Goal: Task Accomplishment & Management: Manage account settings

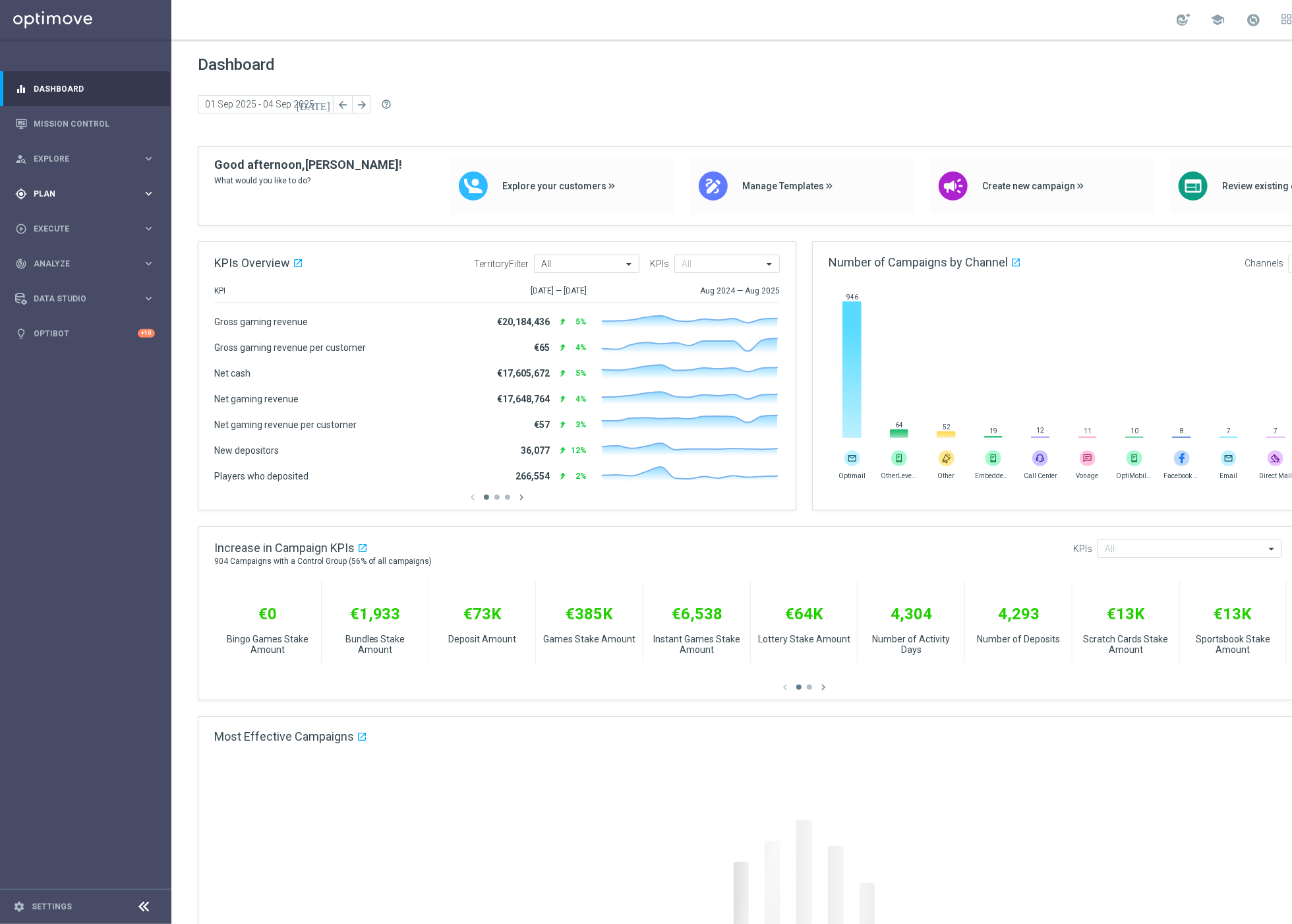
click at [99, 194] on span "Plan" at bounding box center [88, 193] width 109 height 8
click at [78, 258] on span "Templates" at bounding box center [82, 259] width 94 height 8
click at [67, 280] on link "Optimail" at bounding box center [89, 280] width 96 height 11
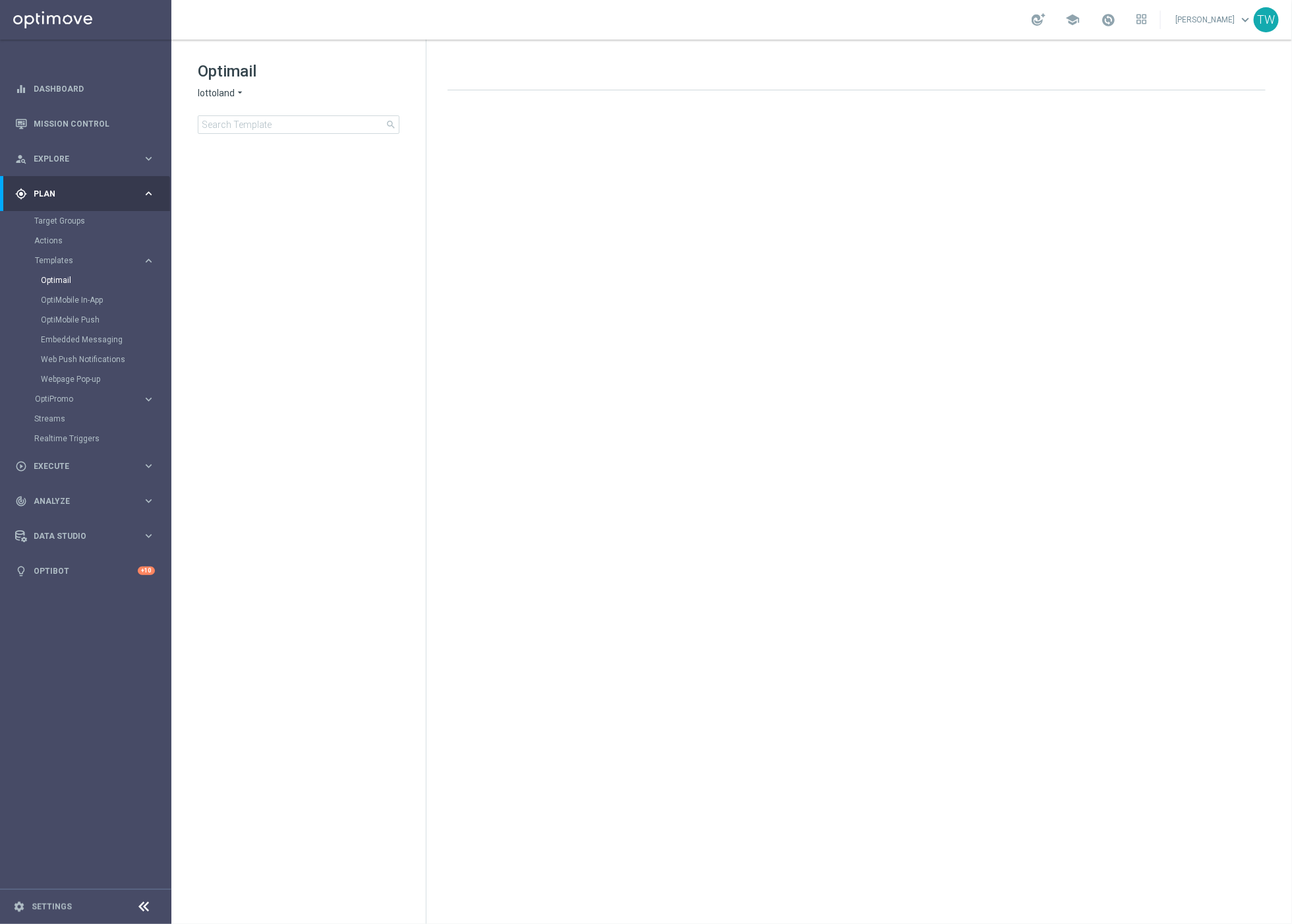
click at [235, 93] on icon "arrow_drop_down" at bounding box center [240, 93] width 11 height 13
click at [0, 0] on span "KenoGO" at bounding box center [0, 0] width 0 height 0
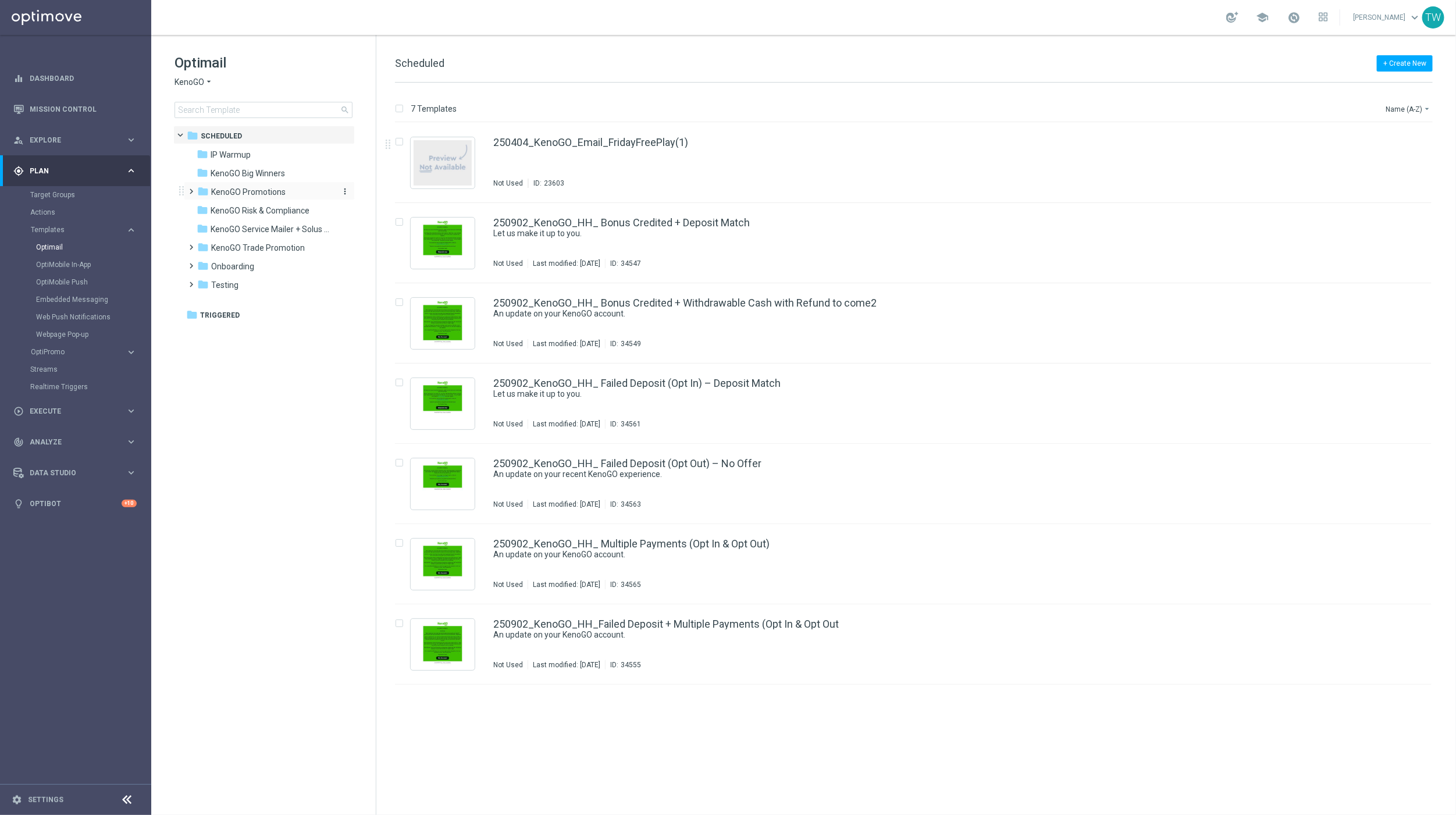
click at [288, 193] on div "folder KenoGO Promotions" at bounding box center [264, 192] width 134 height 13
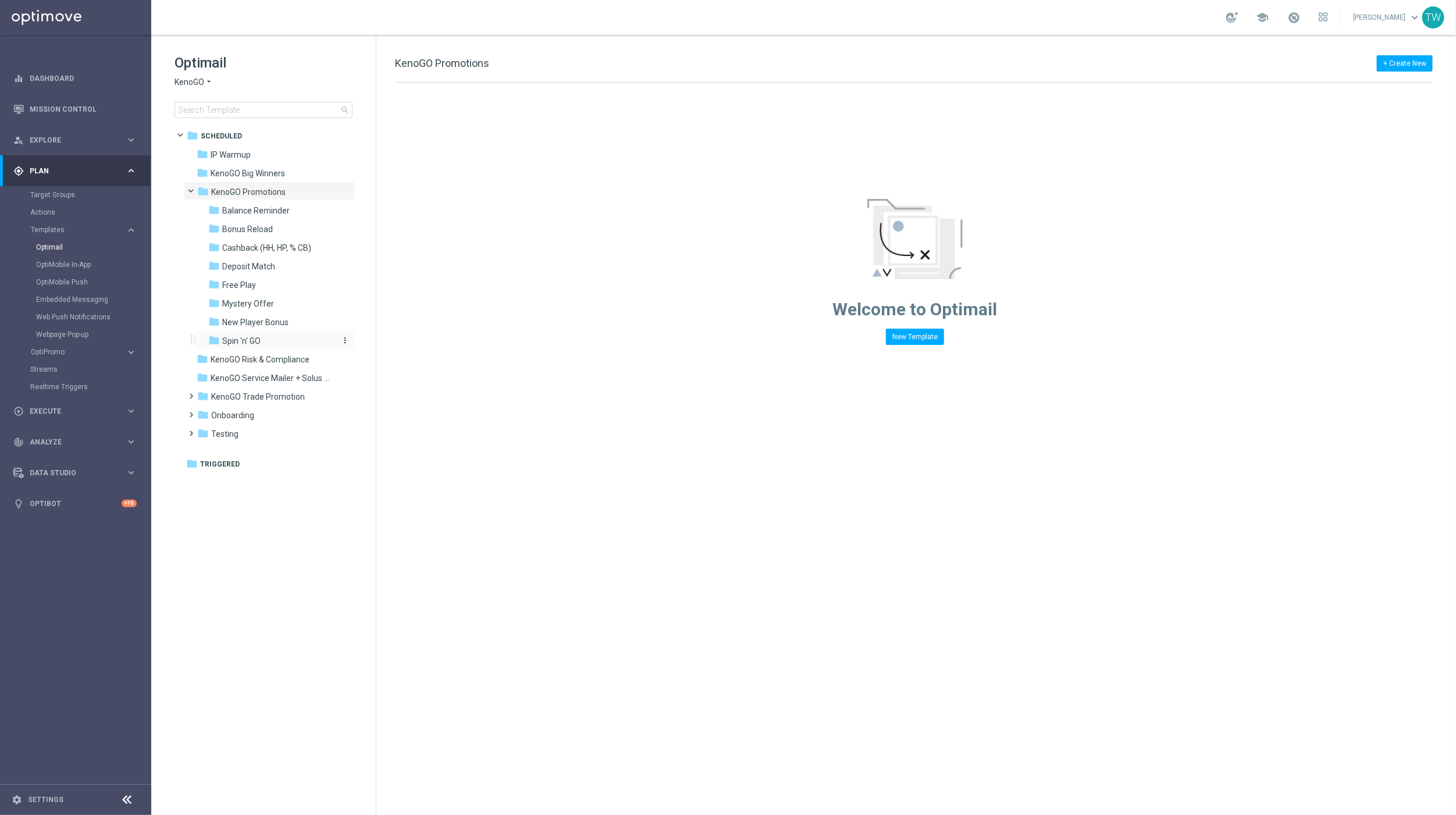
click at [278, 339] on div "folder Spin 'n' GO" at bounding box center [270, 341] width 124 height 13
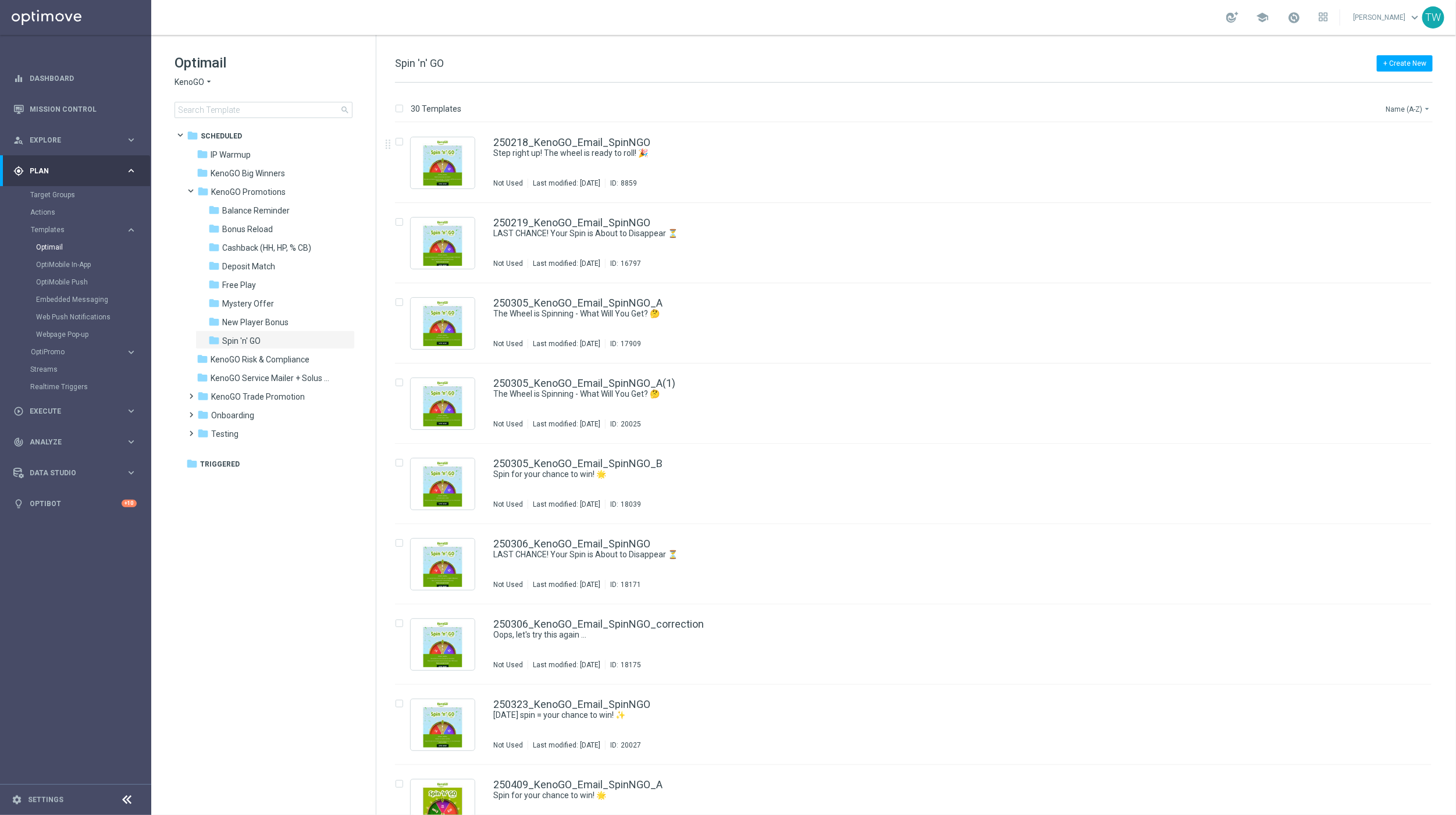
click at [1139, 108] on button "Name (A-Z) arrow_drop_down" at bounding box center [1408, 108] width 48 height 14
click at [1139, 159] on span "Date Modified (Newest)" at bounding box center [1388, 160] width 78 height 8
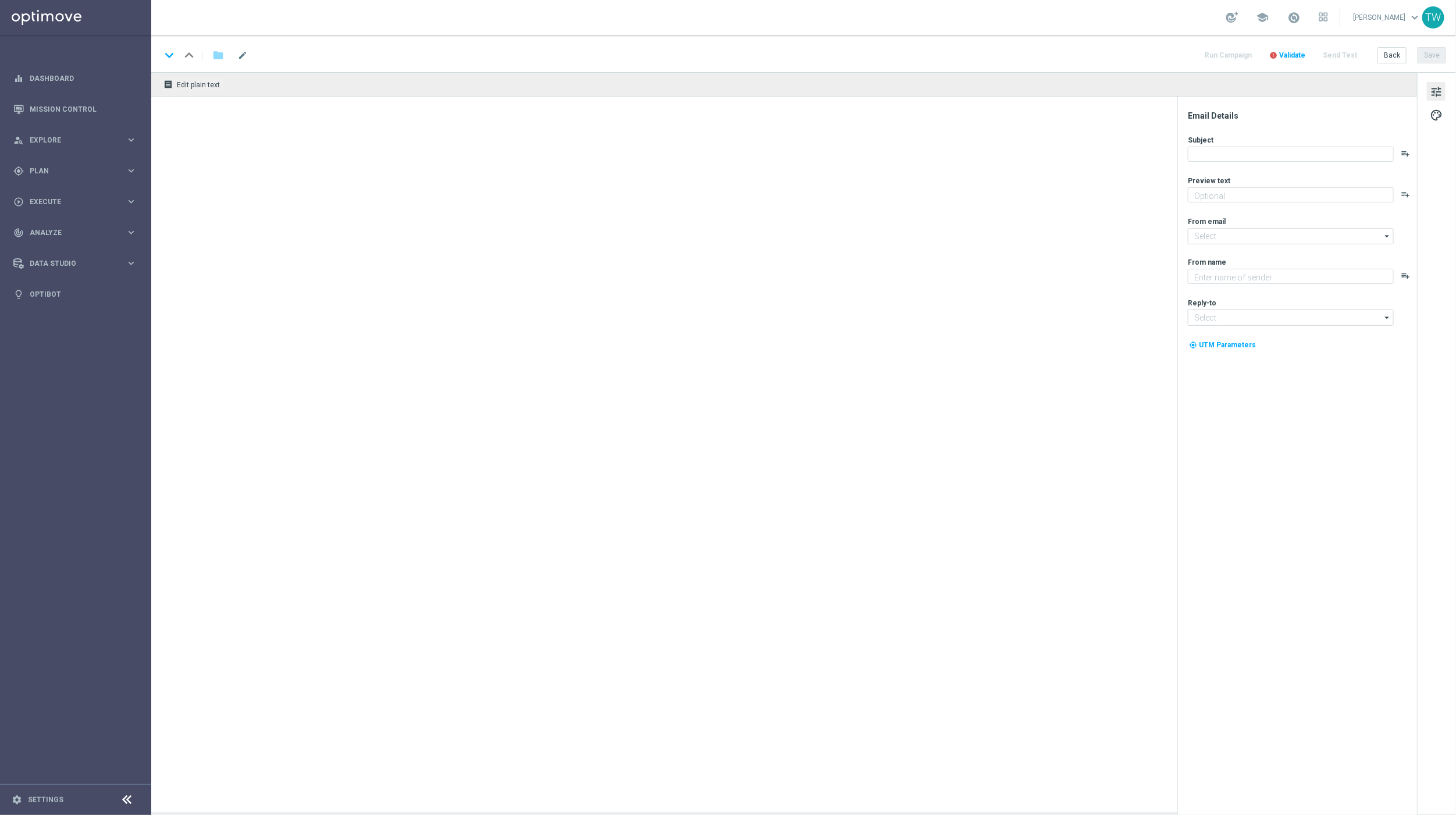
type textarea "Give it a whirl and see what's yours!"
type input "[EMAIL_ADDRESS][DOMAIN_NAME]"
type textarea "KenoGO"
type input "[EMAIL_ADDRESS][DOMAIN_NAME]"
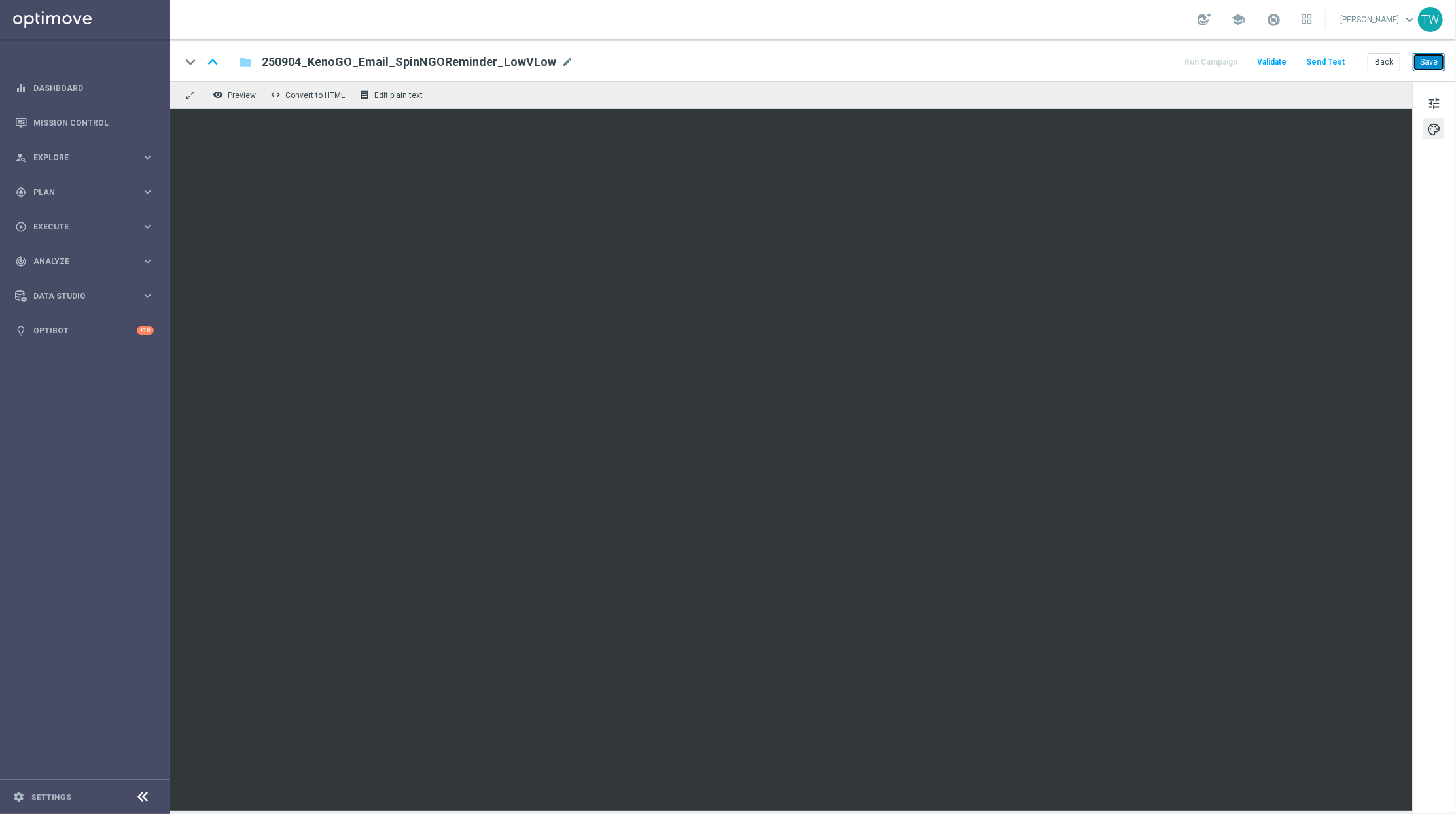
click at [1426, 62] on button "Save" at bounding box center [1428, 62] width 32 height 18
click at [1432, 102] on span "tune" at bounding box center [1433, 103] width 14 height 17
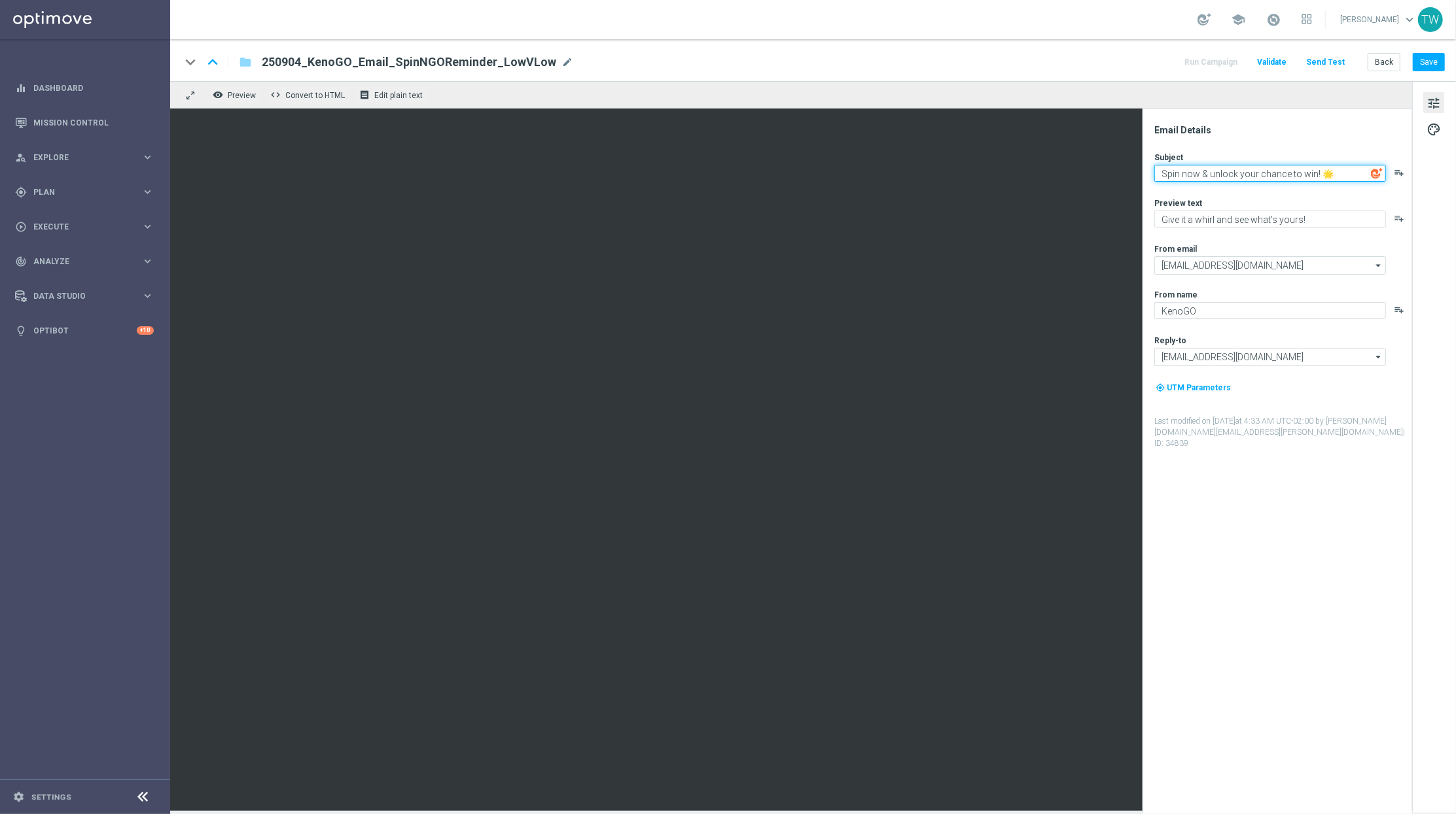
paste textarea "Fresh look, fresh spins."
type textarea "Fresh look, fresh spins! 🌟"
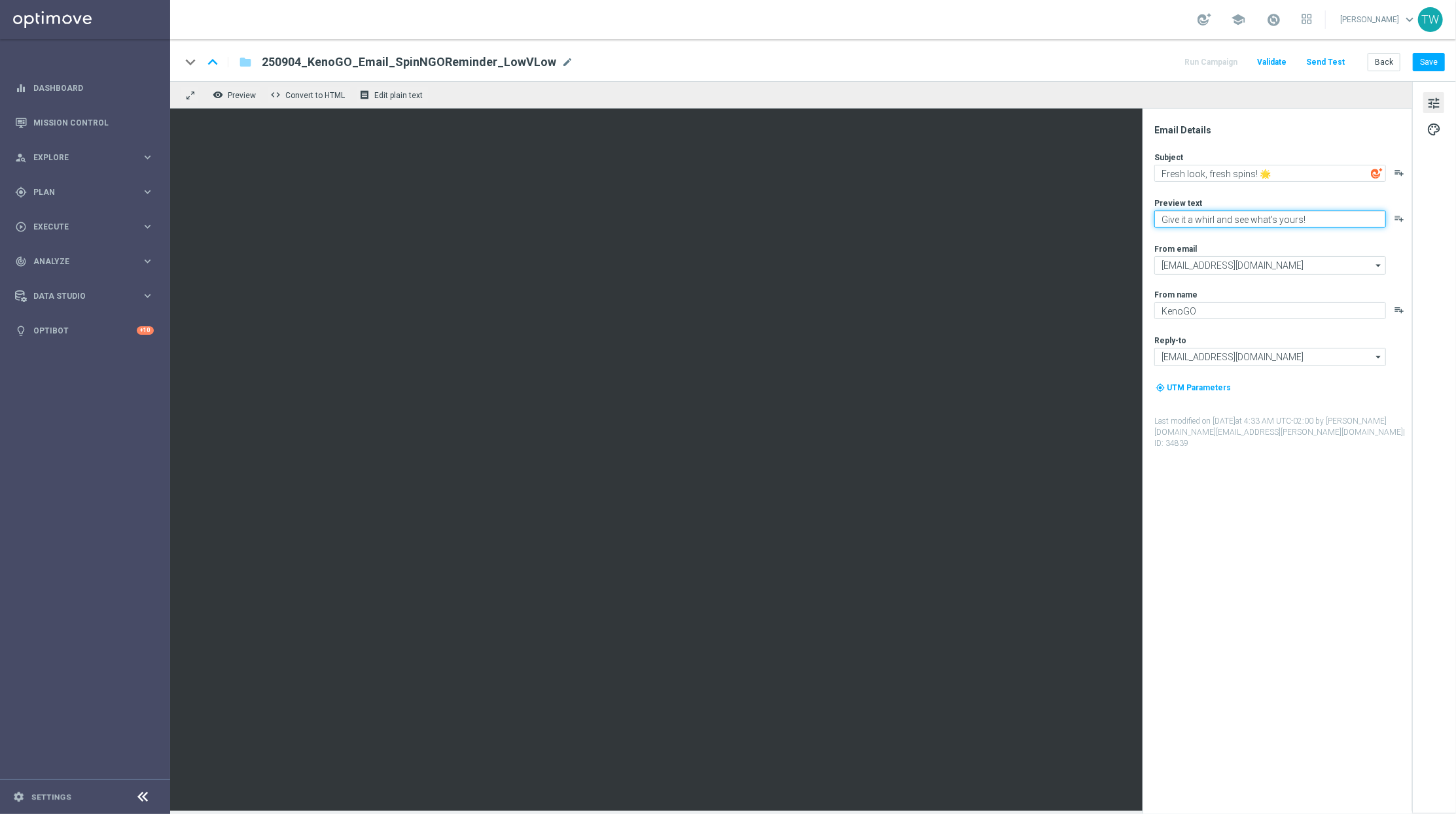
drag, startPoint x: 1358, startPoint y: 216, endPoint x: 1146, endPoint y: 220, distance: 212.0
click at [1146, 220] on div "Email Details Subject Fresh look, fresh spins! 🌟 playlist_add Preview text Give…" at bounding box center [1277, 461] width 269 height 706
type textarea "A free spin awaits."
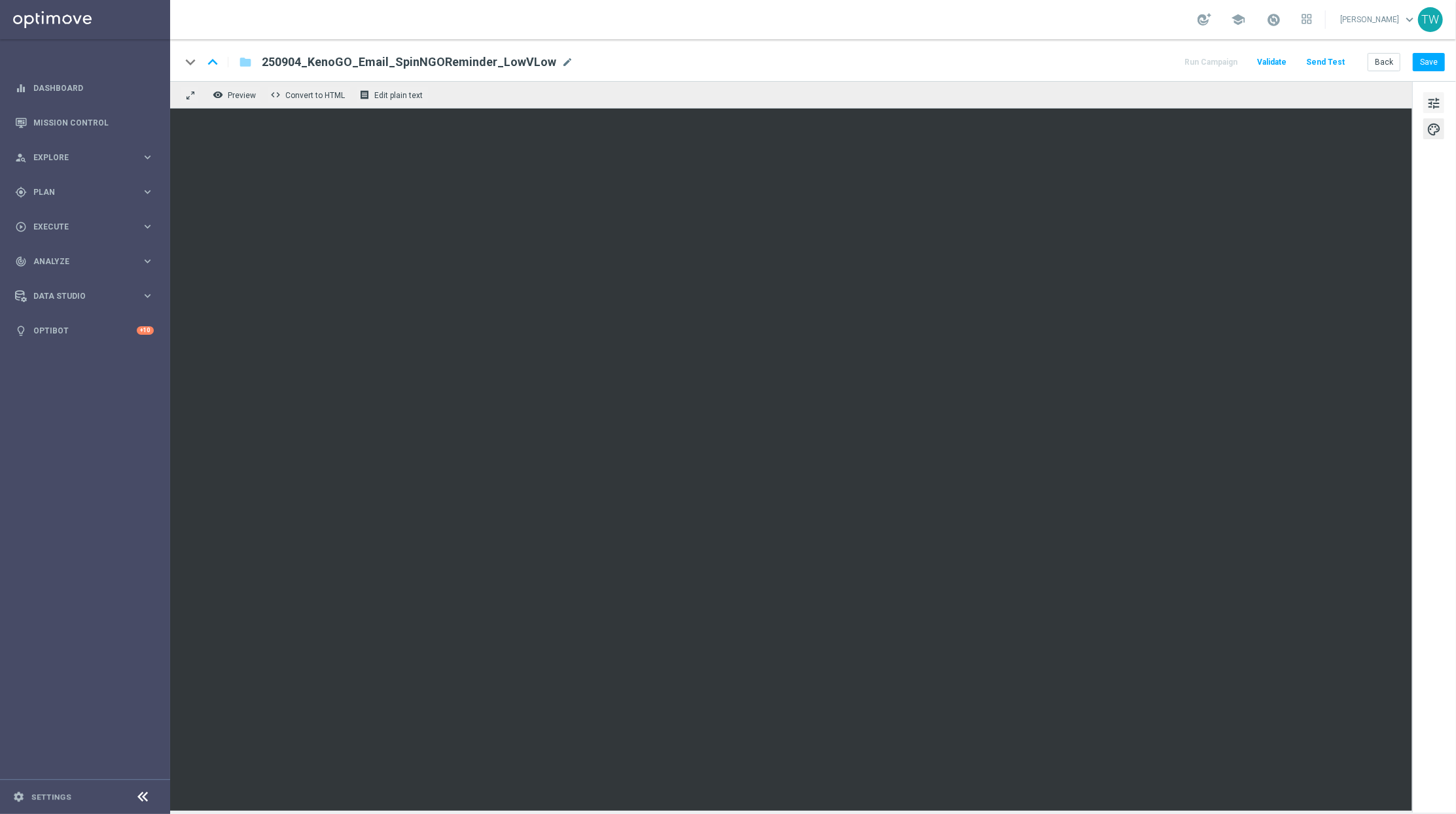
click at [1437, 104] on span "tune" at bounding box center [1433, 103] width 14 height 17
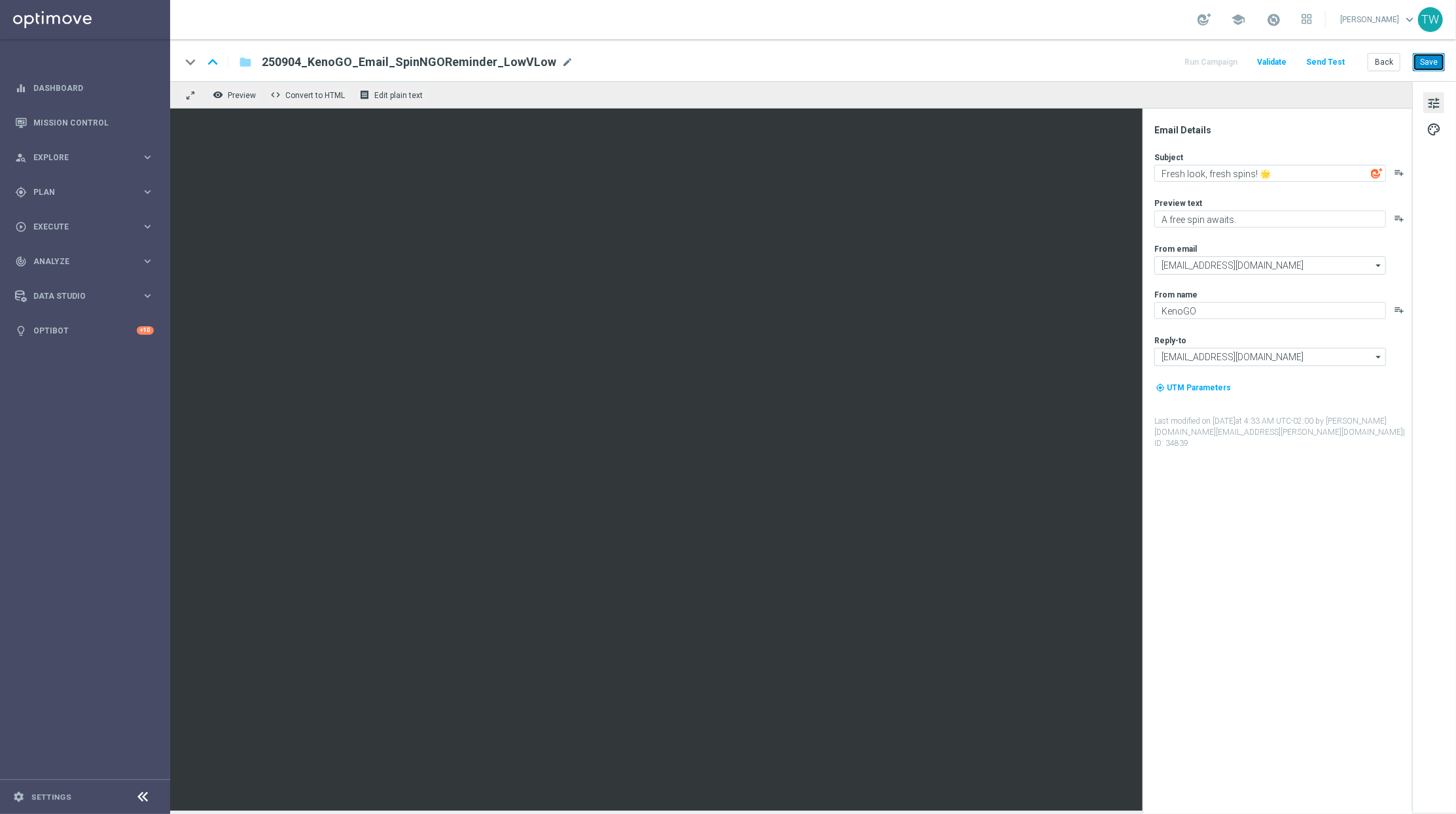
click at [1438, 64] on button "Save" at bounding box center [1428, 62] width 32 height 18
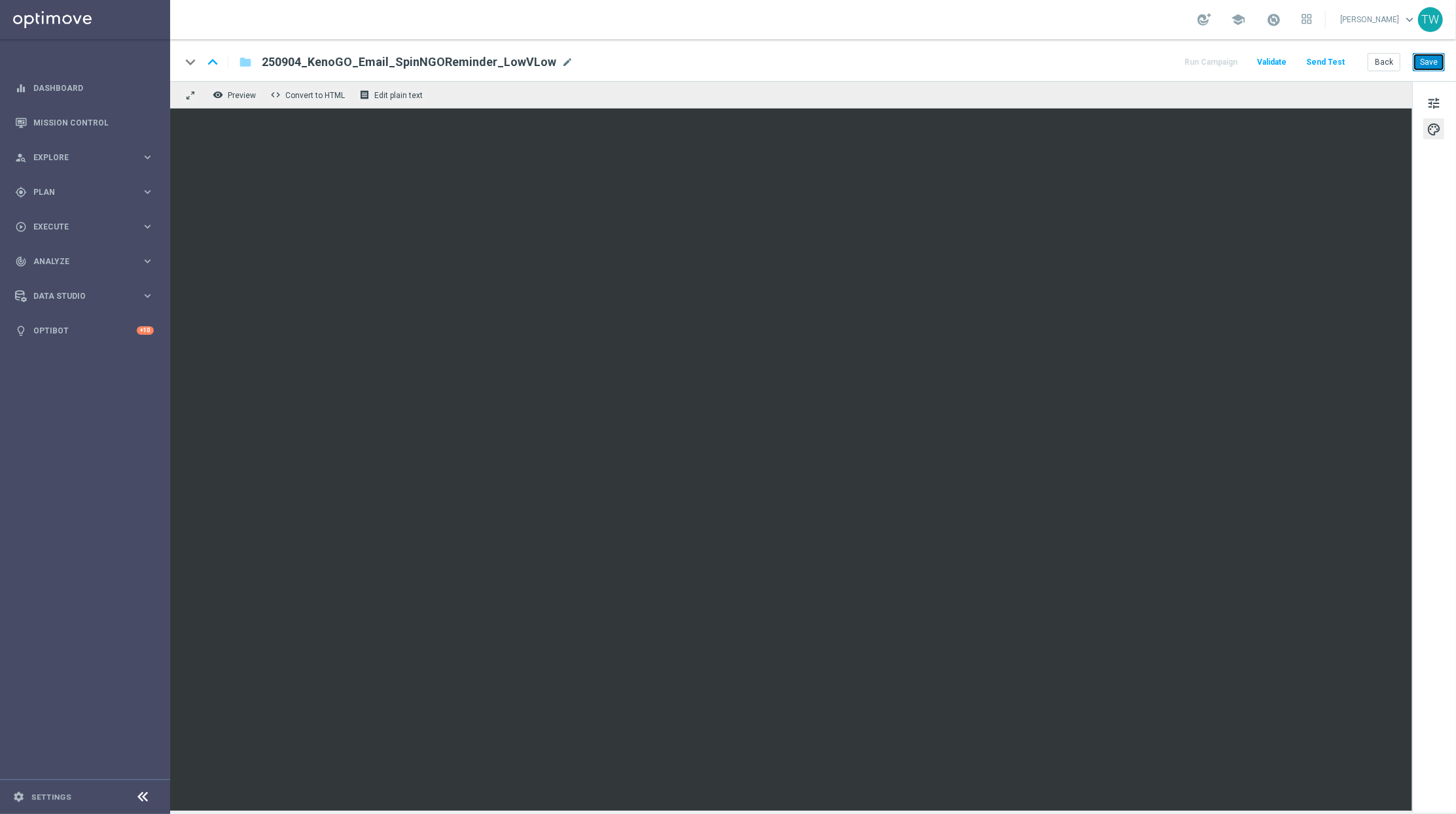
click at [1424, 63] on button "Save" at bounding box center [1428, 62] width 32 height 18
click at [1434, 64] on button "Save" at bounding box center [1428, 62] width 32 height 18
click at [1418, 59] on button "Save" at bounding box center [1428, 62] width 32 height 18
click at [1337, 65] on button "Send Test" at bounding box center [1325, 62] width 43 height 18
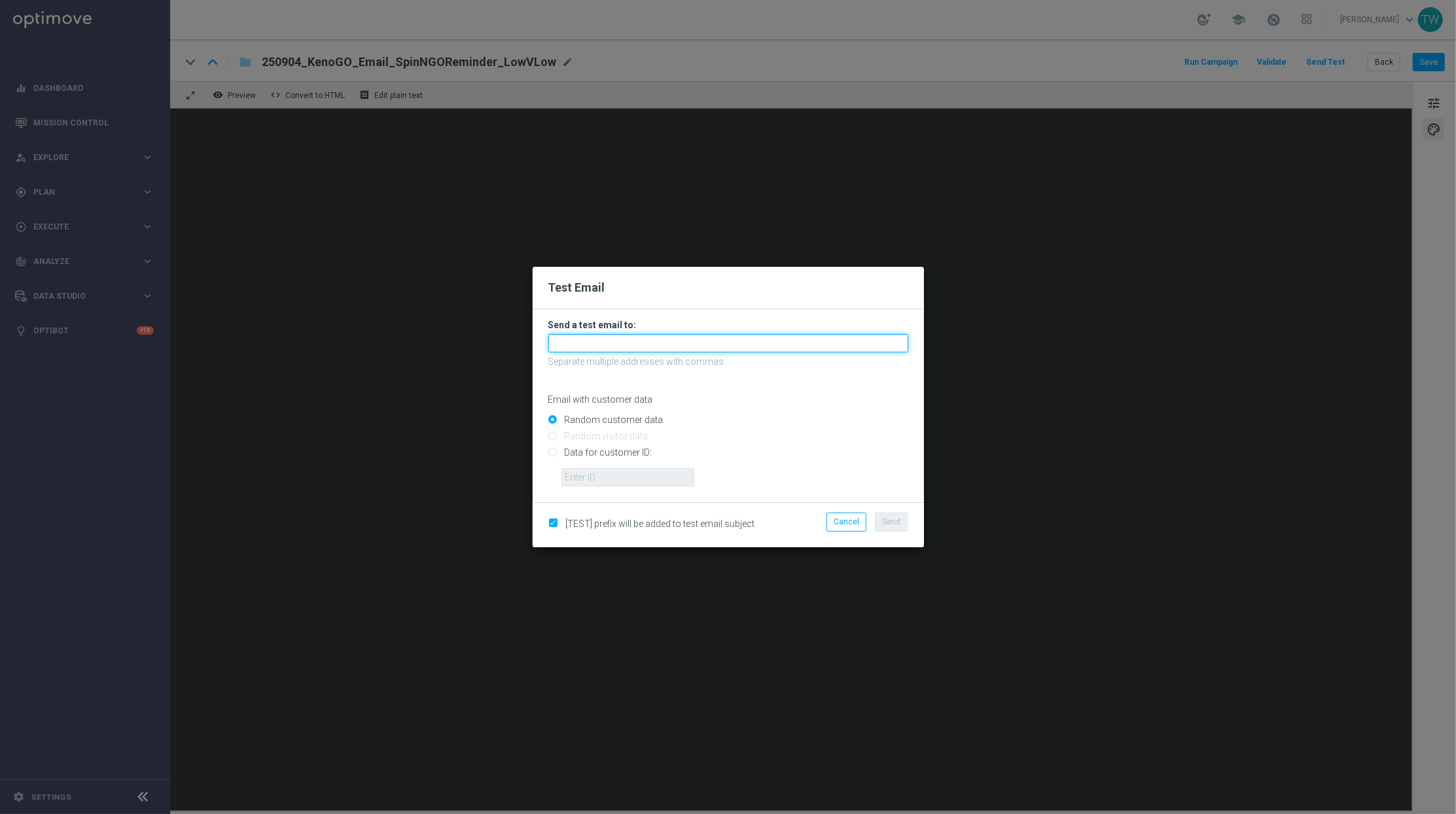
click at [742, 342] on input "text" at bounding box center [728, 343] width 359 height 18
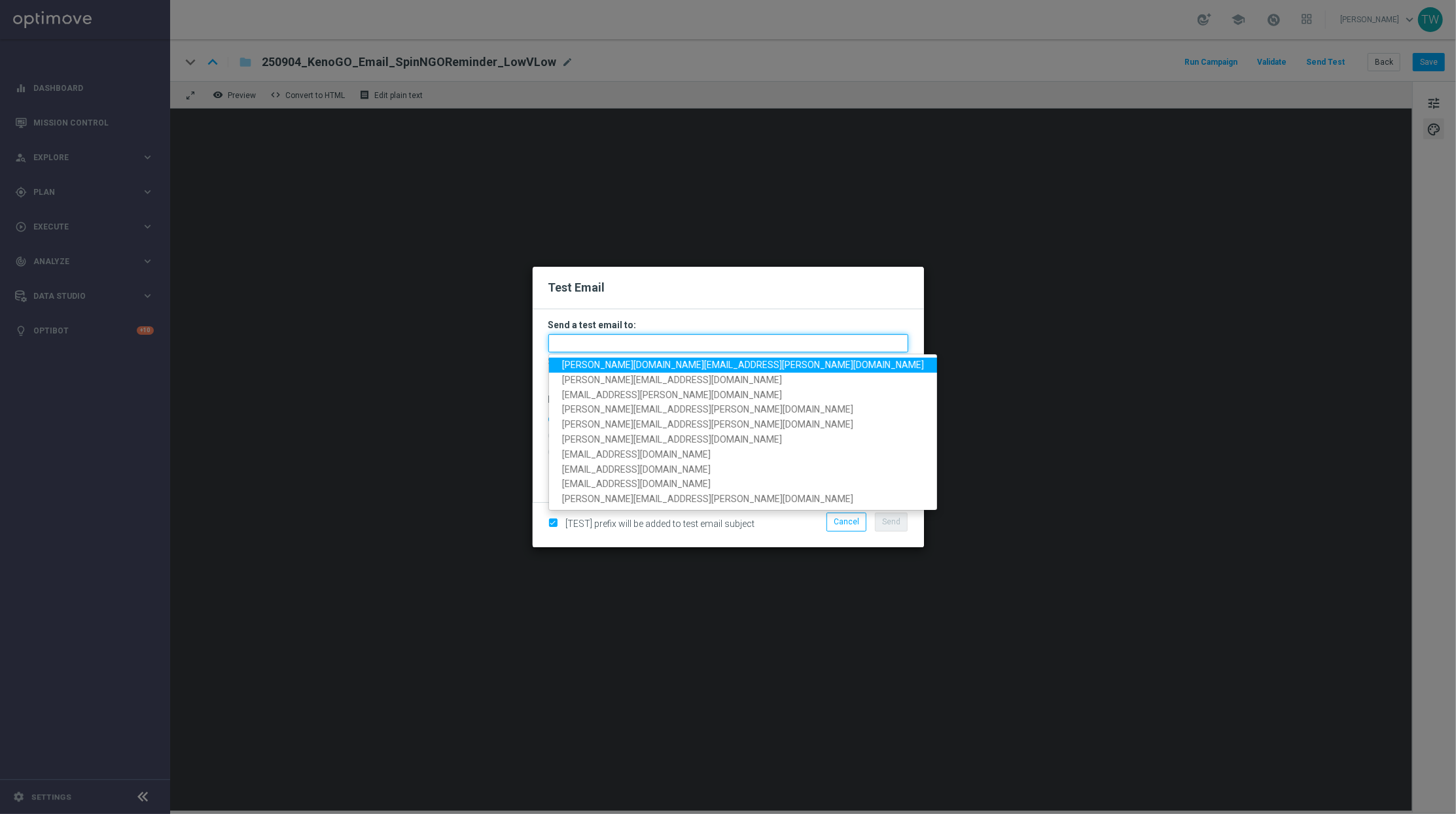
paste input "tina.wang@lottoland.com,adam.pustetto@lottoland.com,emma.kasbarian@lottoland.co…"
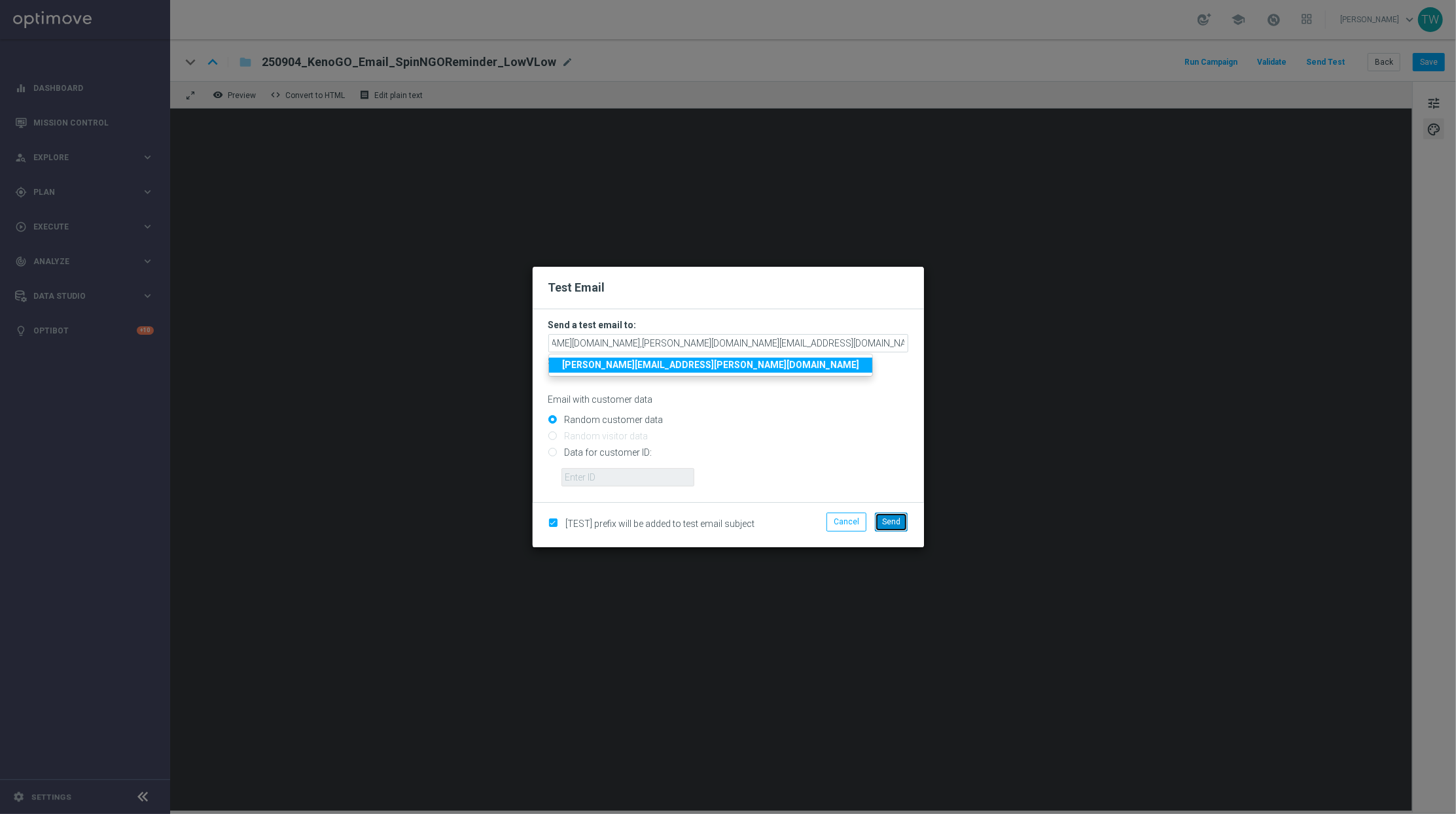
click at [895, 526] on span "Send" at bounding box center [891, 521] width 18 height 9
type input "tina.wang@lottoland.com,adam.pustetto@lottoland.com,emma.kasbarian@lottoland.co…"
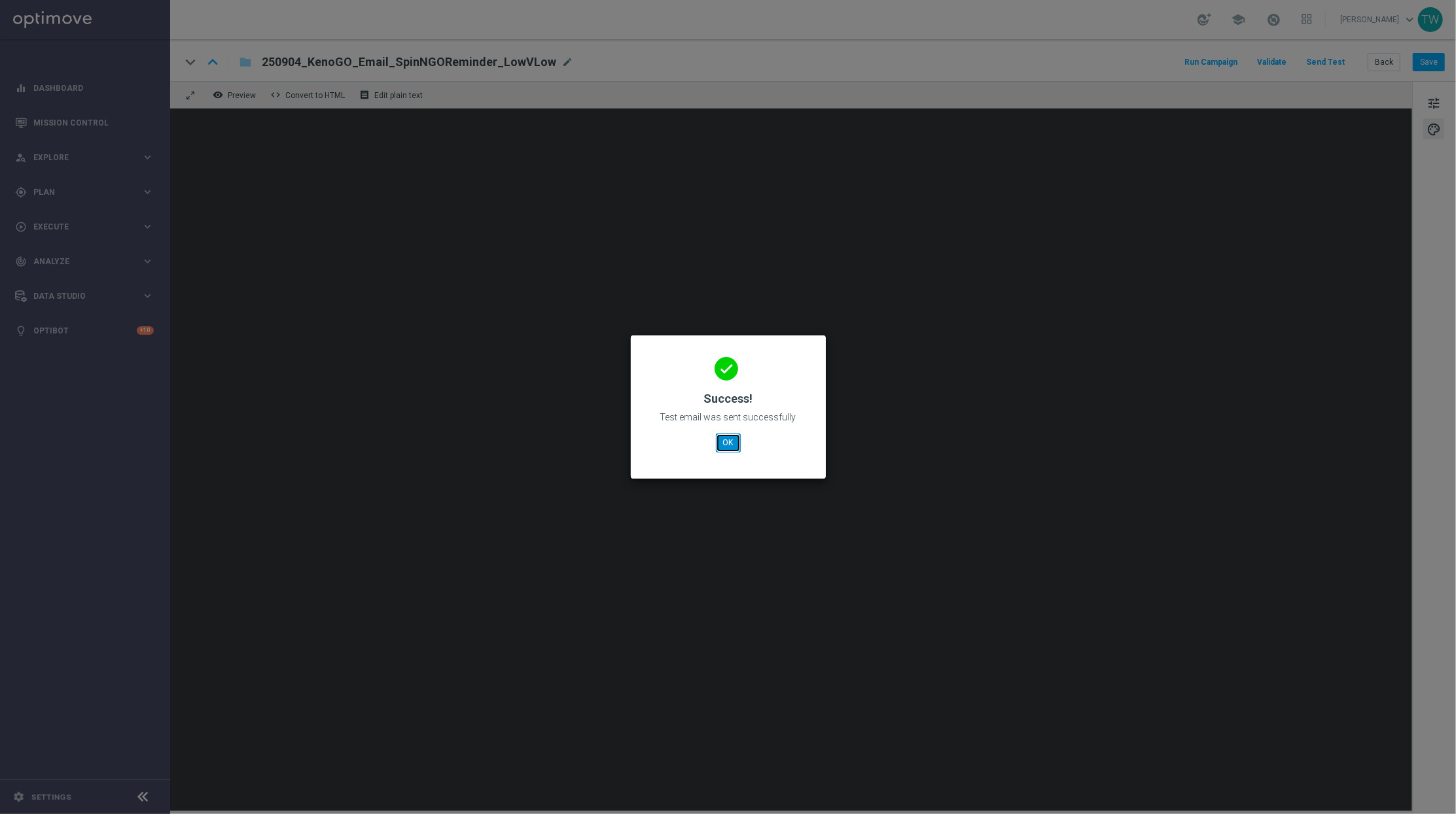
click at [715, 442] on button "OK" at bounding box center [728, 443] width 25 height 18
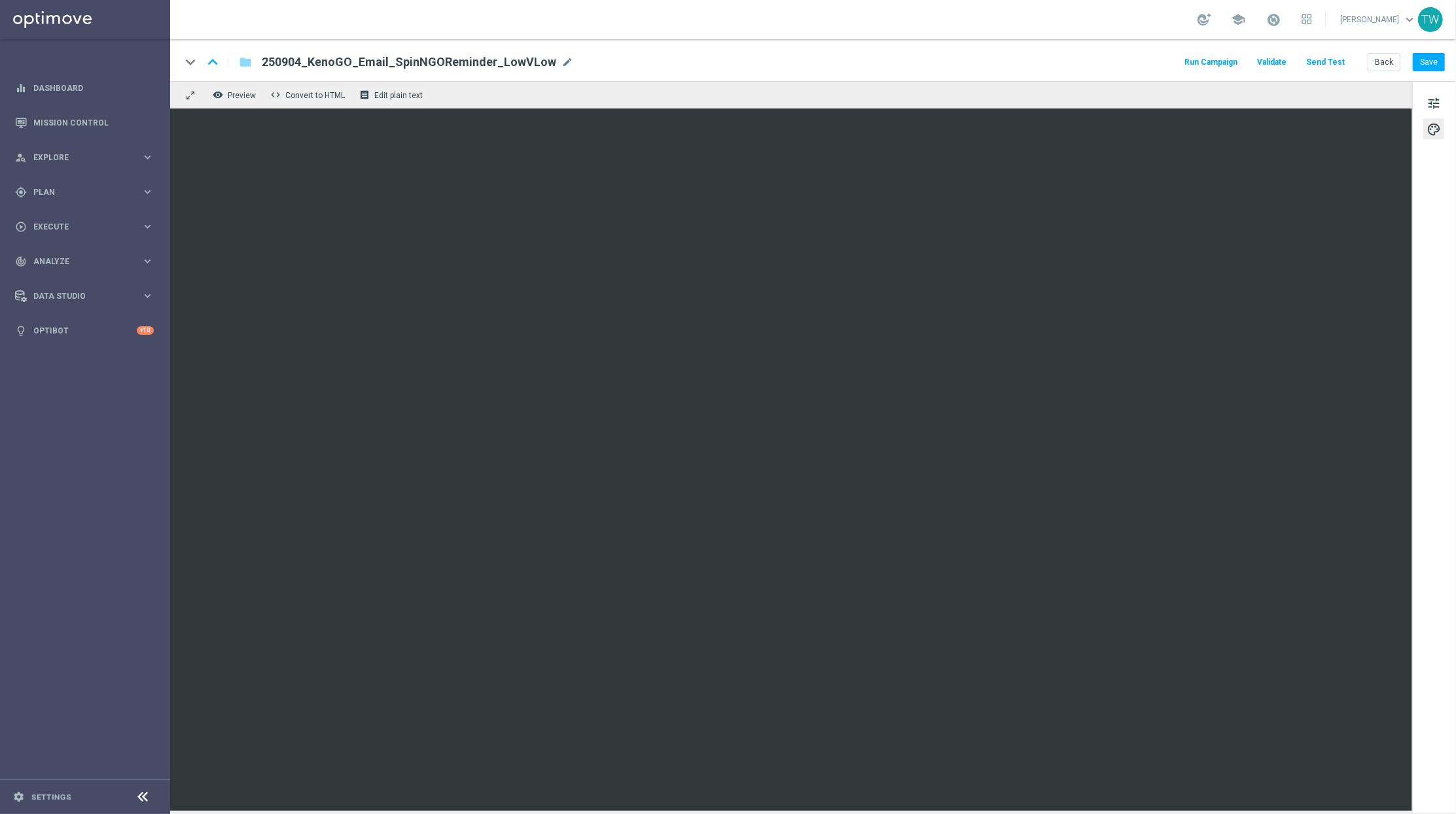
drag, startPoint x: 1432, startPoint y: 101, endPoint x: 1308, endPoint y: 160, distance: 137.3
click at [1432, 101] on span "tune" at bounding box center [1433, 103] width 14 height 17
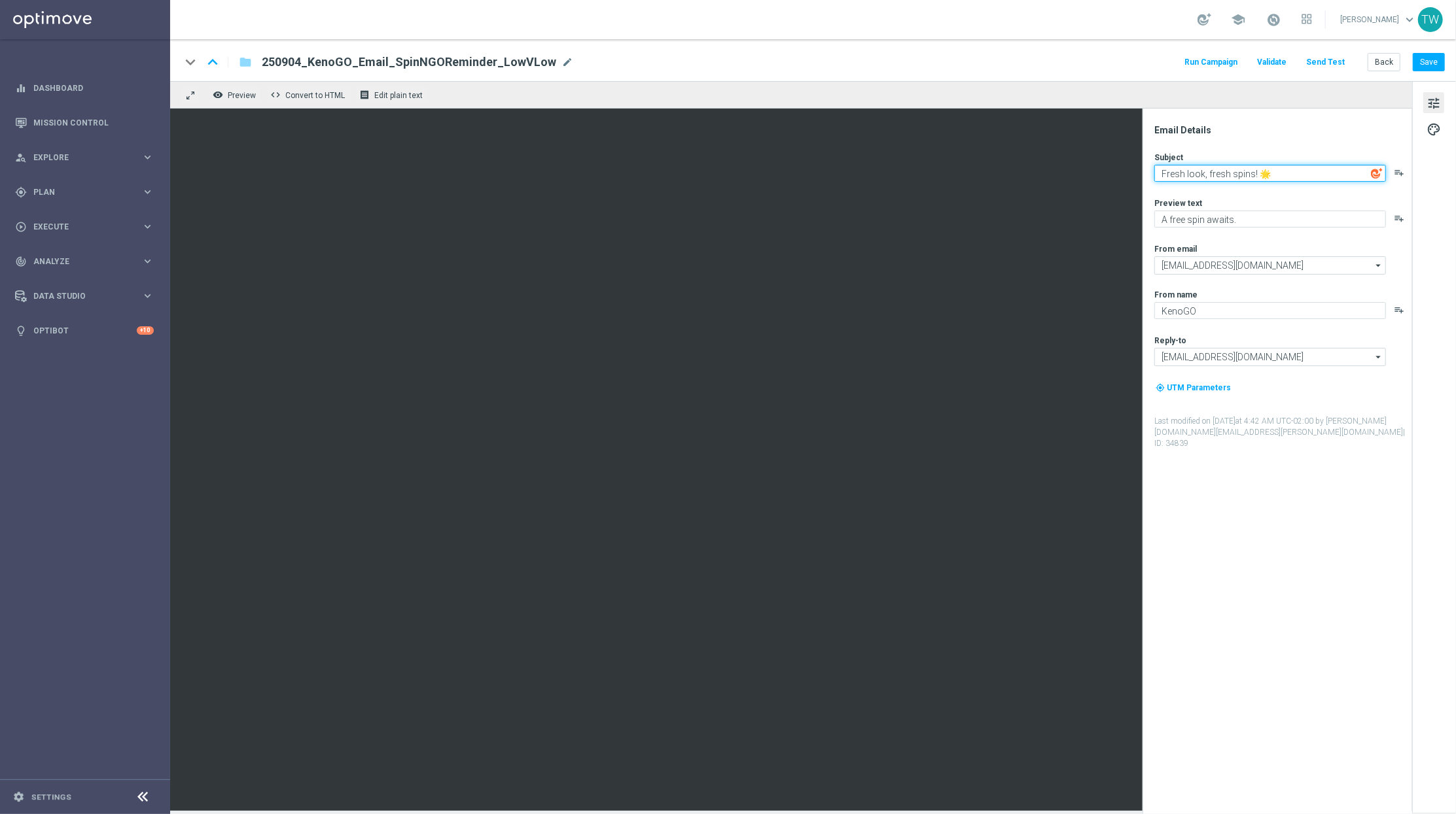
click at [1271, 171] on textarea "Fresh look, fresh spins! 🌟" at bounding box center [1270, 173] width 232 height 17
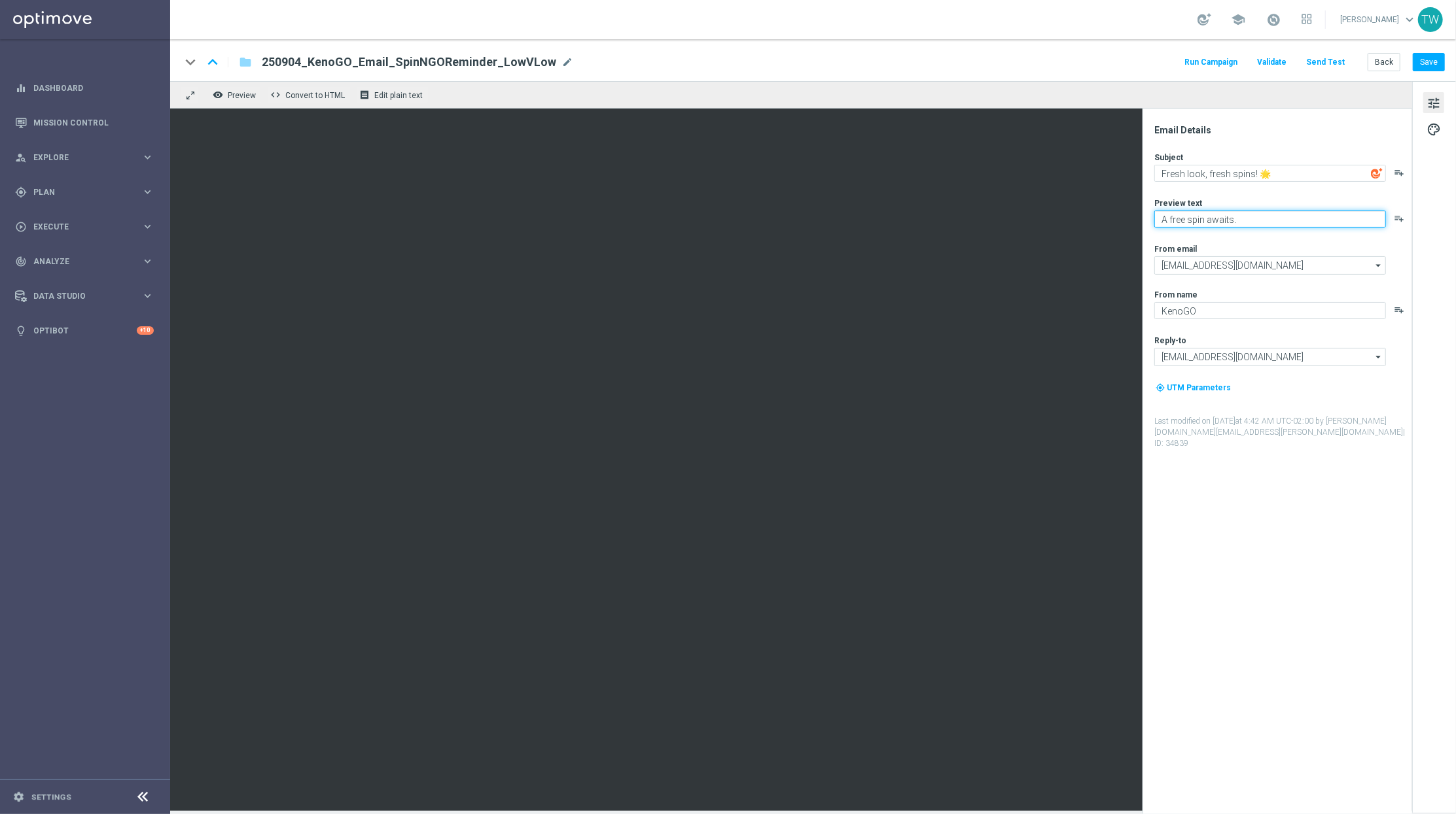
click at [1260, 220] on textarea "A free spin awaits." at bounding box center [1270, 219] width 232 height 17
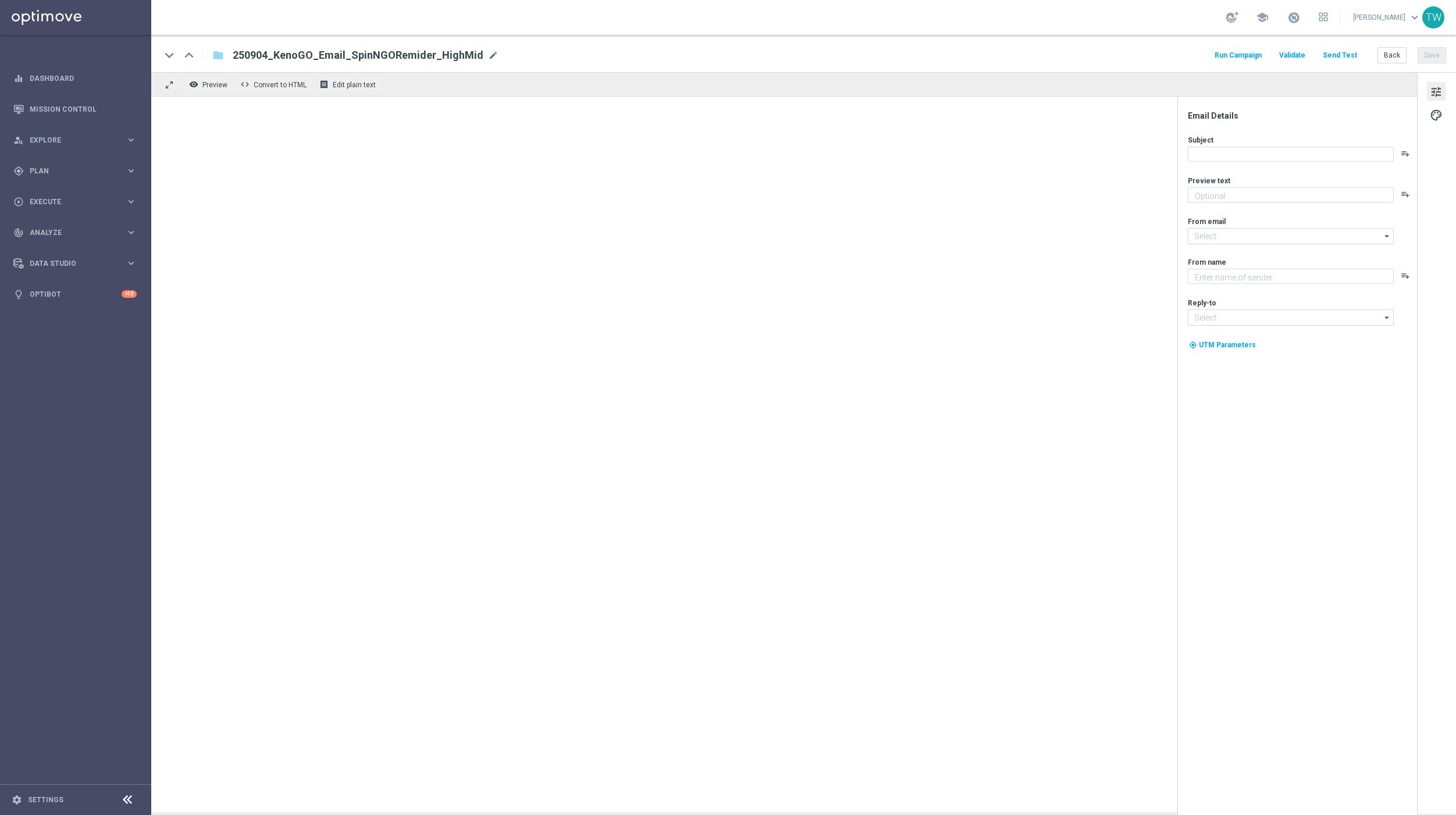
type textarea "Give it a whirl and see what's yours!"
type input "[EMAIL_ADDRESS][DOMAIN_NAME]"
type textarea "KenoGO"
type input "[EMAIL_ADDRESS][DOMAIN_NAME]"
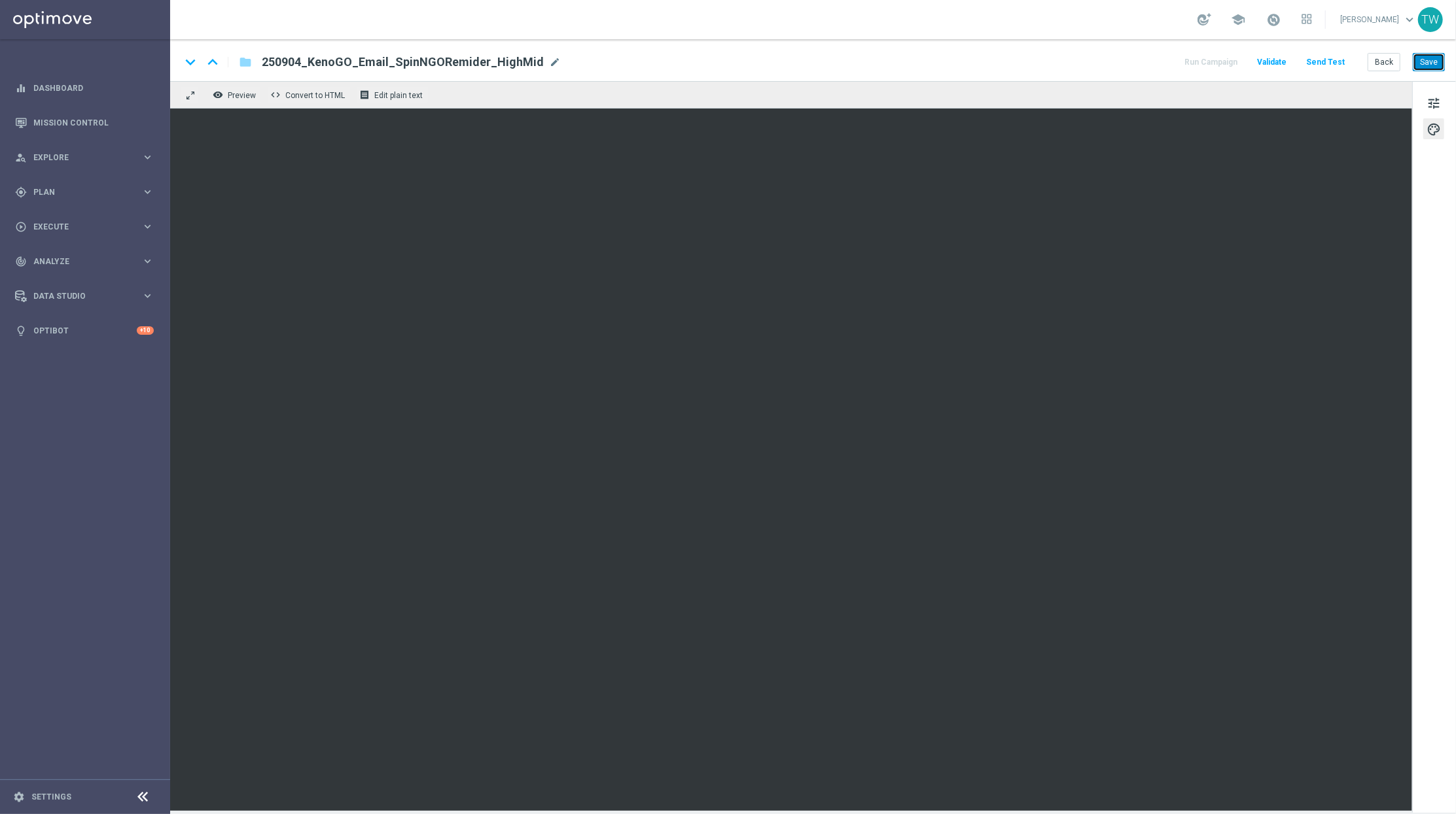
click at [1418, 59] on button "Save" at bounding box center [1428, 62] width 32 height 18
click at [1425, 66] on button "Save" at bounding box center [1428, 62] width 32 height 18
click at [1428, 61] on button "Save" at bounding box center [1428, 62] width 32 height 18
click at [1418, 68] on button "Save" at bounding box center [1428, 62] width 32 height 18
click at [1326, 62] on button "Send Test" at bounding box center [1325, 62] width 43 height 18
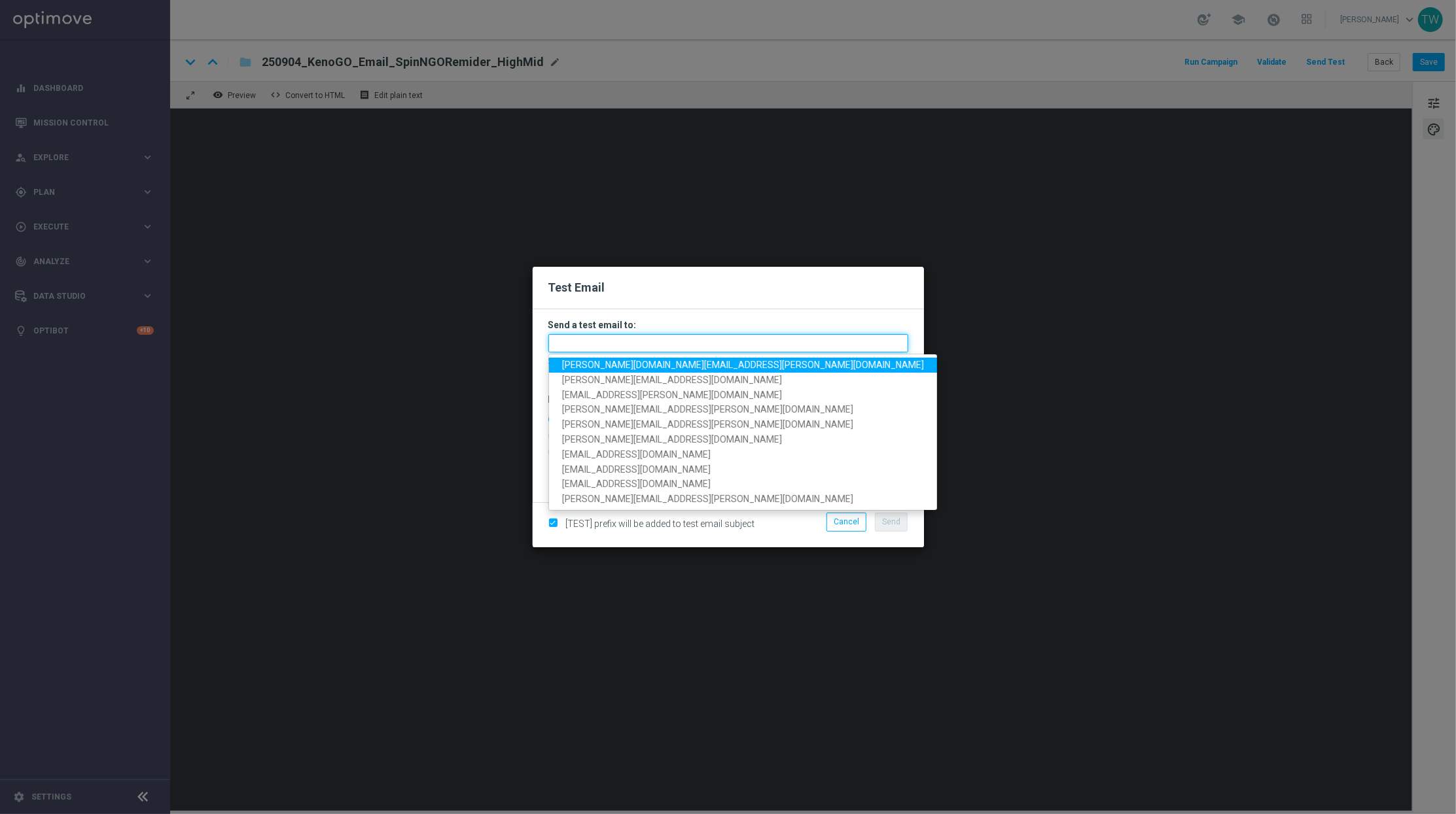
click at [837, 347] on input "text" at bounding box center [728, 343] width 359 height 18
paste input "tina.wang@lottoland.com,adam.pustetto@lottoland.com,emma.kasbarian@lottoland.co…"
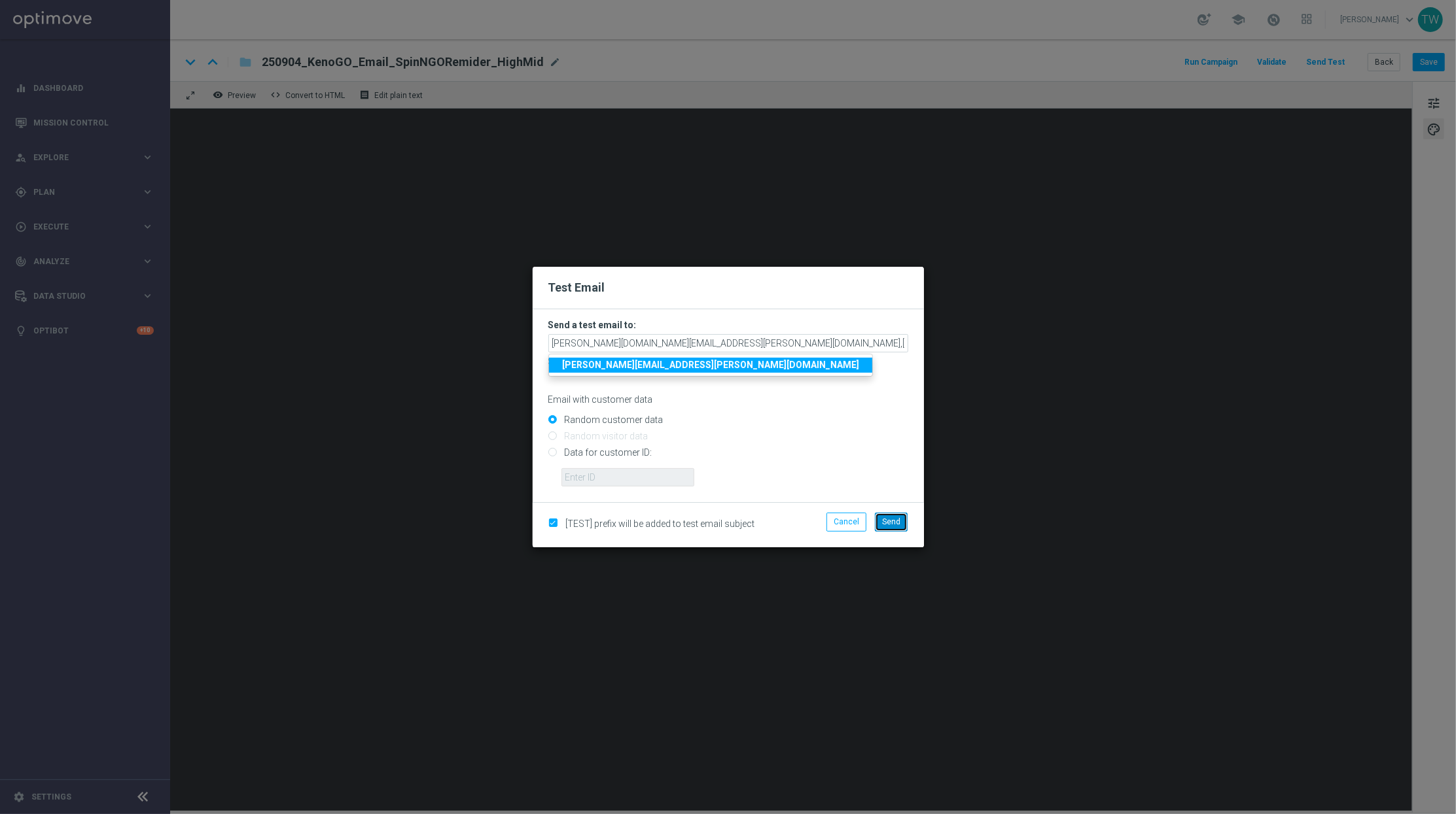
click at [892, 524] on span "Send" at bounding box center [891, 521] width 18 height 9
type input "tina.wang@lottoland.com,adam.pustetto@lottoland.com,emma.kasbarian@lottoland.co…"
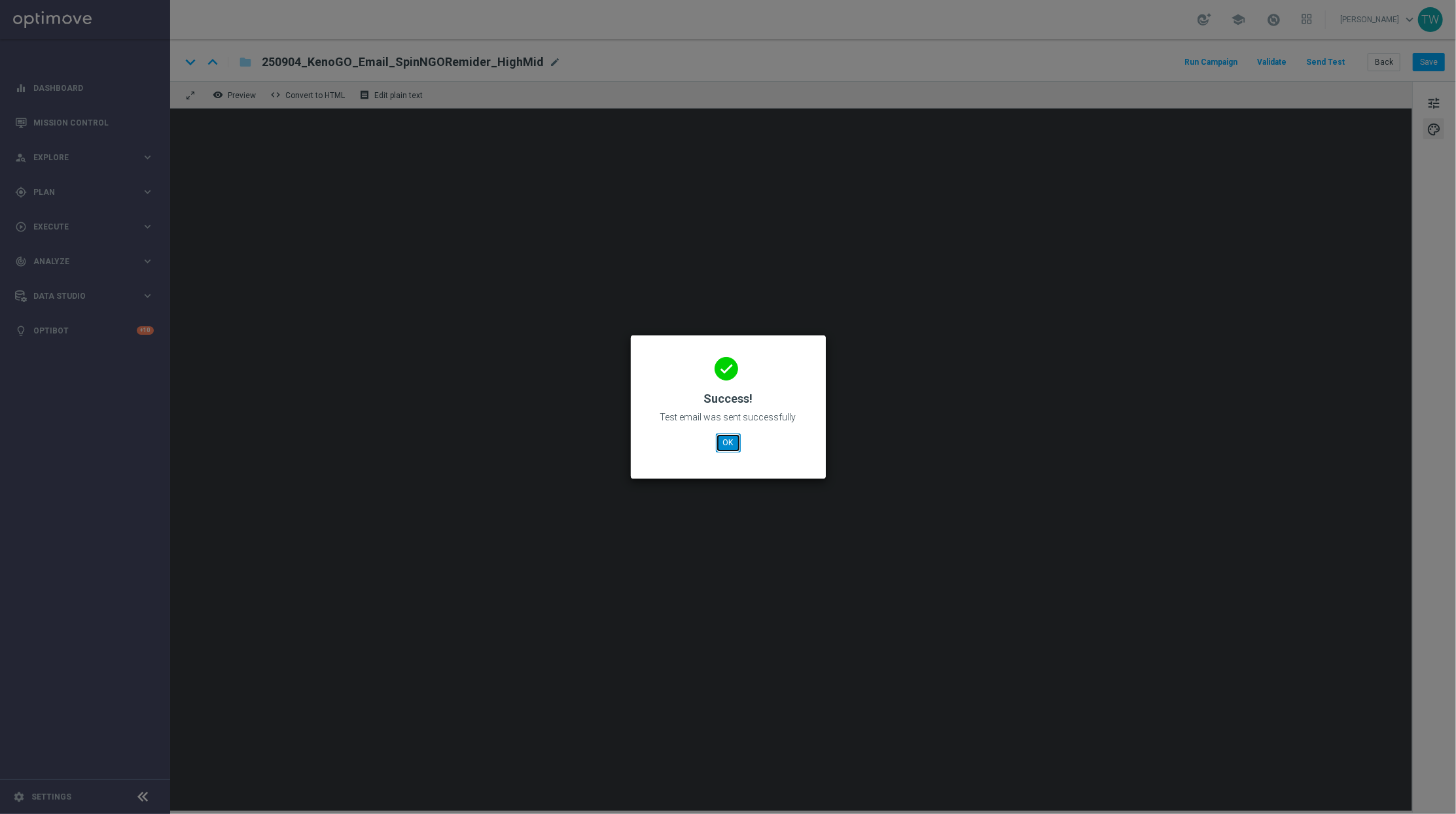
click at [728, 447] on button "OK" at bounding box center [728, 443] width 25 height 18
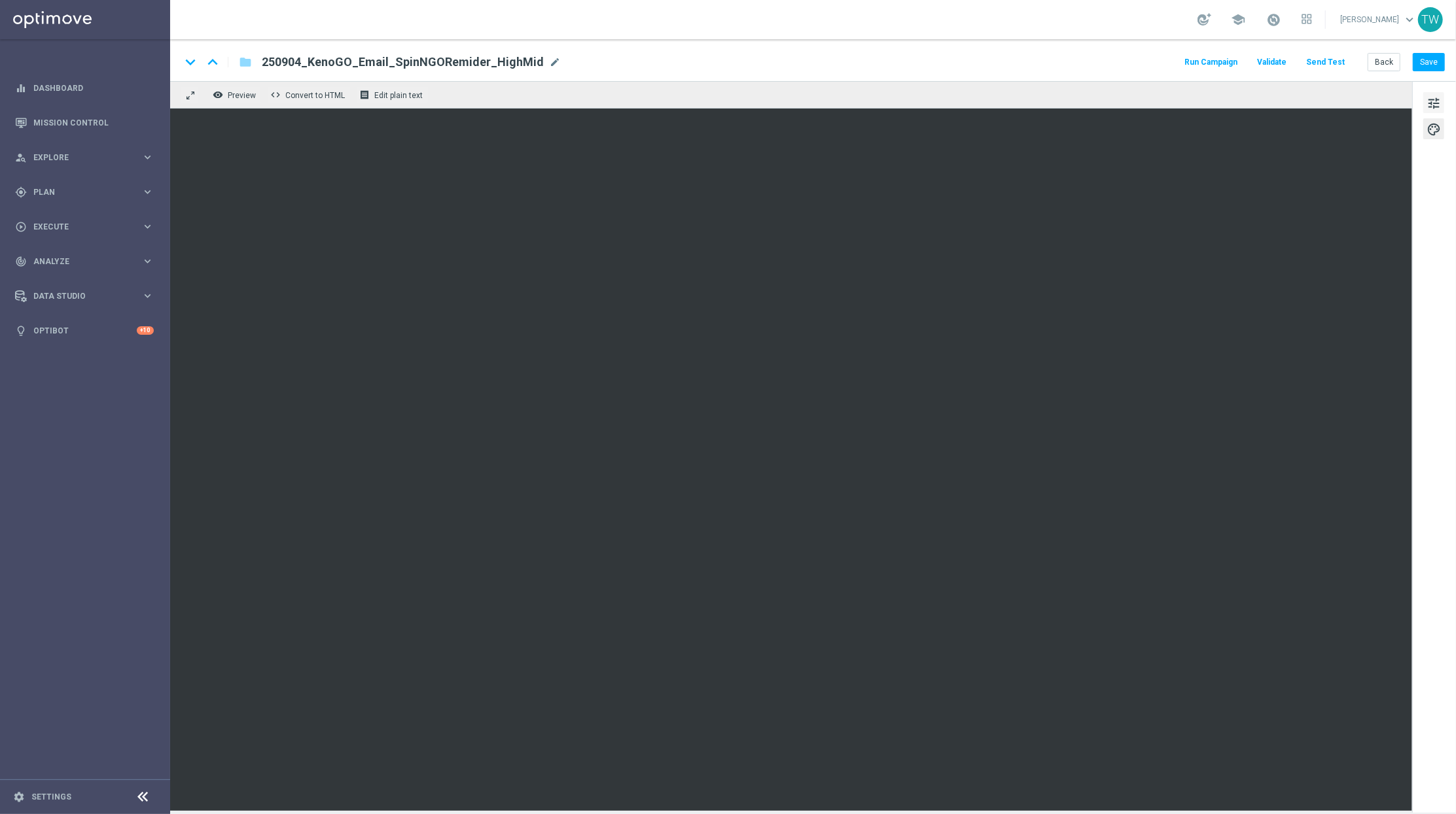
click at [1433, 102] on span "tune" at bounding box center [1433, 103] width 14 height 17
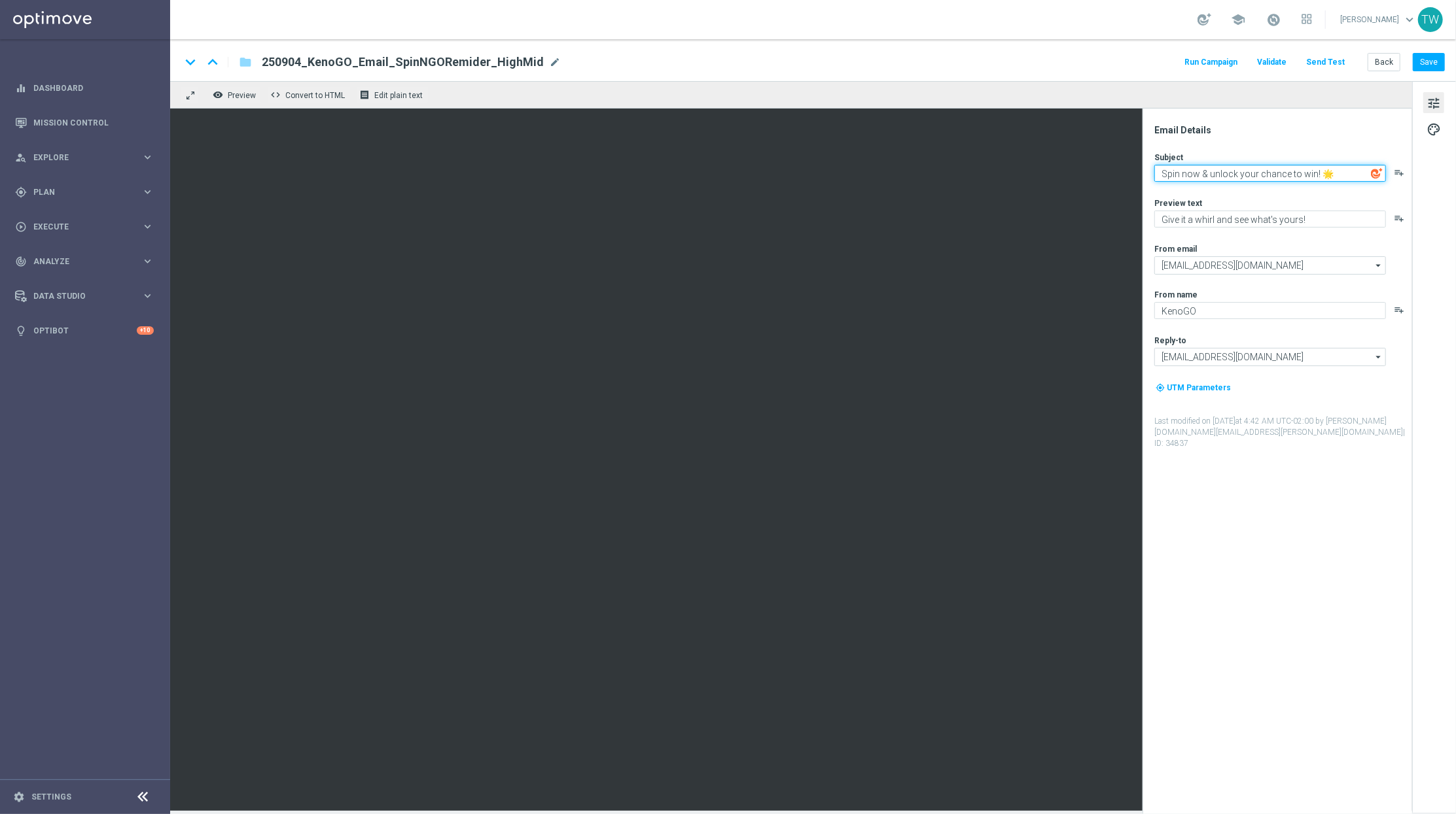
click at [1314, 178] on textarea "Spin now & unlock your chance to win! 🌟" at bounding box center [1270, 173] width 232 height 17
paste textarea "Fresh look, fresh spins"
type textarea "Fresh look, fresh spins! 🌟"
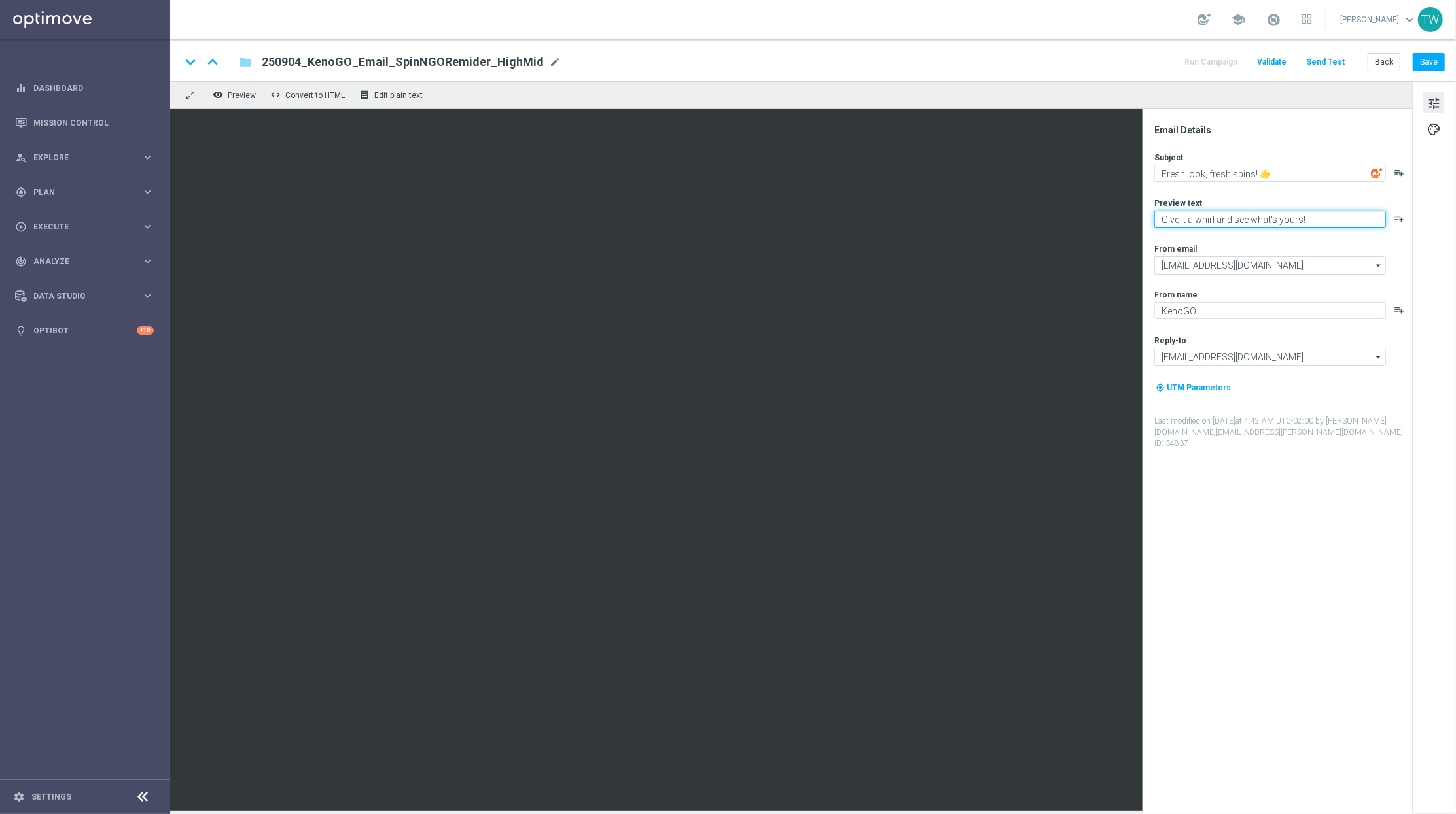
click at [1322, 226] on textarea "Give it a whirl and see what's yours!" at bounding box center [1270, 219] width 232 height 17
paste textarea "A free spin awaits."
type textarea "A free spin awaits."
click at [1423, 64] on button "Save" at bounding box center [1428, 62] width 32 height 18
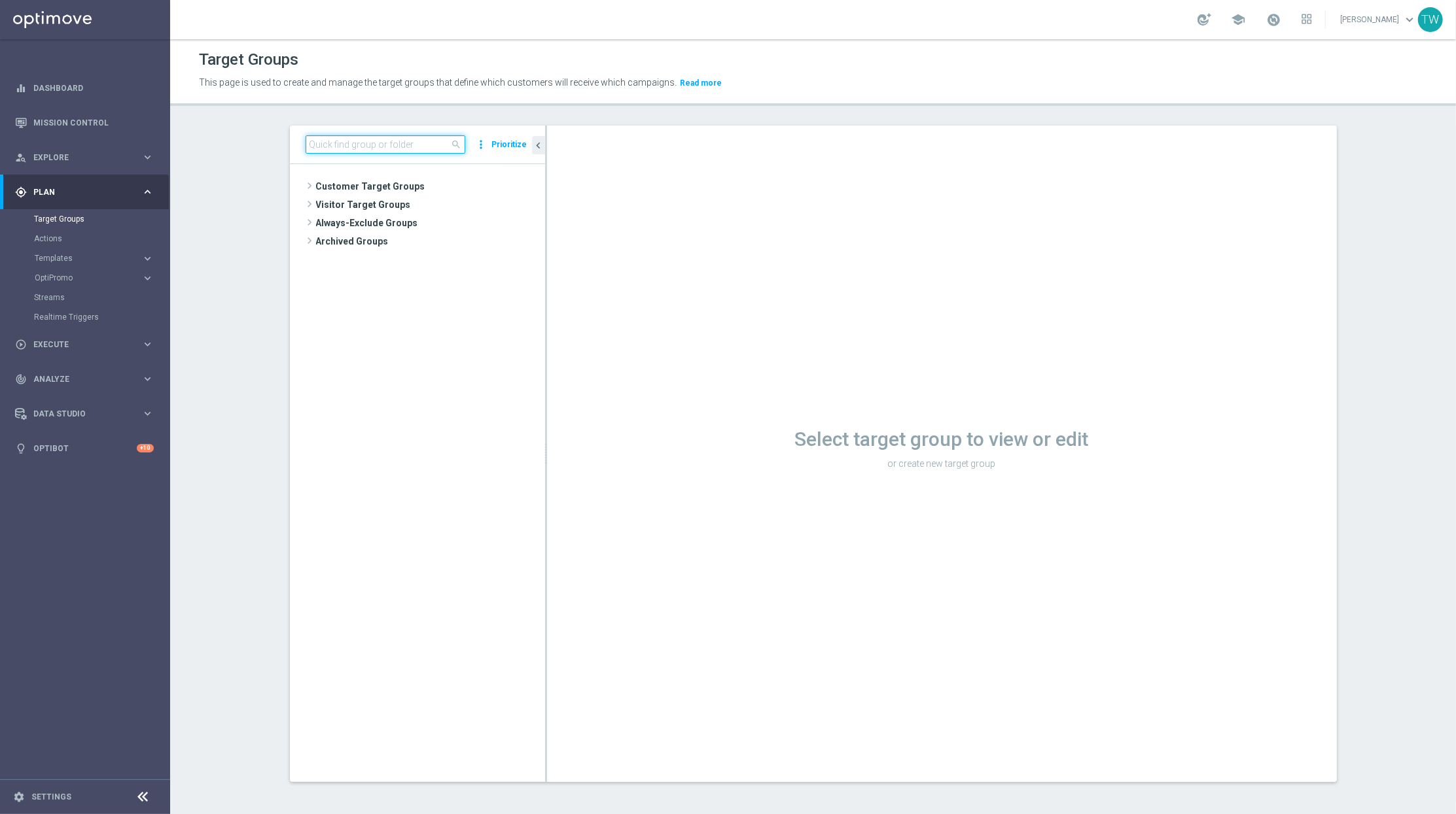
click at [408, 145] on input at bounding box center [385, 145] width 160 height 18
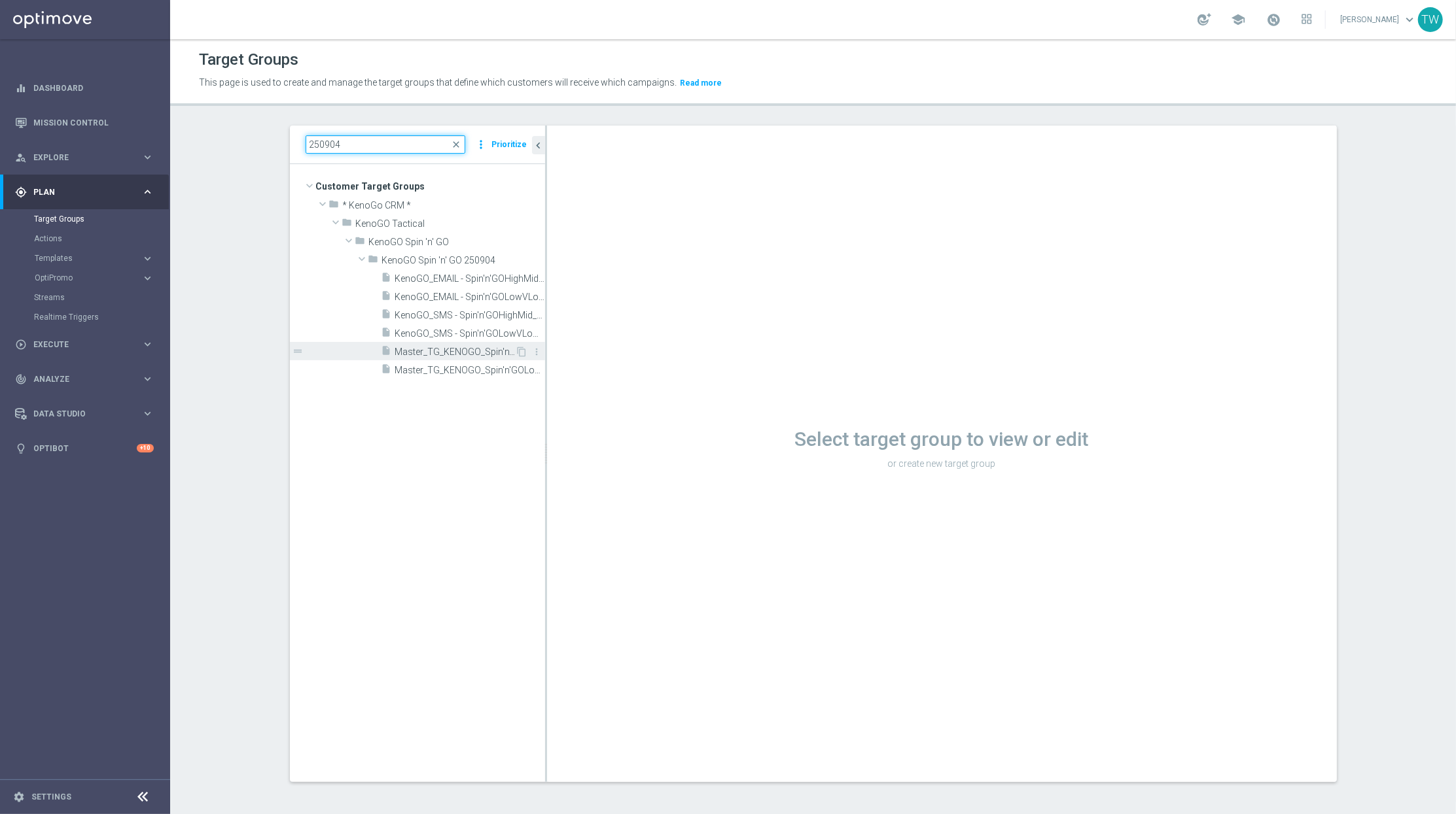
type input "250904"
click at [462, 348] on span "Master_TG_KENOGO_Spin'n'GOHighMid_250904" at bounding box center [456, 352] width 120 height 11
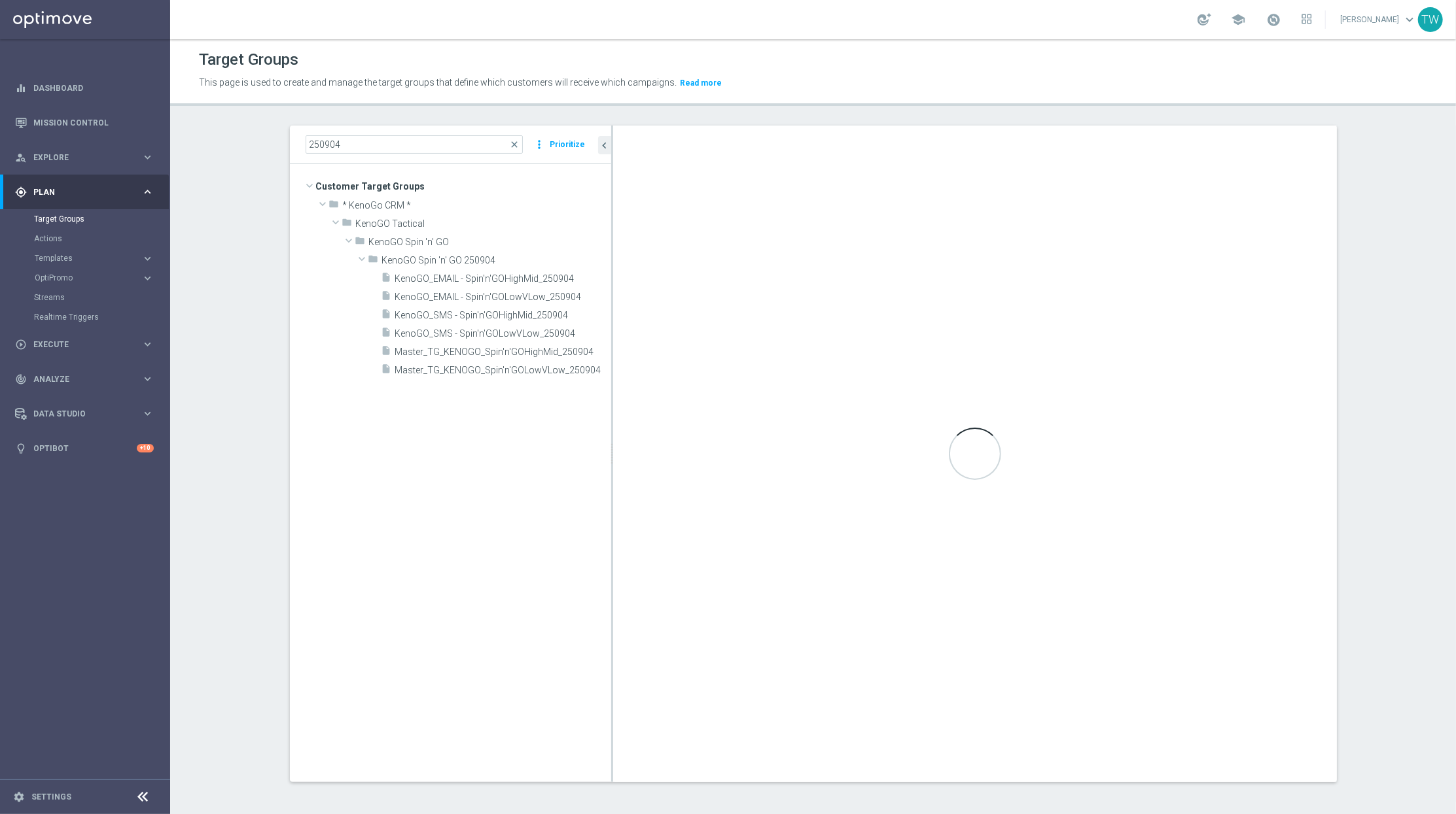
drag, startPoint x: 545, startPoint y: 389, endPoint x: 611, endPoint y: 386, distance: 66.1
click at [611, 386] on div at bounding box center [612, 454] width 2 height 657
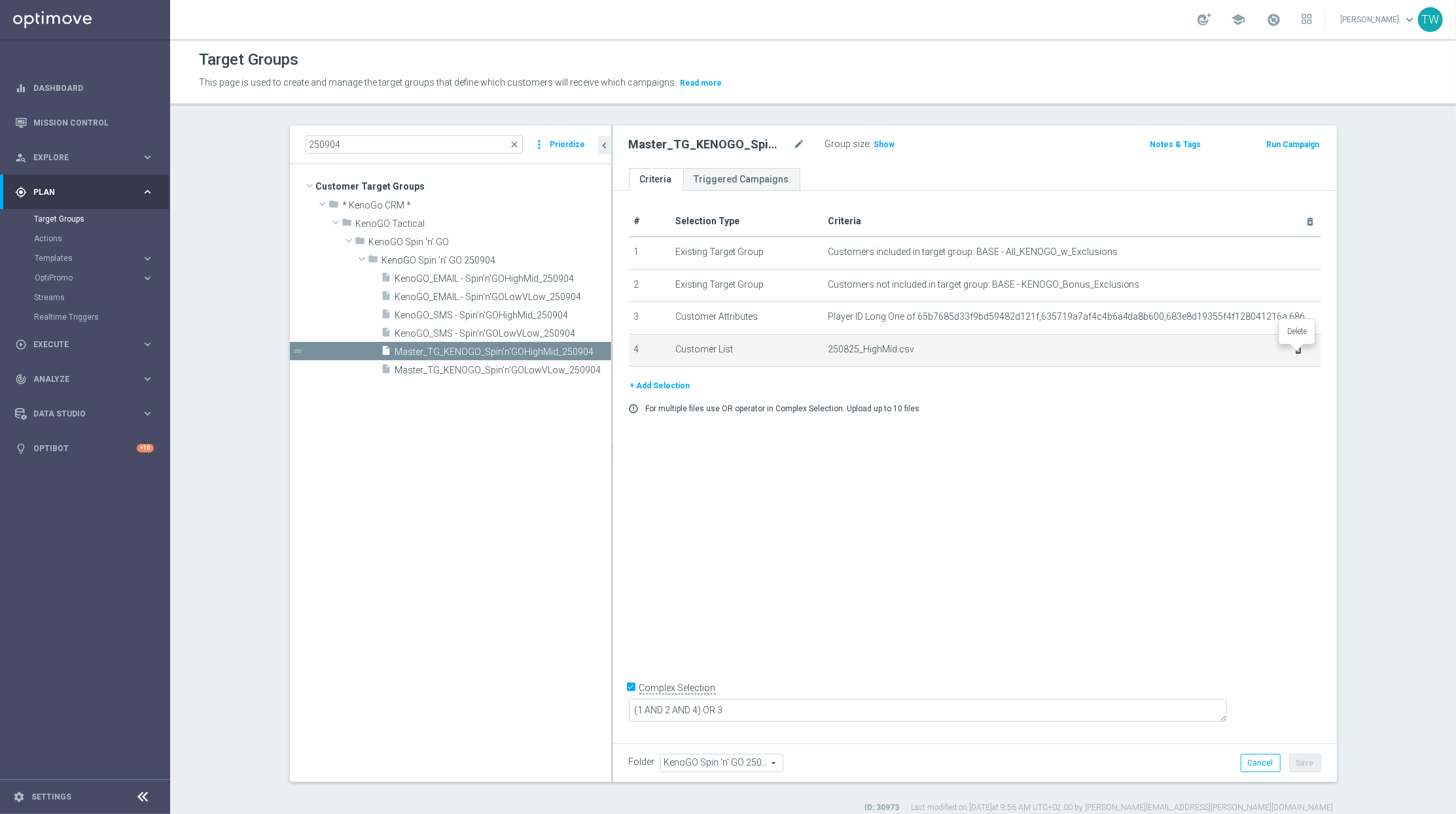
click at [1299, 351] on icon "delete_forever" at bounding box center [1298, 349] width 11 height 11
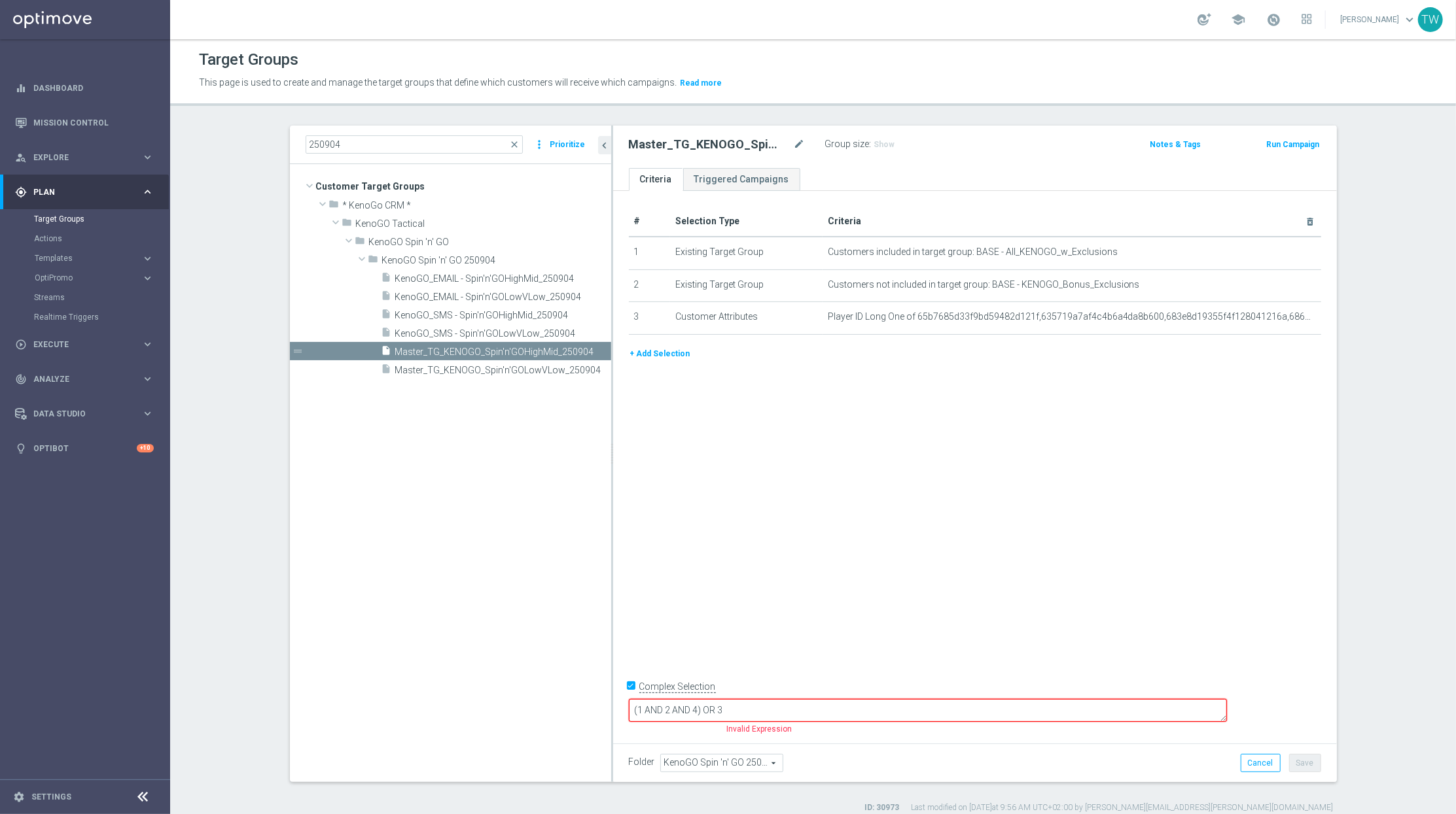
click at [658, 354] on button "+ Add Selection" at bounding box center [659, 354] width 63 height 14
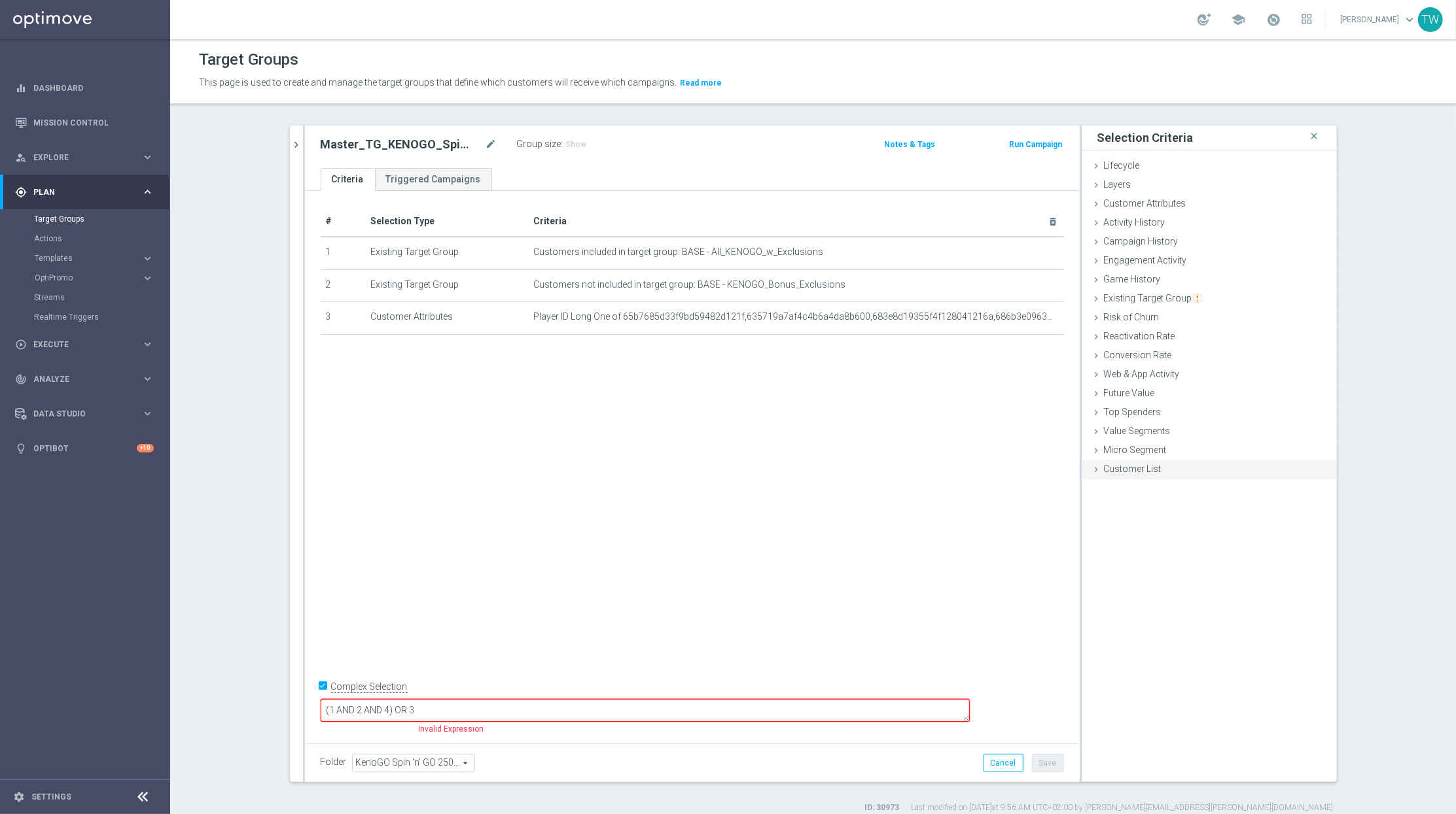
click at [1174, 465] on div "Customer List done" at bounding box center [1209, 470] width 255 height 19
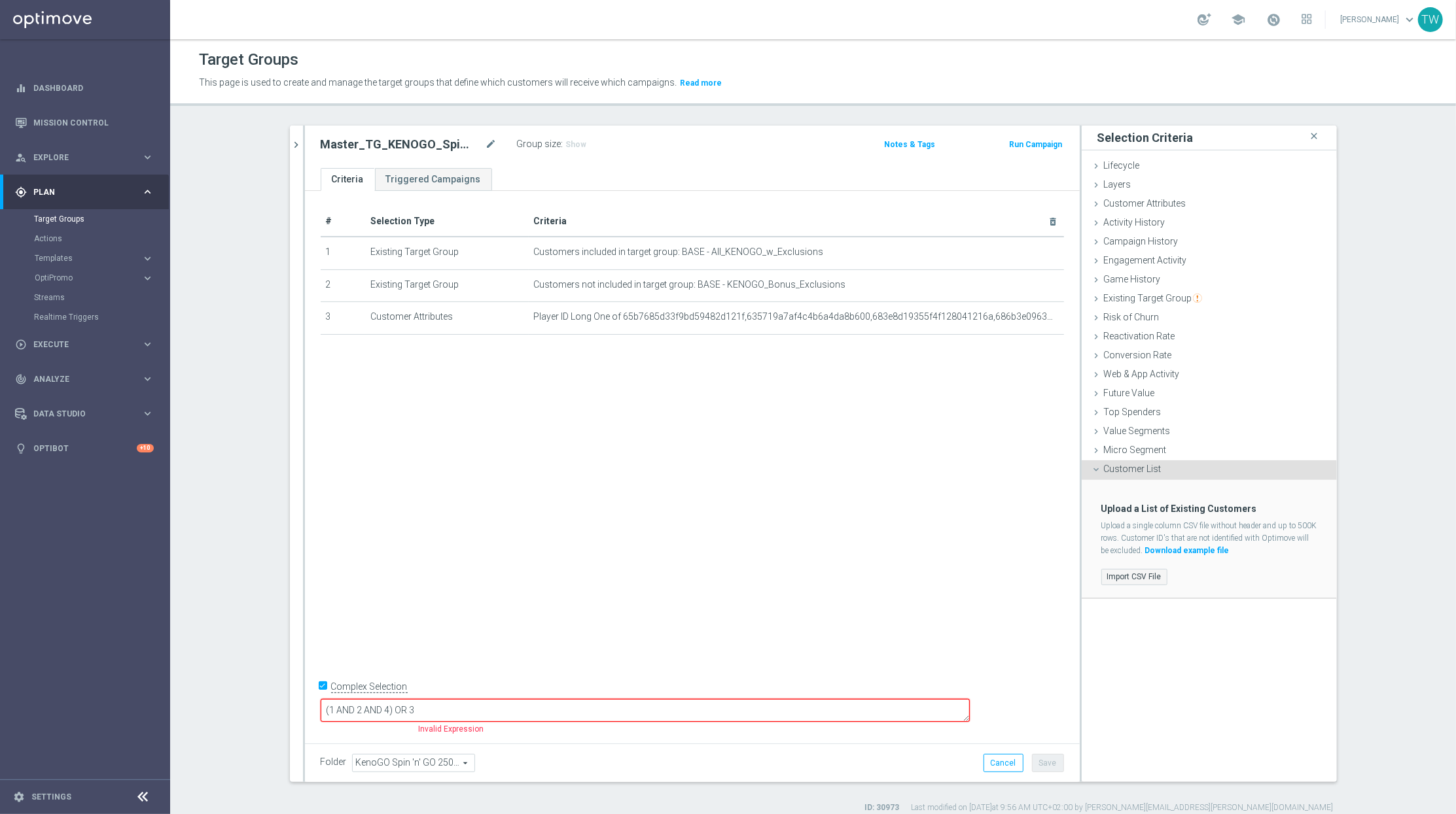
click at [1136, 577] on label "Import CSV File" at bounding box center [1133, 577] width 66 height 17
click at [0, 0] on input "Import CSV File" at bounding box center [0, 0] width 0 height 0
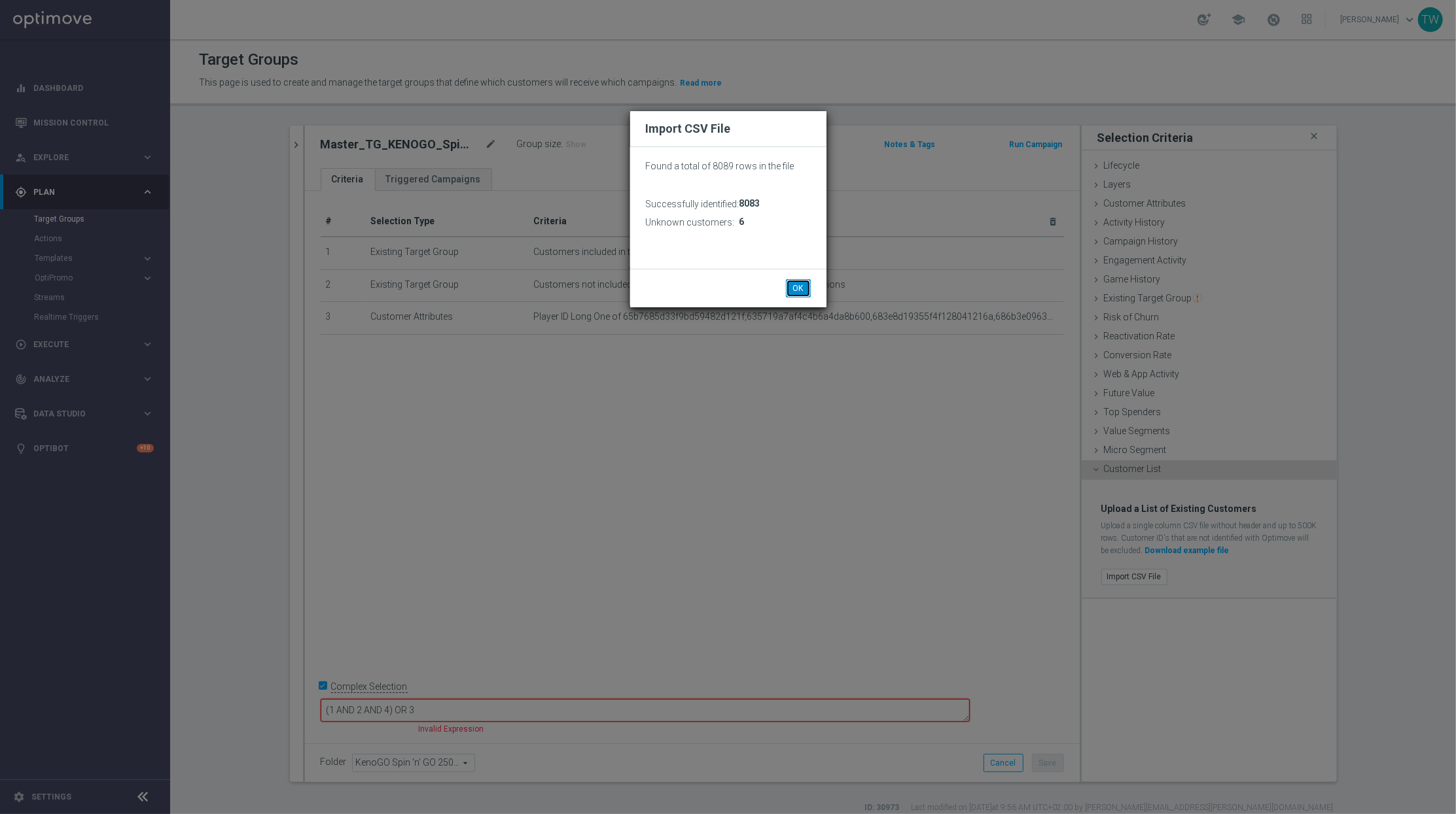
click at [799, 282] on button "OK" at bounding box center [798, 288] width 25 height 18
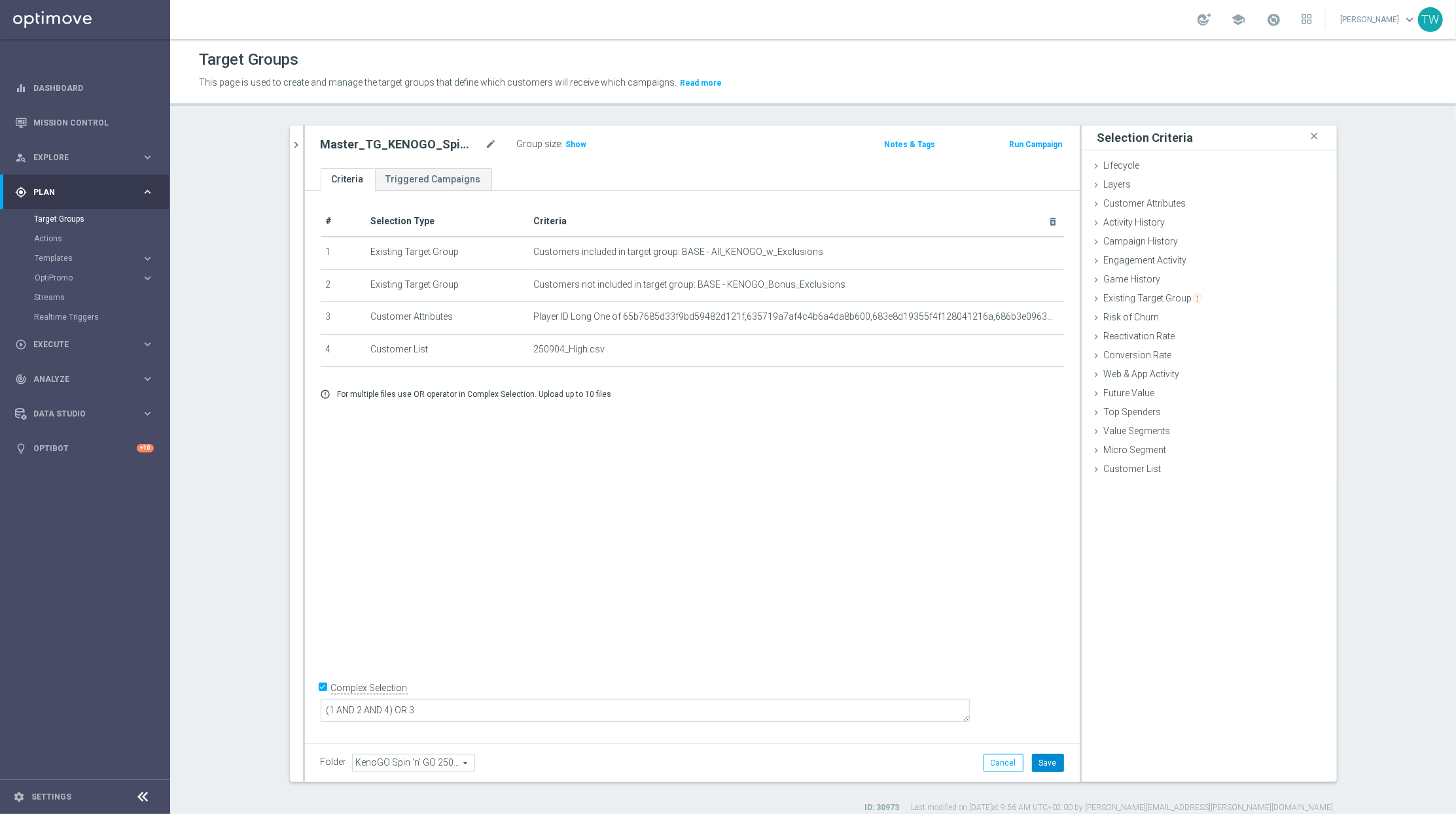
click at [1056, 769] on button "Save" at bounding box center [1047, 763] width 32 height 18
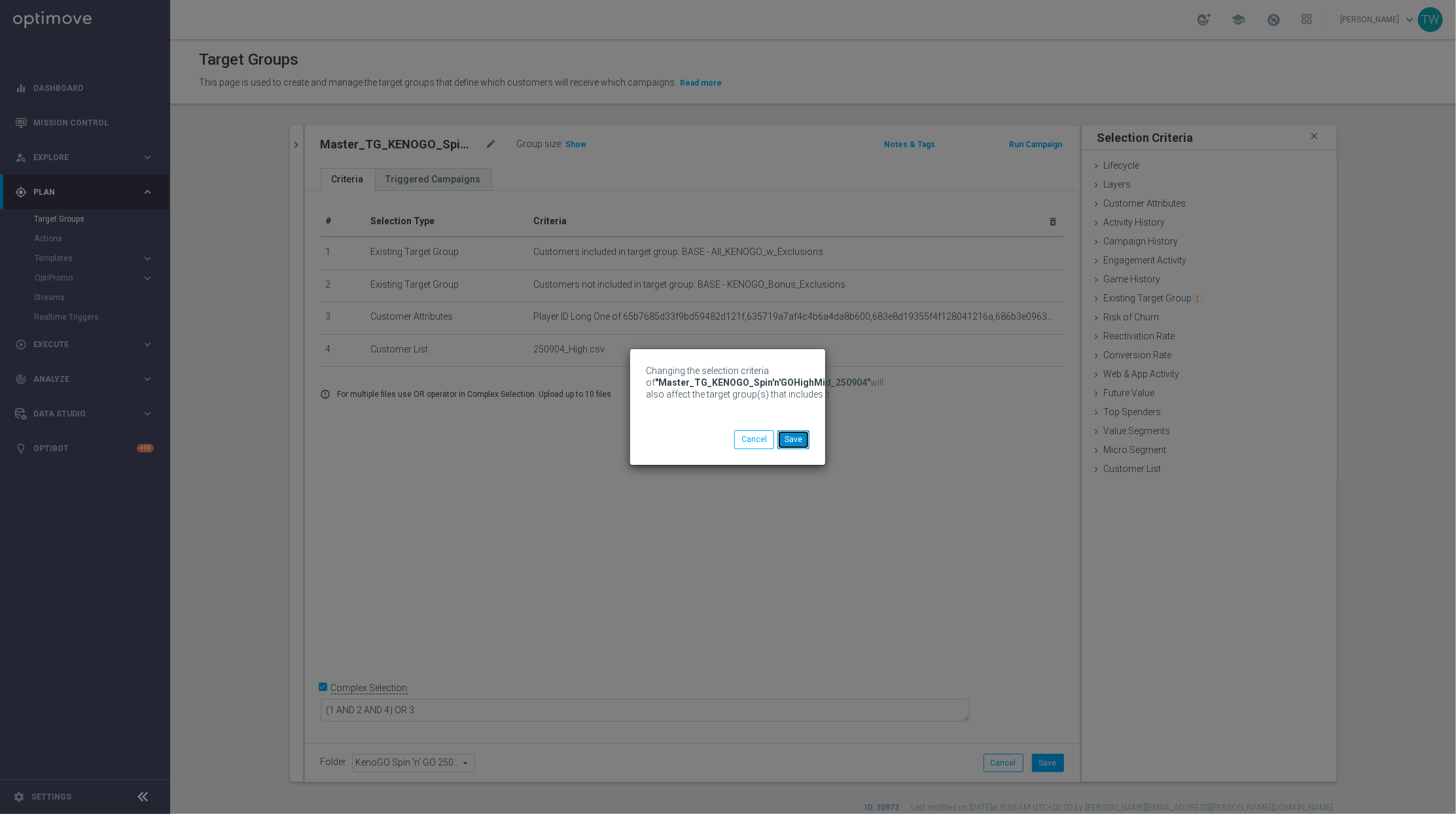
click at [795, 444] on button "Save" at bounding box center [793, 440] width 32 height 18
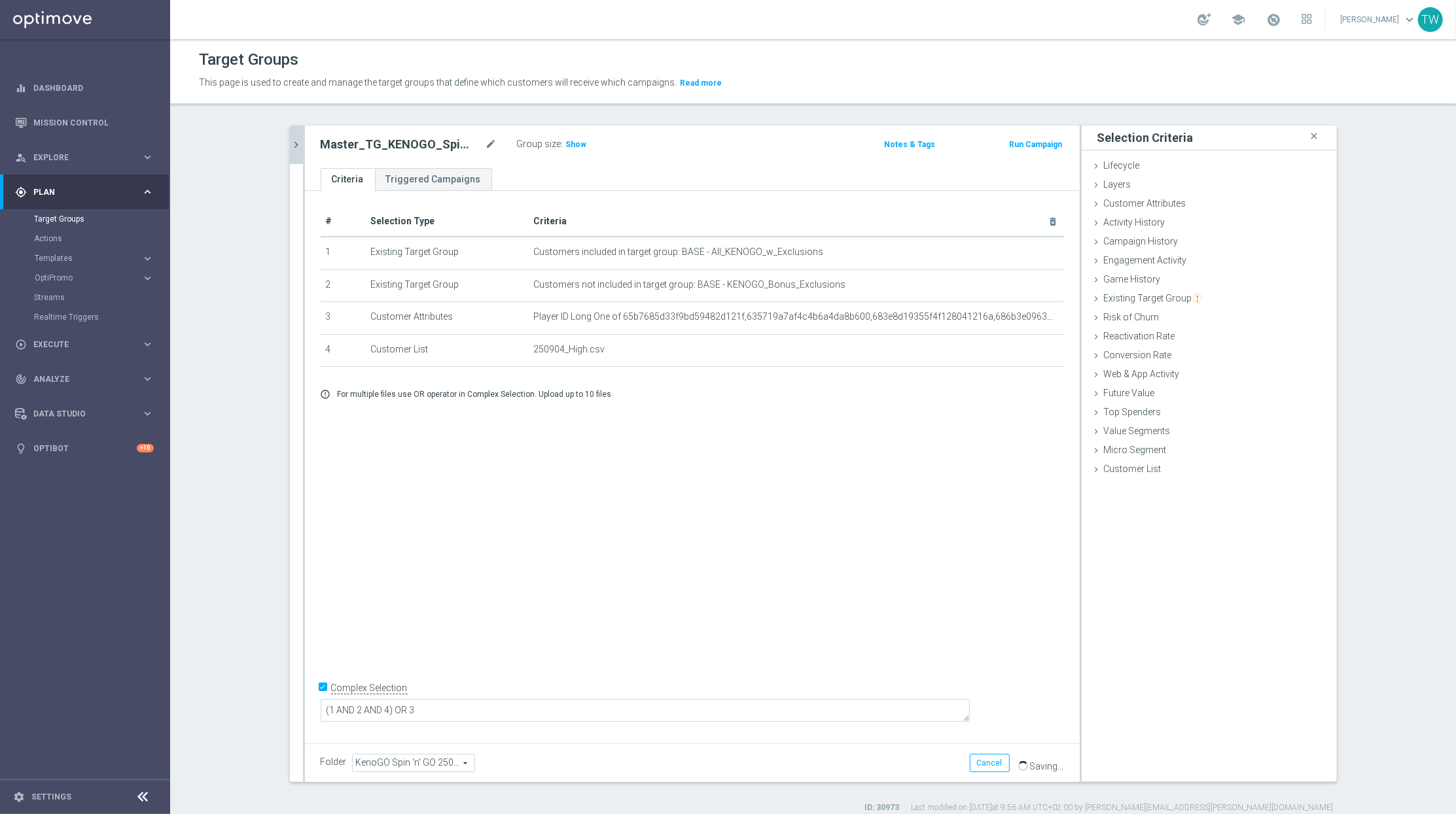
click at [293, 141] on icon "chevron_right" at bounding box center [297, 145] width 13 height 13
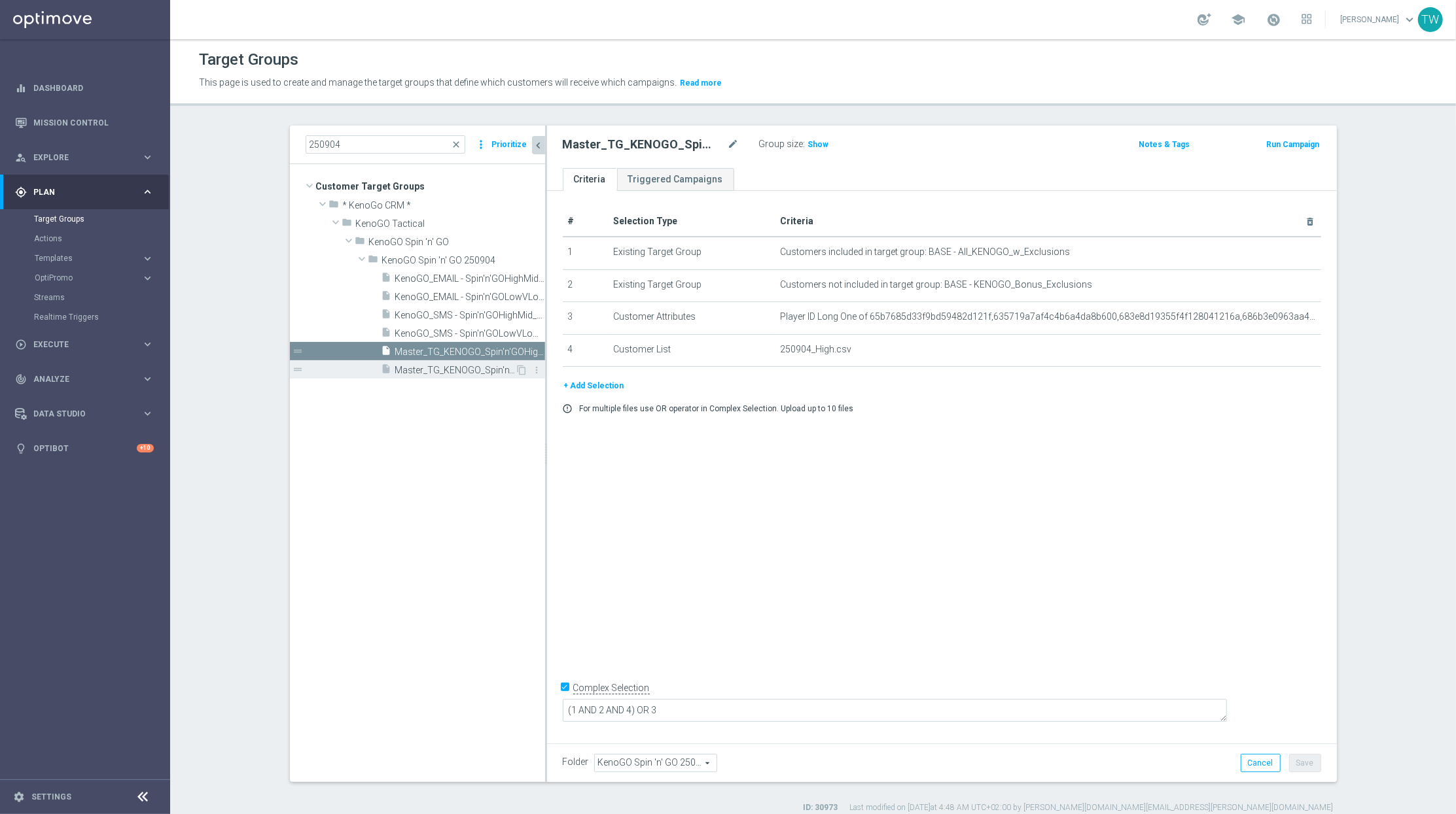
click at [447, 369] on span "Master_TG_KENOGO_Spin'n'GOLowVLow_250904" at bounding box center [456, 370] width 120 height 11
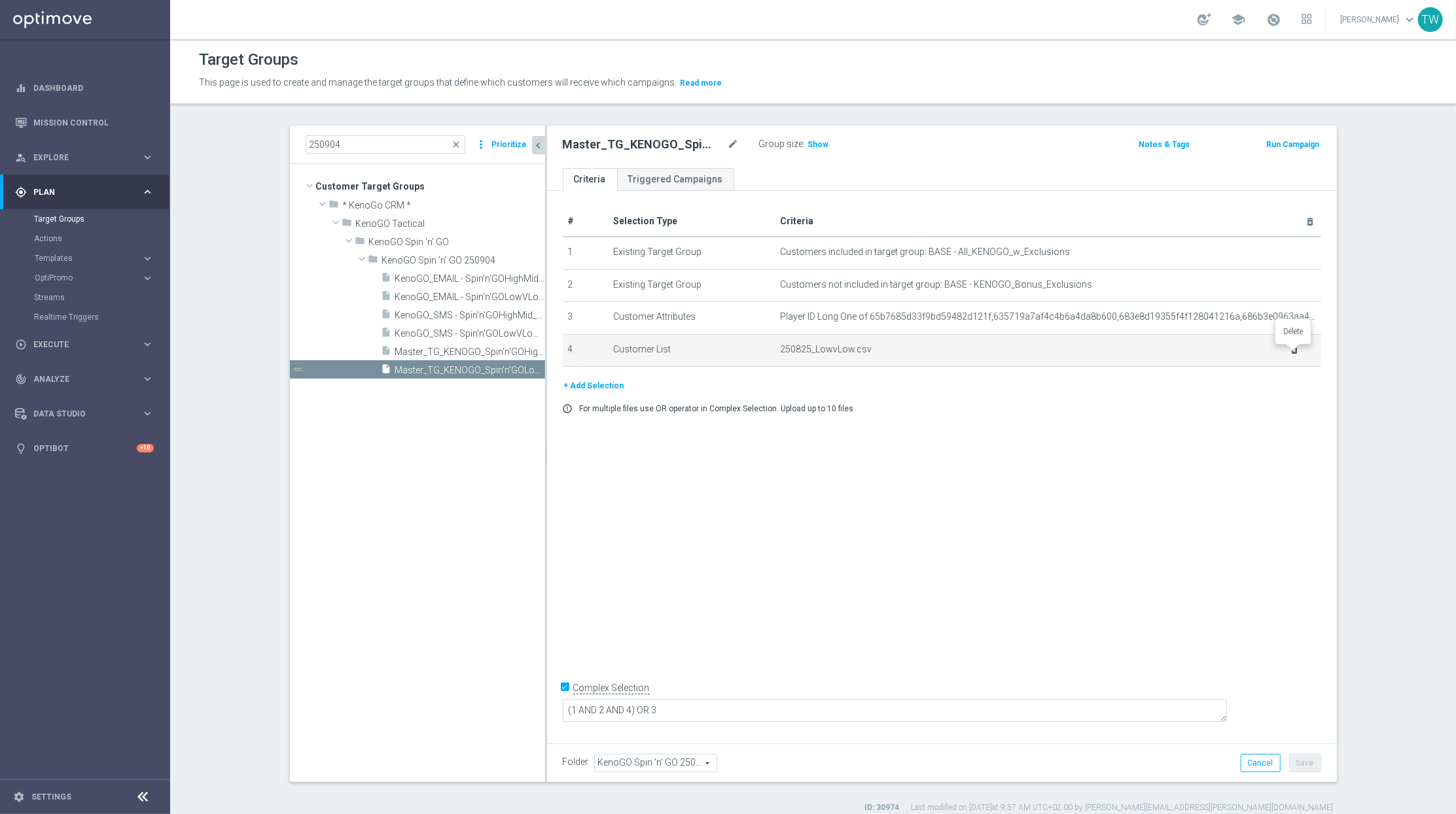
click at [1291, 352] on icon "delete_forever" at bounding box center [1294, 349] width 11 height 11
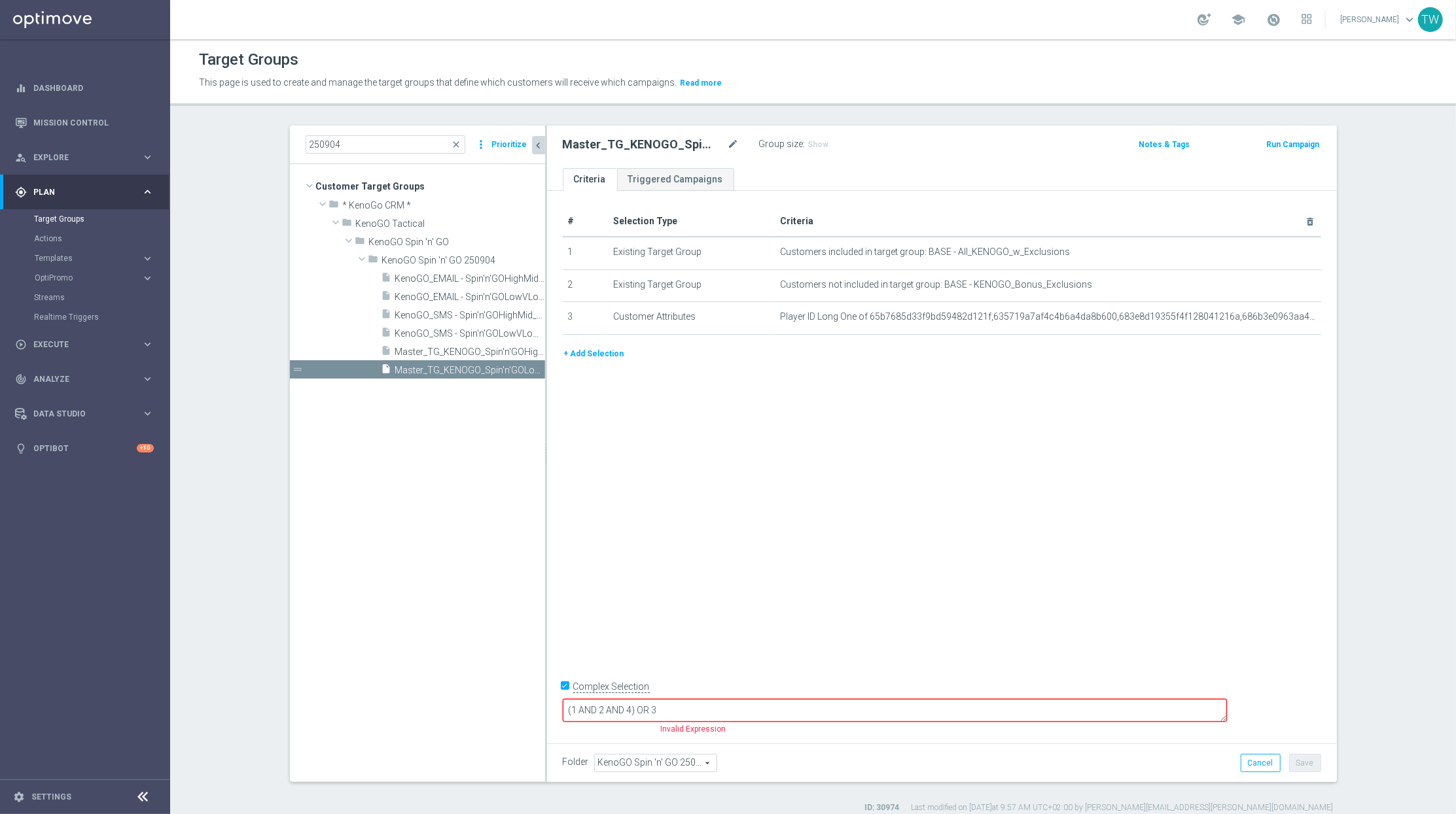
click at [578, 352] on button "+ Add Selection" at bounding box center [593, 354] width 63 height 14
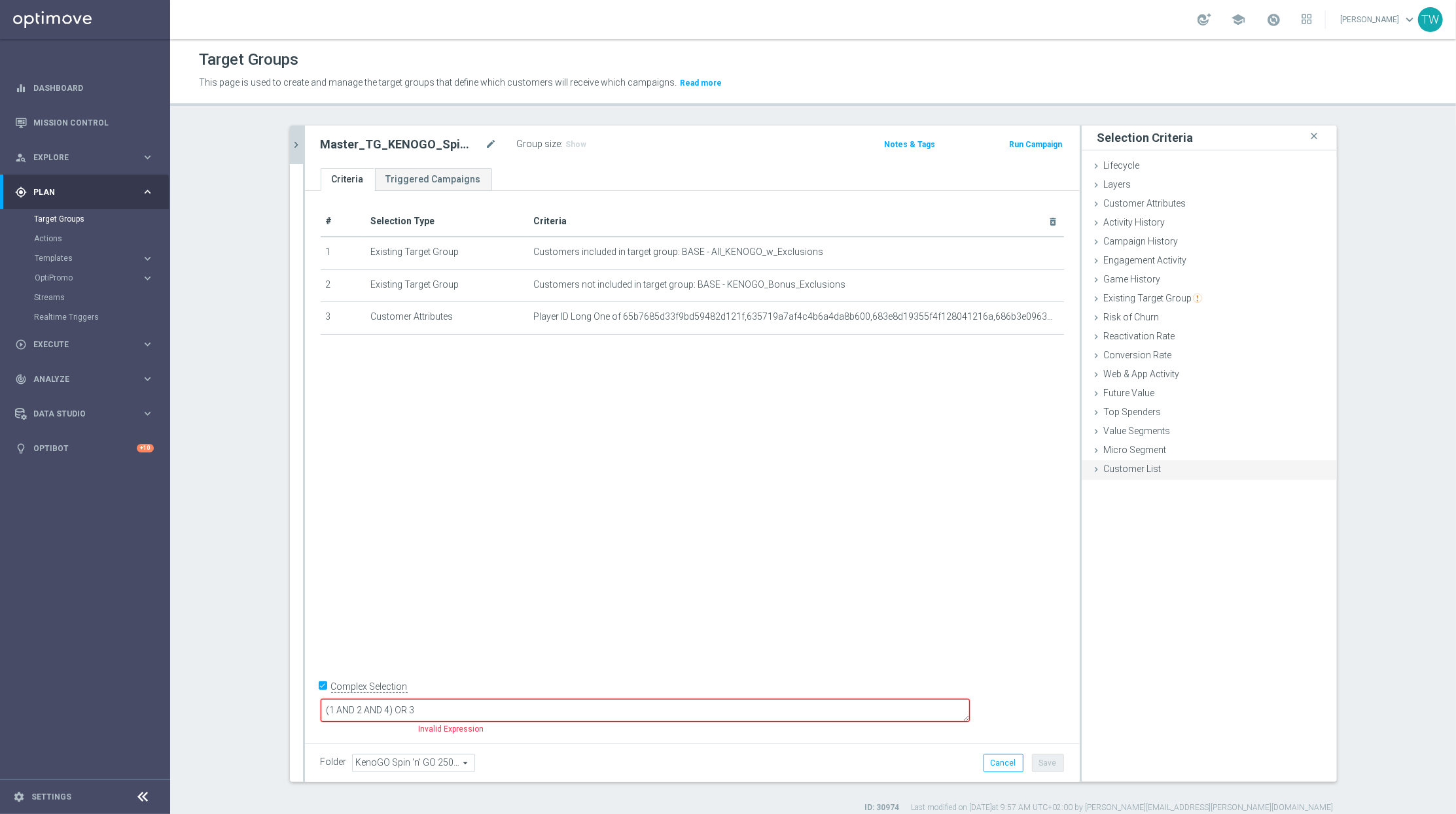
click at [1221, 476] on div "Customer List done selection saved" at bounding box center [1209, 470] width 255 height 19
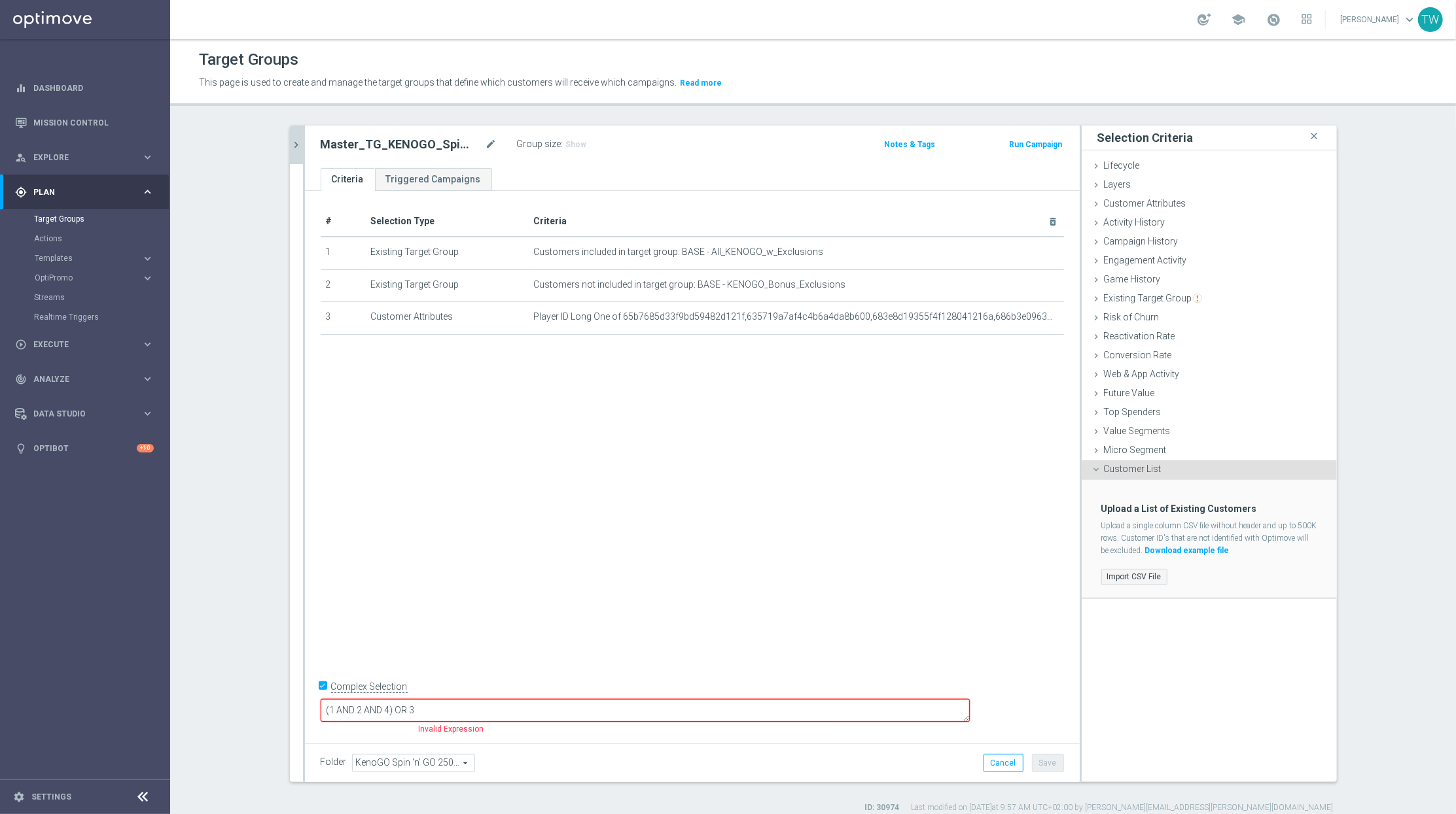
click at [1123, 574] on label "Import CSV File" at bounding box center [1133, 577] width 66 height 17
click at [0, 0] on input "Import CSV File" at bounding box center [0, 0] width 0 height 0
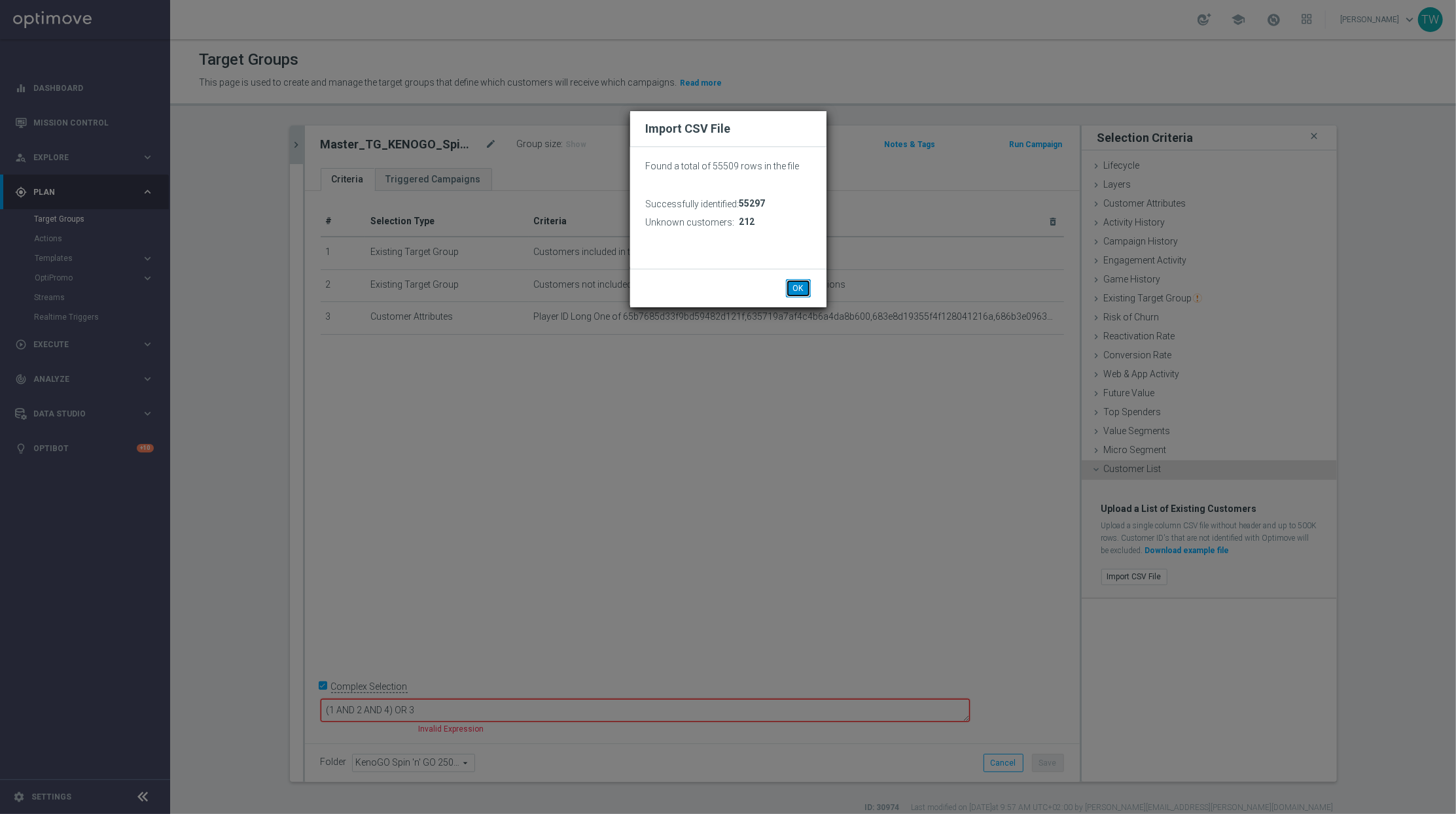
click at [799, 287] on button "OK" at bounding box center [798, 288] width 25 height 18
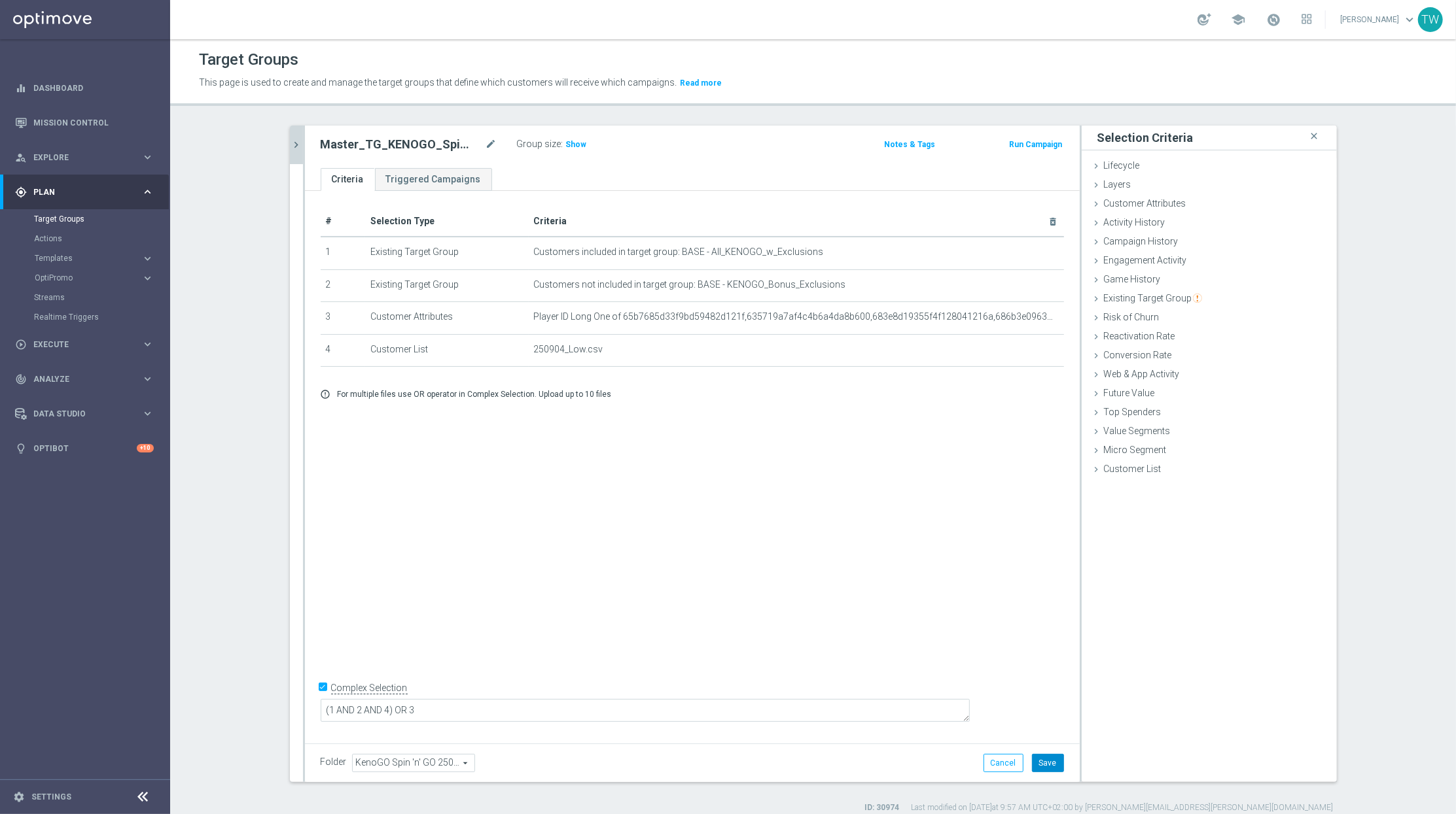
click at [1045, 760] on button "Save" at bounding box center [1047, 763] width 32 height 18
click at [309, 136] on body "equalizer Dashboard Mission Control" at bounding box center [728, 407] width 1456 height 814
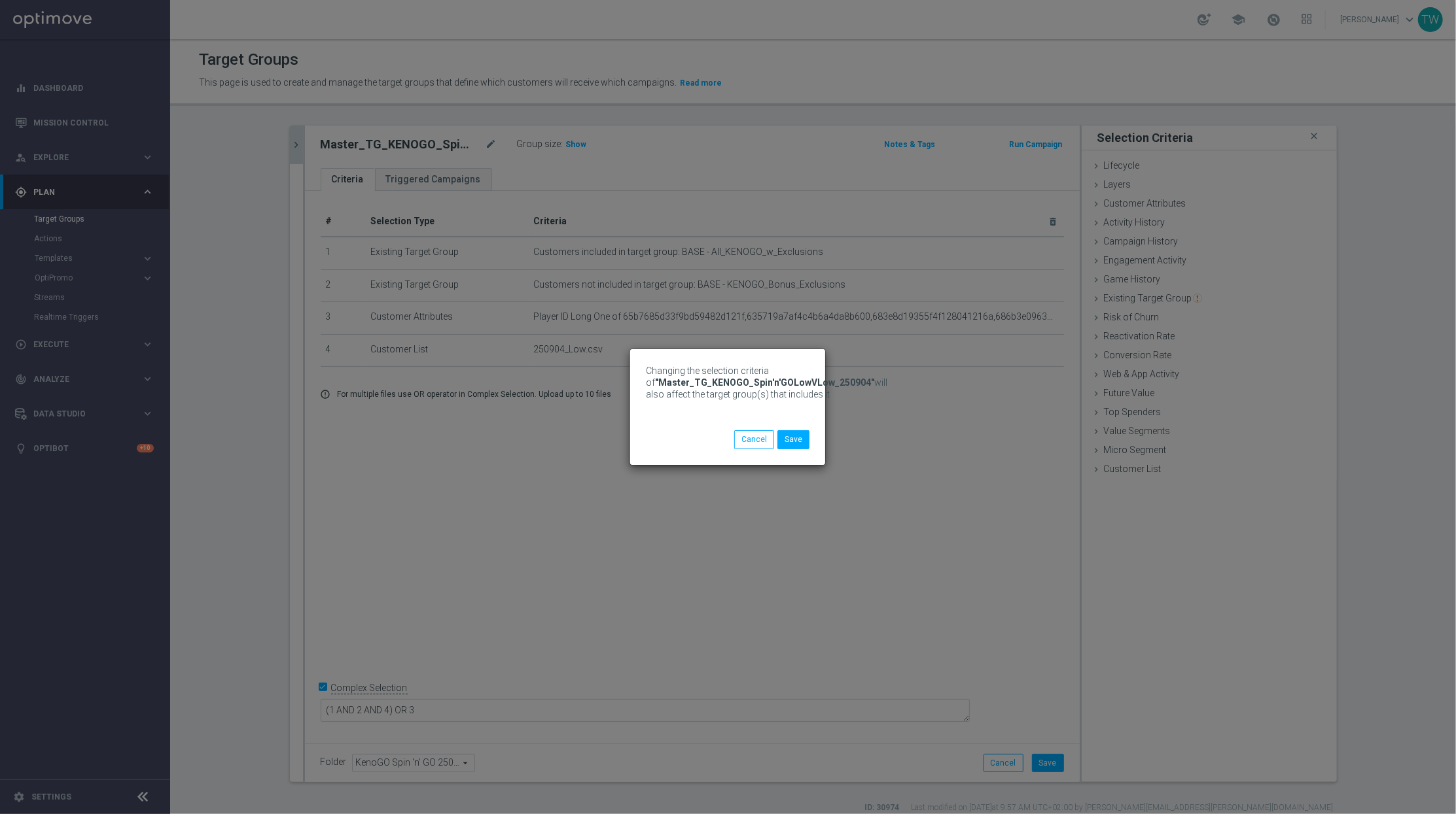
click at [299, 144] on div "Changing the selection criteria of "Master_TG_KENOGO_Spin'n'GOLowVLow_250904" w…" at bounding box center [728, 407] width 1456 height 814
click at [802, 440] on button "Save" at bounding box center [793, 440] width 32 height 18
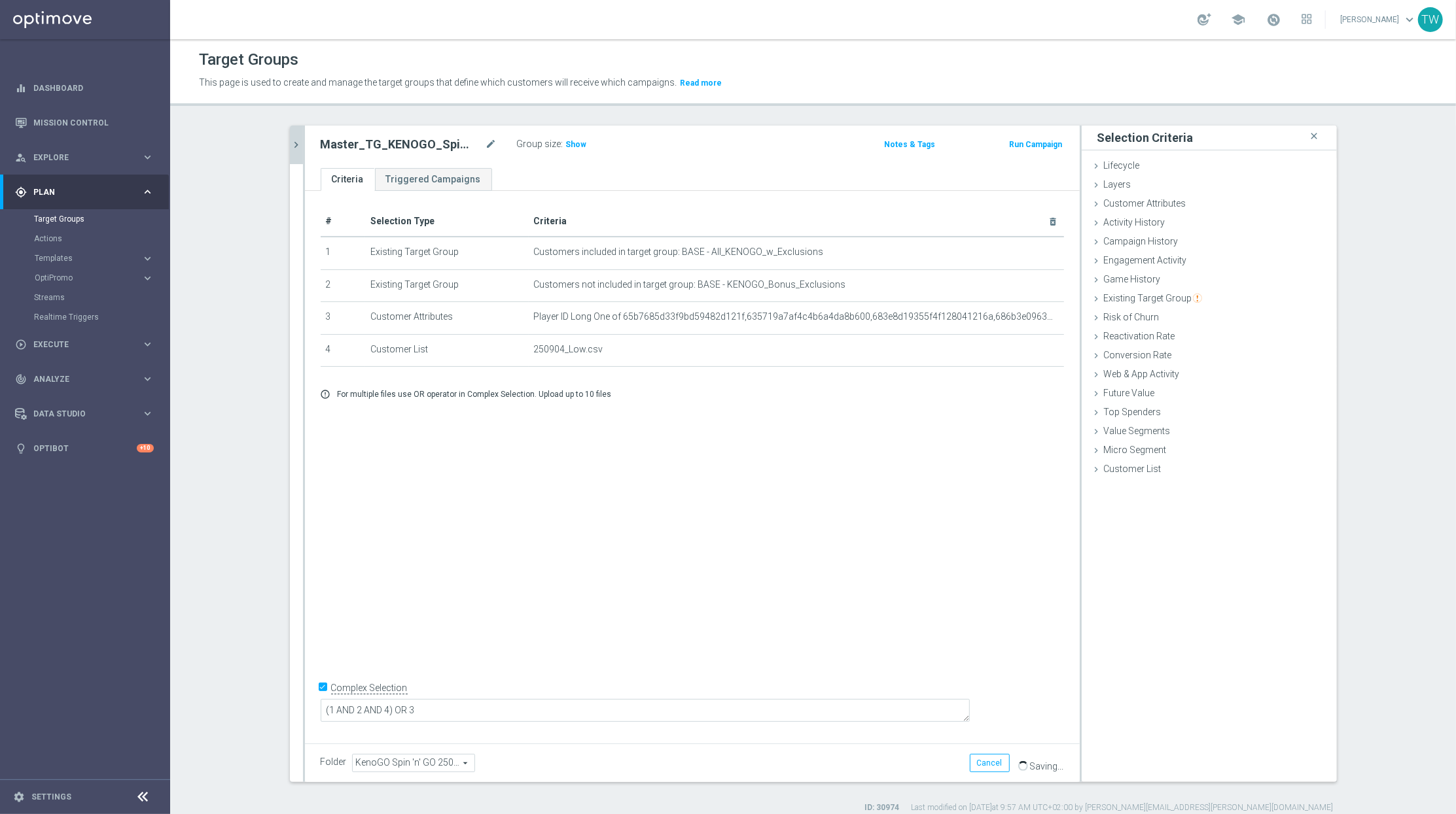
click at [292, 144] on icon "chevron_right" at bounding box center [297, 145] width 13 height 13
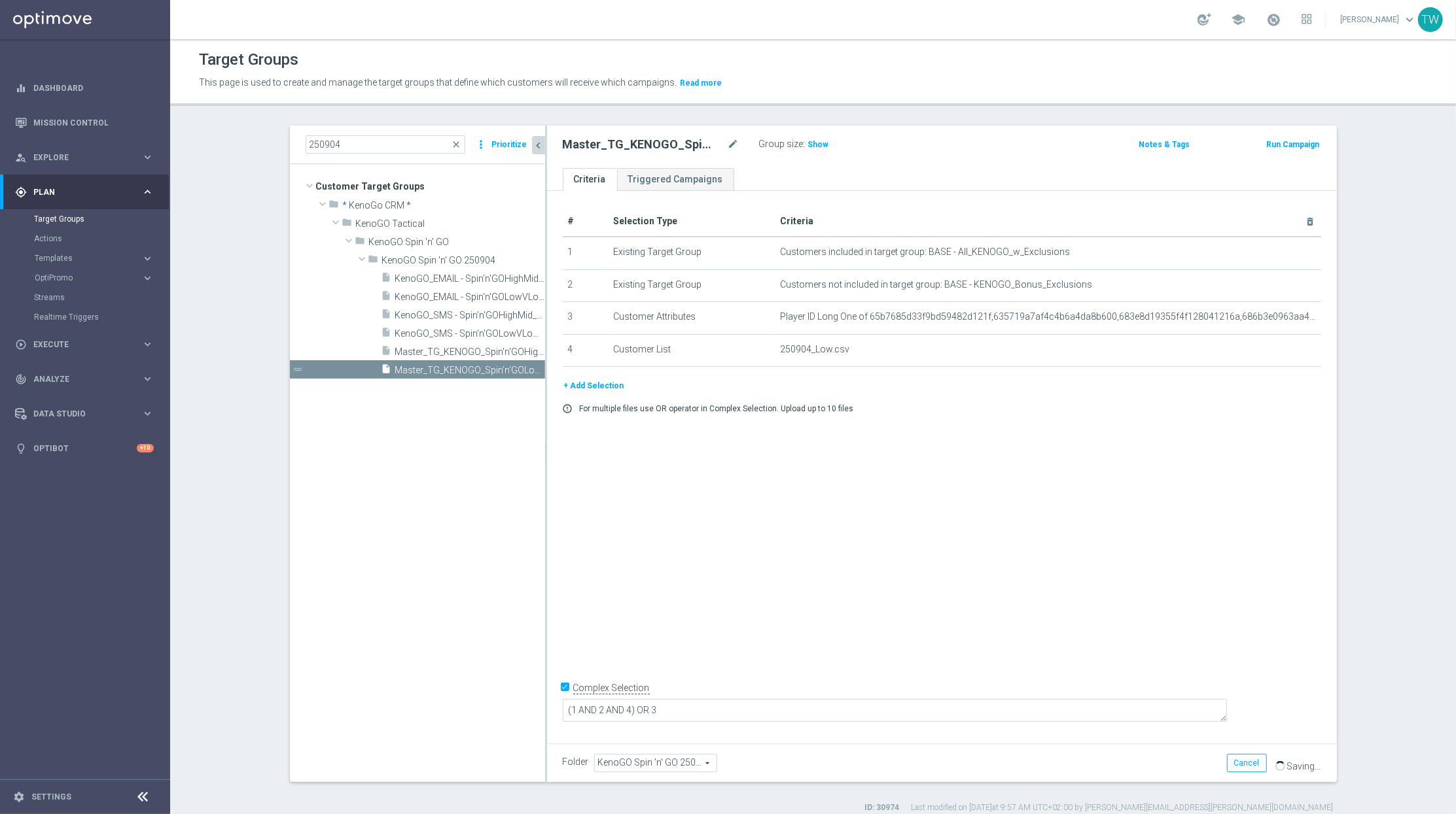
drag, startPoint x: 544, startPoint y: 432, endPoint x: 646, endPoint y: 405, distance: 105.5
click at [547, 405] on div at bounding box center [546, 454] width 2 height 657
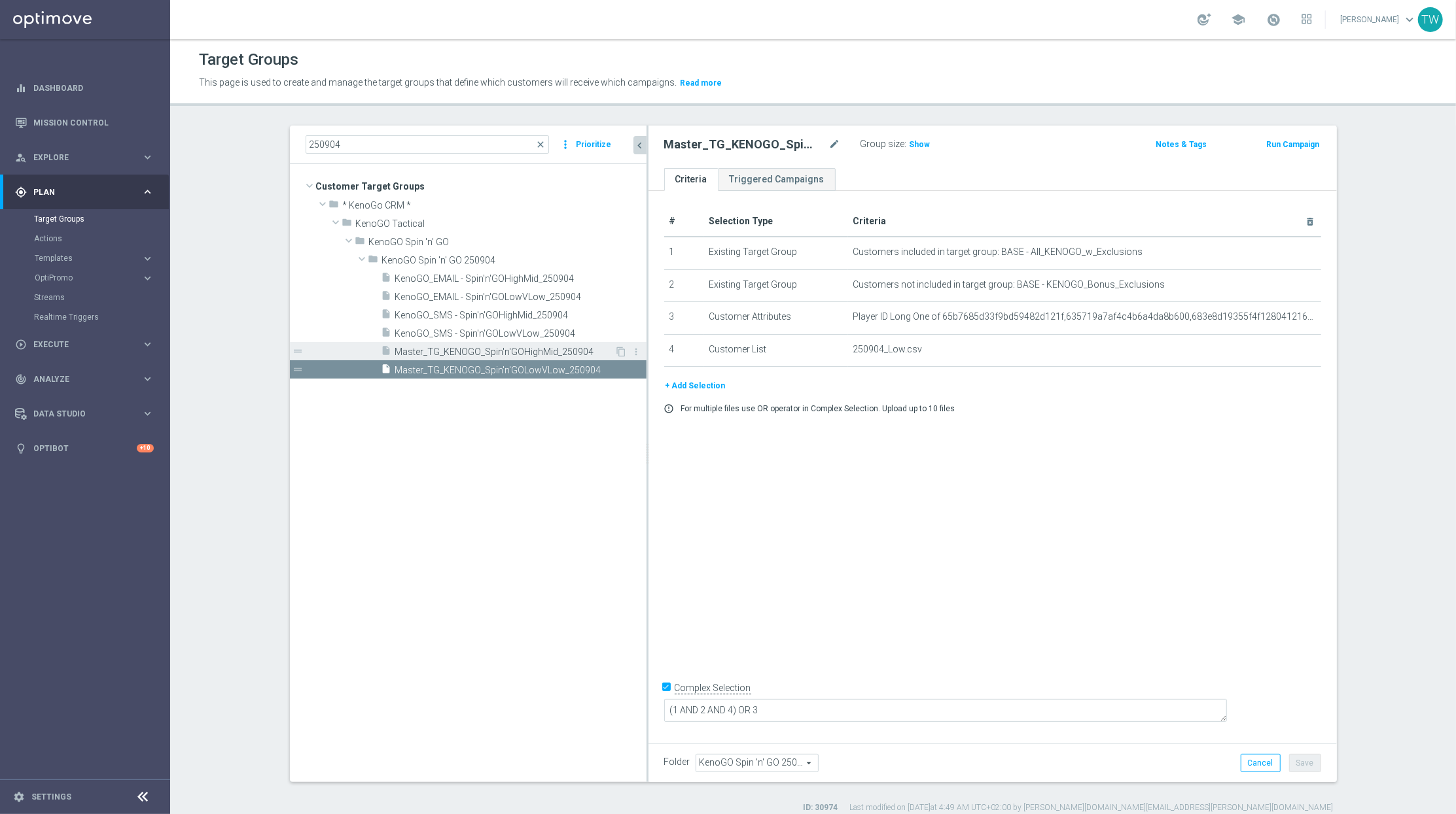
click at [528, 354] on span "Master_TG_KENOGO_Spin'n'GOHighMid_250904" at bounding box center [505, 352] width 220 height 11
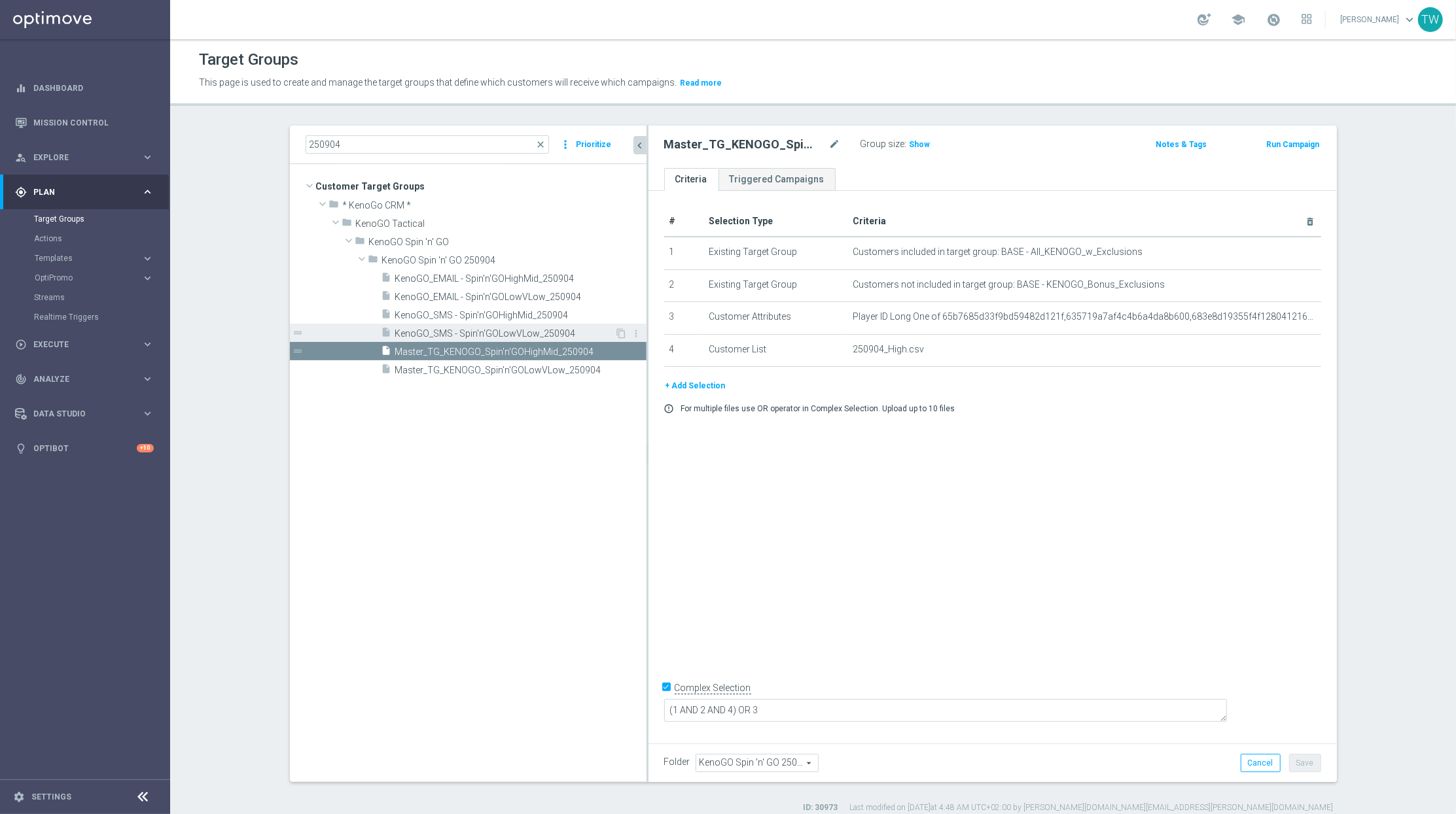
click at [528, 334] on span "KenoGO_SMS - Spin'n'GOLowVLow_250904" at bounding box center [505, 333] width 220 height 11
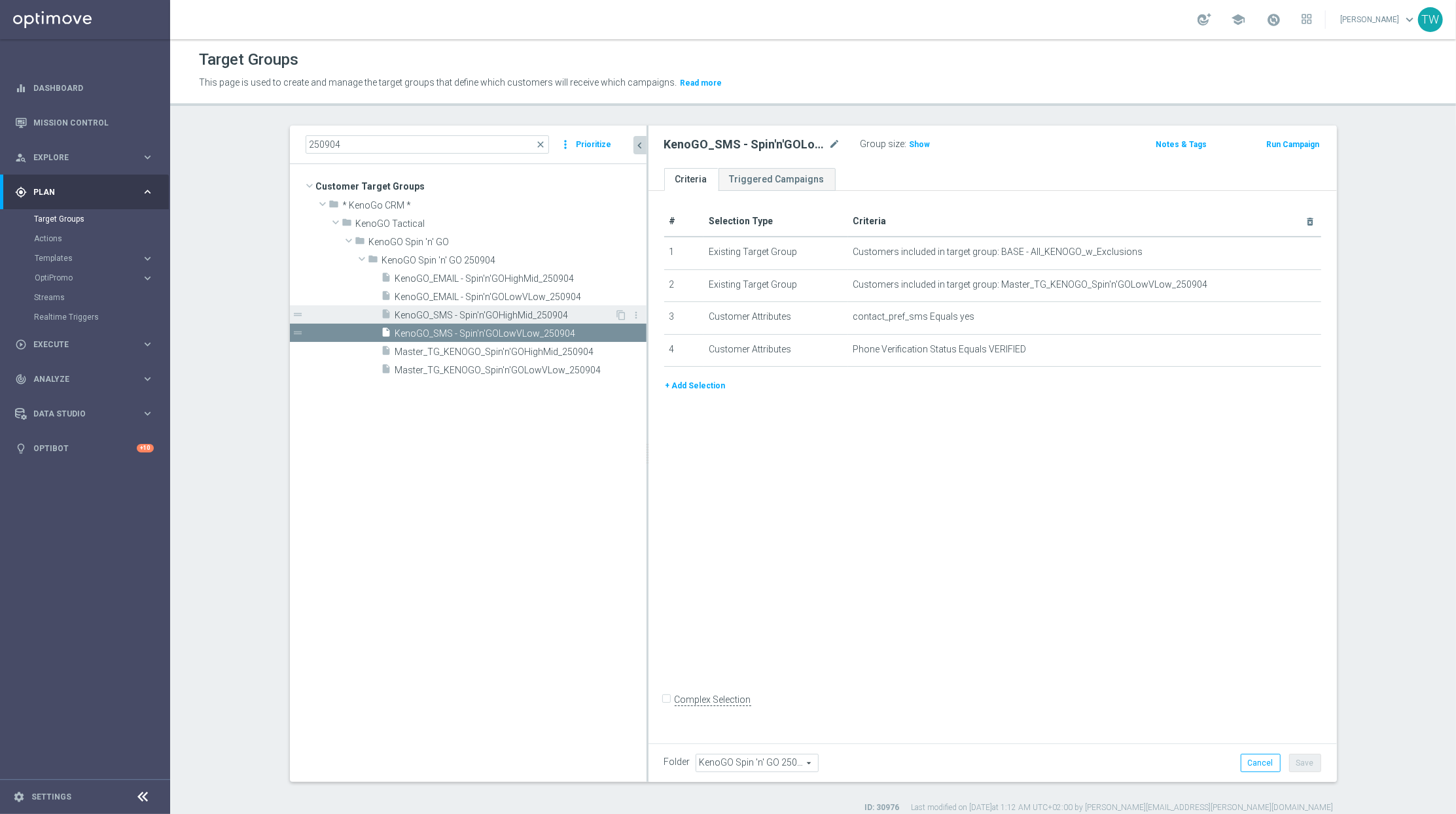
click at [481, 312] on span "KenoGO_SMS - Spin'n'GOHighMid_250904" at bounding box center [505, 315] width 220 height 11
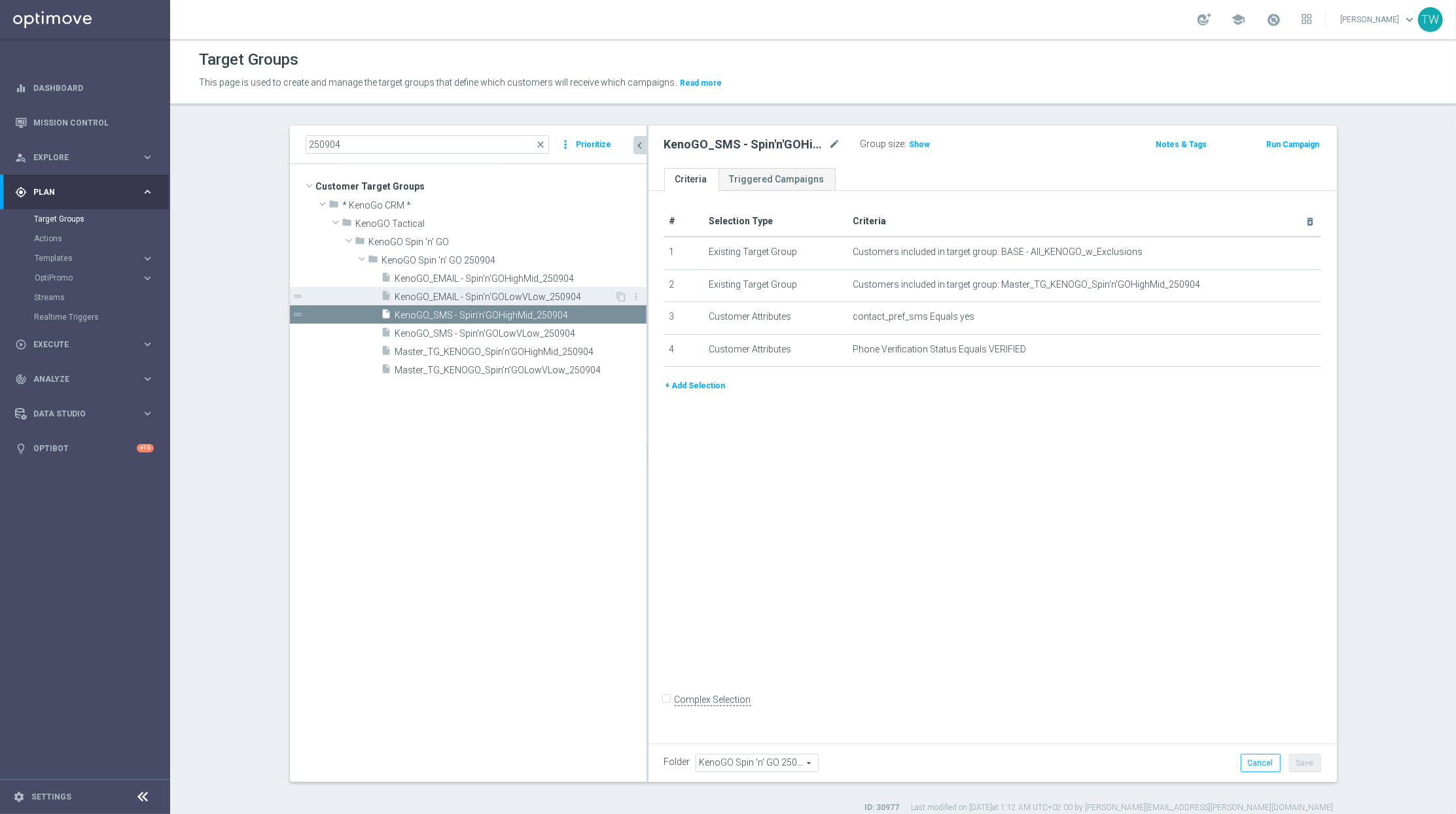
click at [497, 288] on div "insert_drive_file KenoGO_EMAIL - Spin'n'GOLowVLow_250904" at bounding box center [497, 297] width 233 height 18
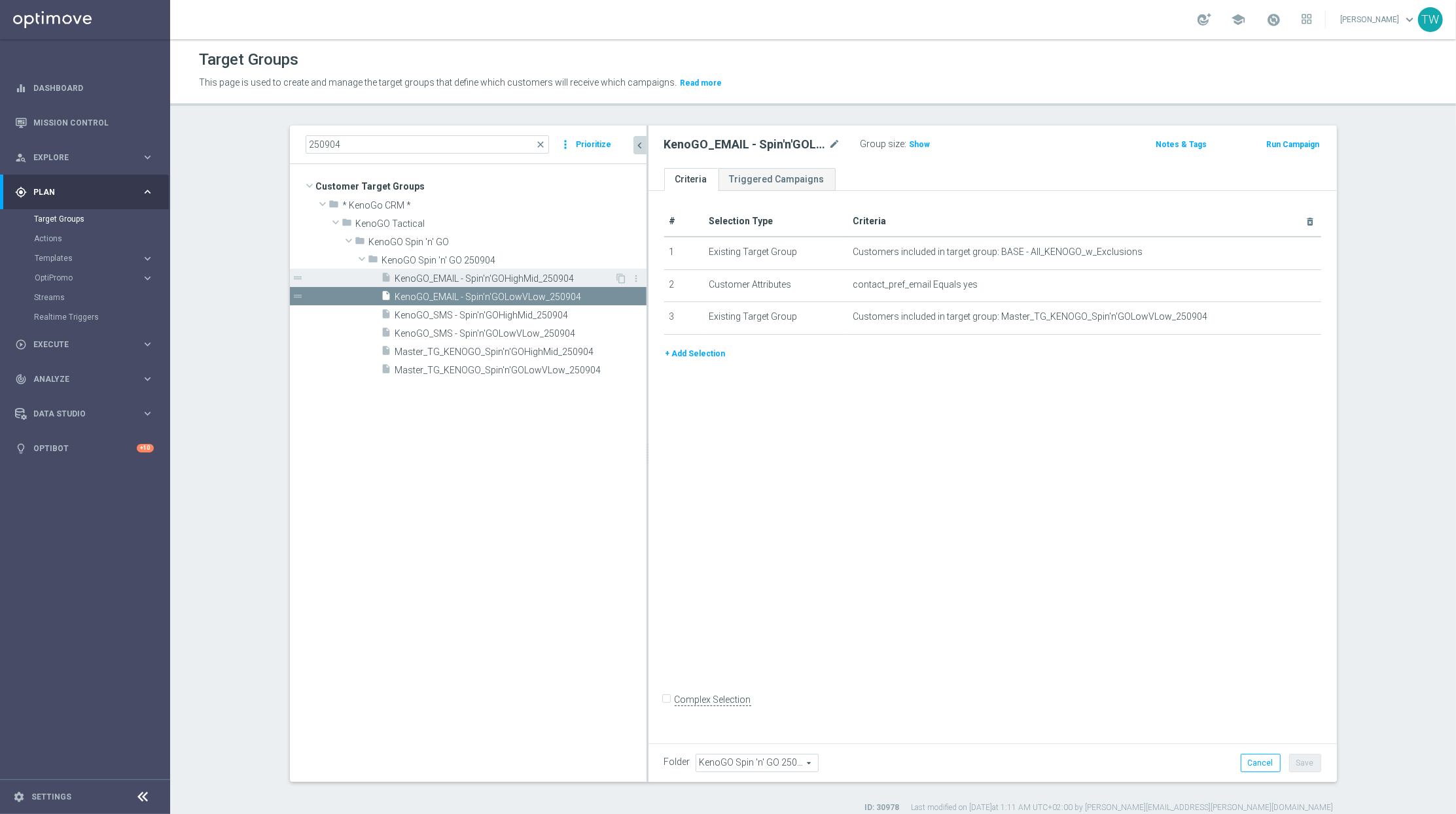
click at [500, 273] on span "KenoGO_EMAIL - Spin'n'GOHighMid_250904" at bounding box center [505, 278] width 220 height 11
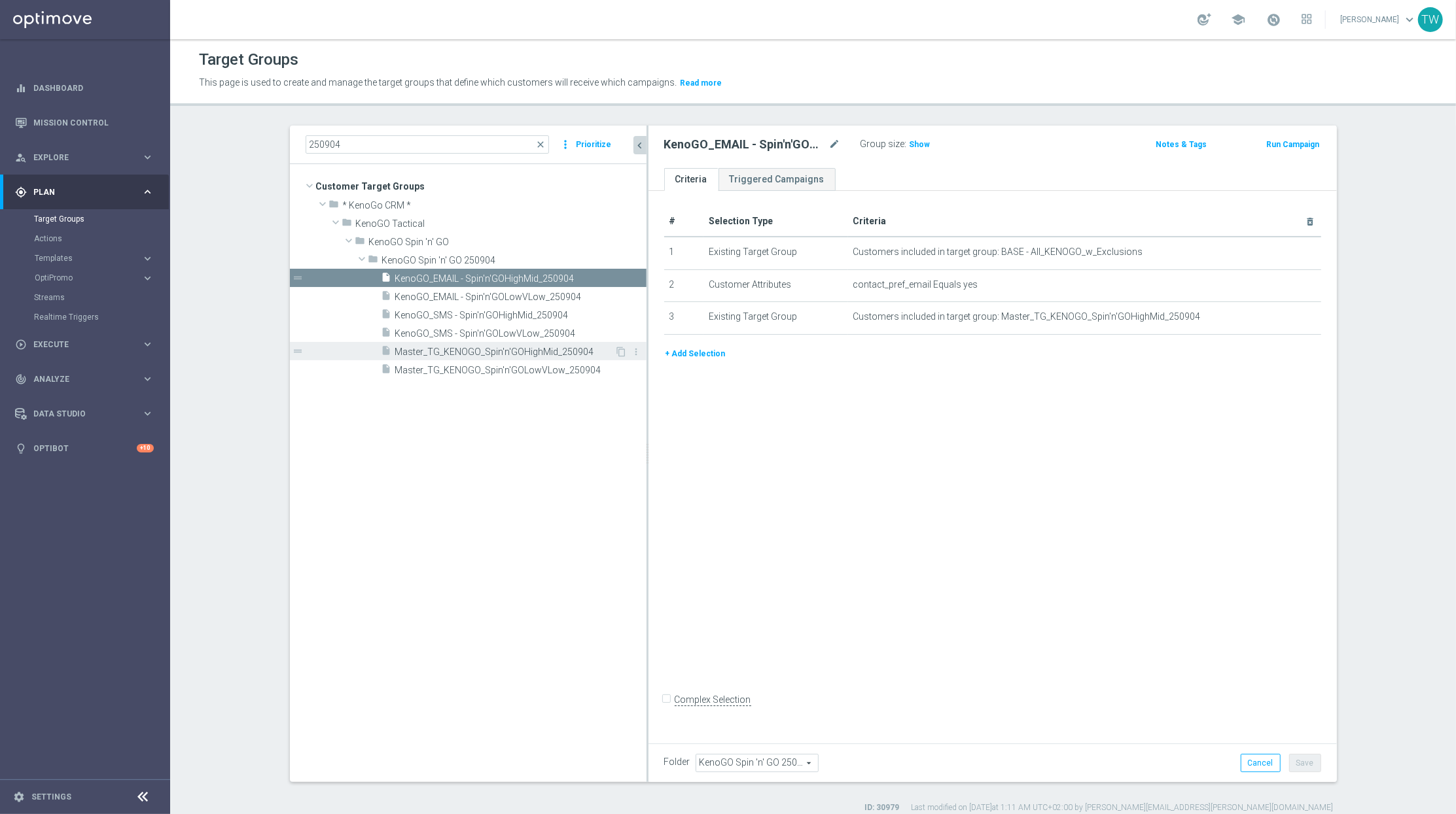
click at [514, 348] on span "Master_TG_KENOGO_Spin'n'GOHighMid_250904" at bounding box center [505, 352] width 220 height 11
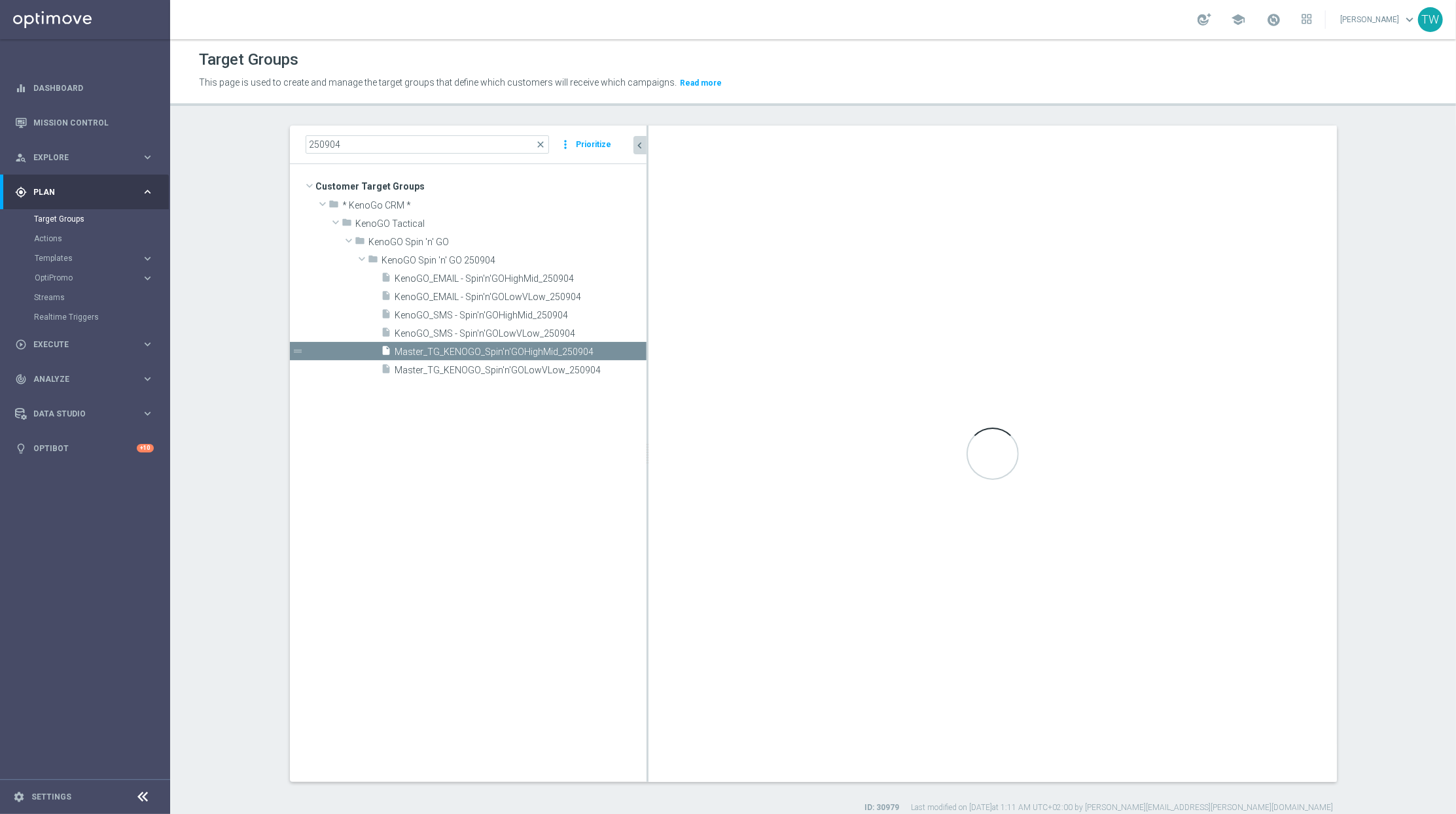
checkbox input "true"
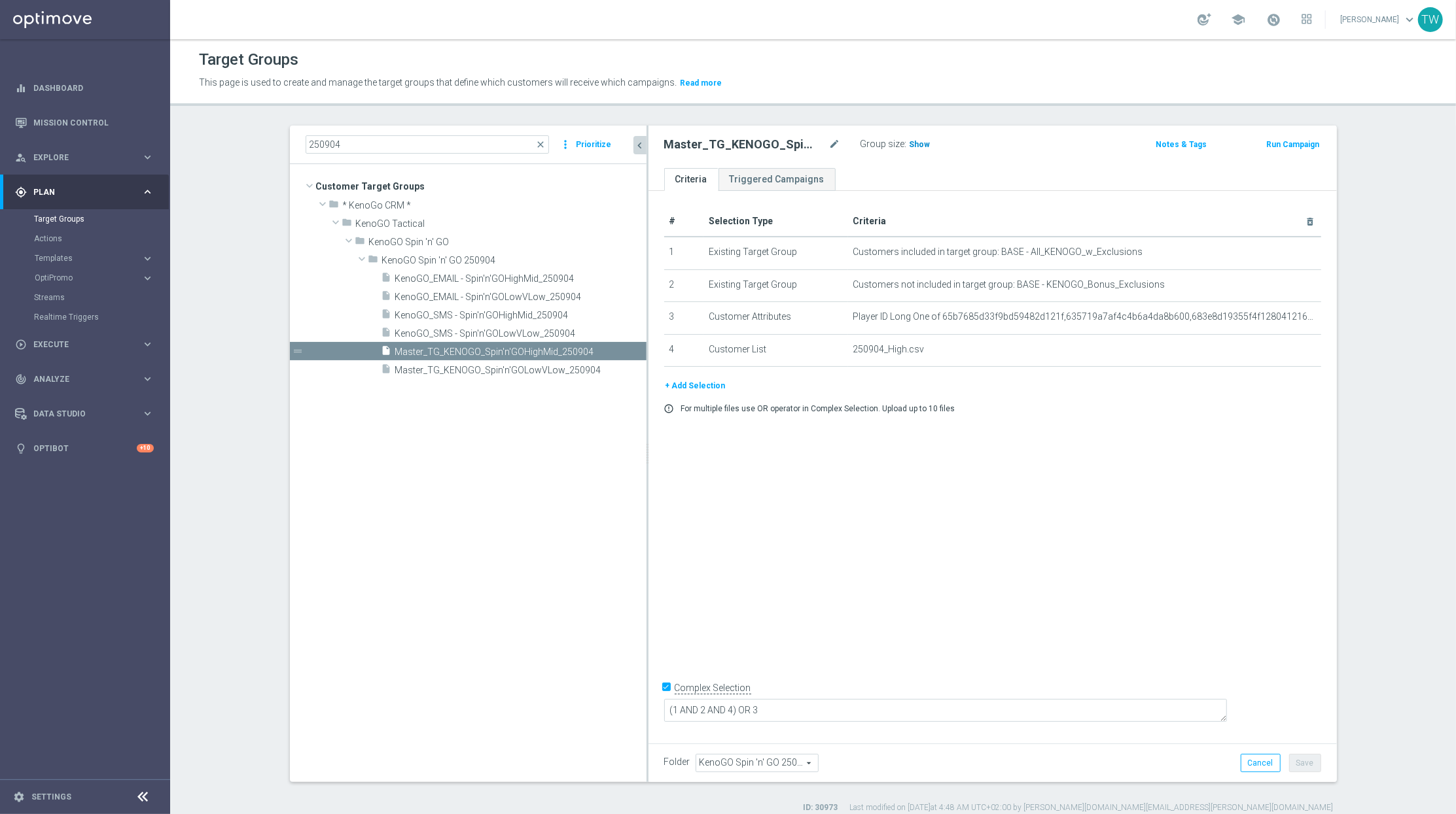
click at [918, 143] on span "Show" at bounding box center [919, 144] width 21 height 9
click at [929, 146] on span "7,751" at bounding box center [921, 145] width 23 height 13
click at [514, 367] on span "Master_TG_KENOGO_Spin'n'GOLowVLow_250904" at bounding box center [505, 370] width 220 height 11
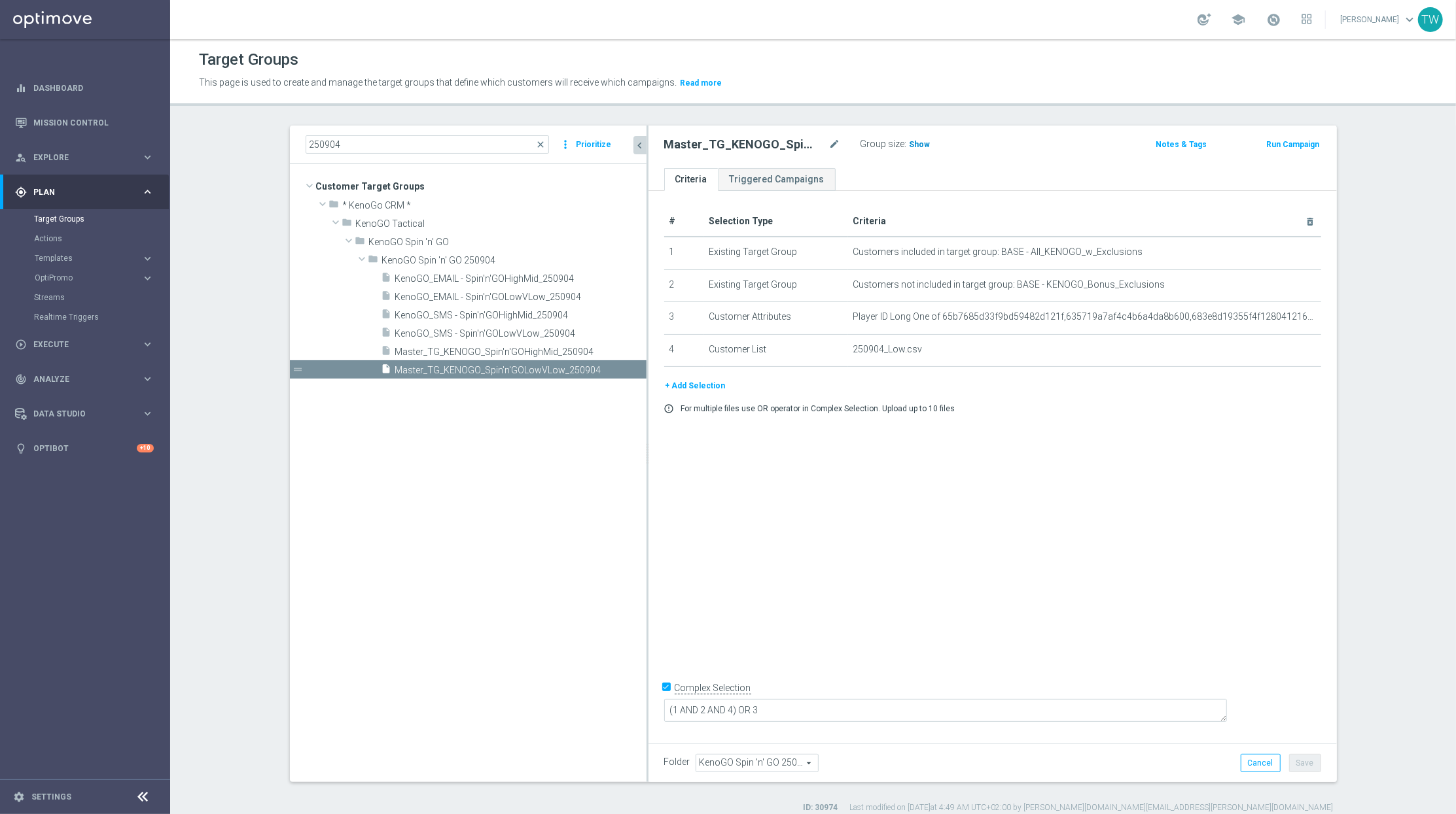
click at [923, 144] on span "Show" at bounding box center [919, 144] width 21 height 9
click at [919, 147] on span "50,471" at bounding box center [924, 145] width 28 height 13
click at [99, 122] on link "Mission Control" at bounding box center [94, 122] width 120 height 34
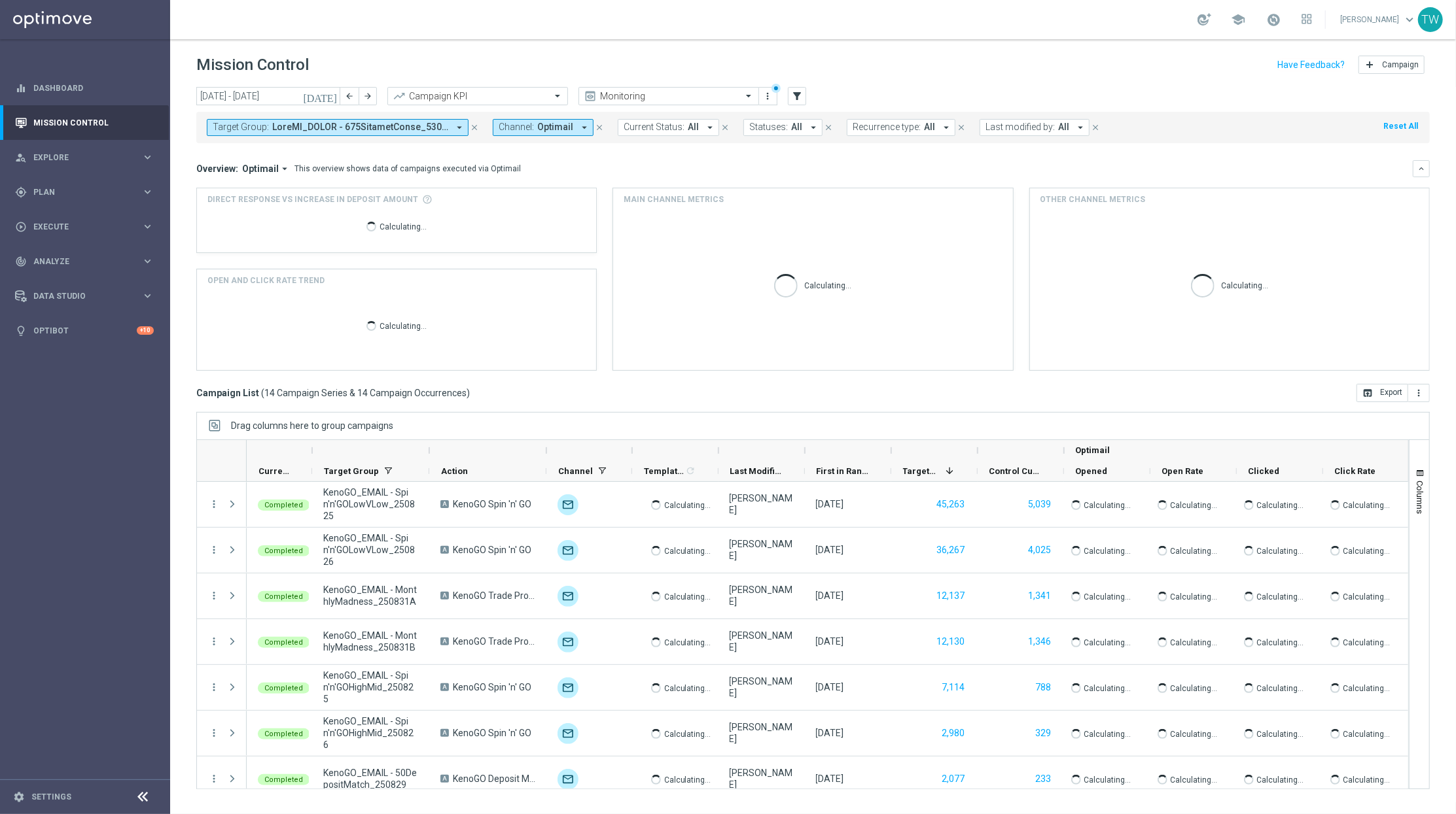
click at [597, 125] on icon "close" at bounding box center [598, 127] width 9 height 9
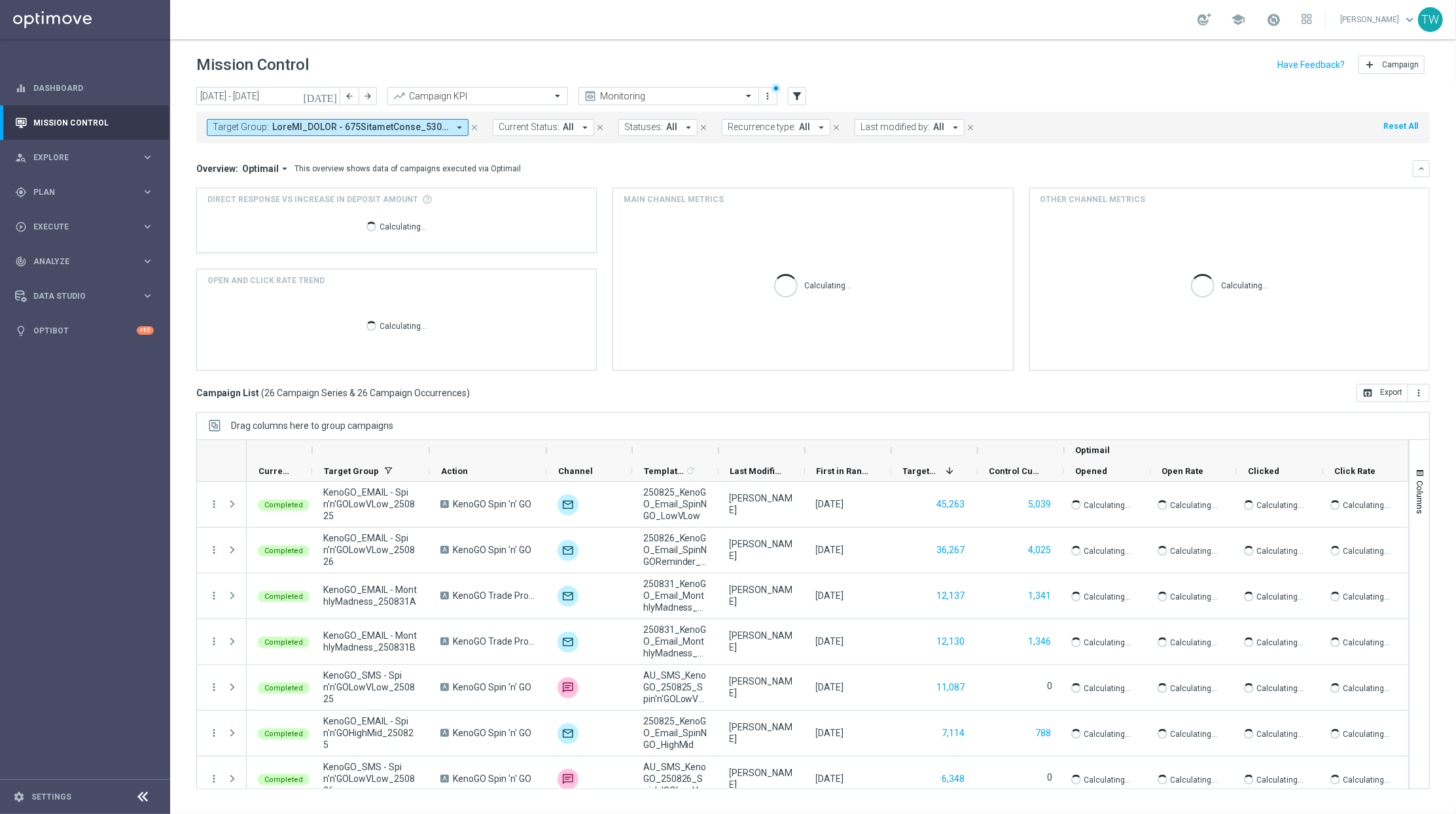
click at [456, 125] on icon "arrow_drop_down" at bounding box center [459, 128] width 12 height 12
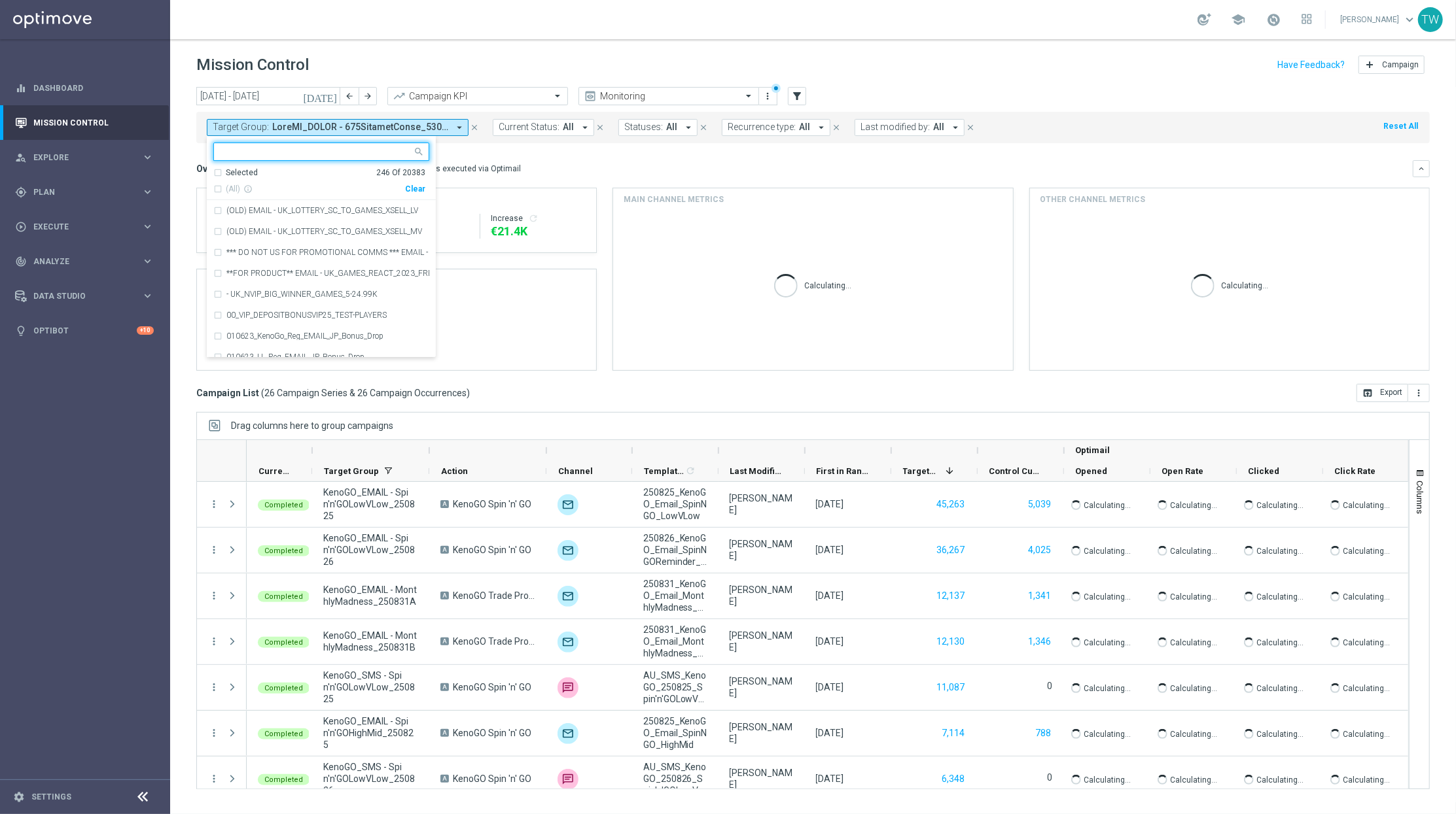
drag, startPoint x: 403, startPoint y: 186, endPoint x: 410, endPoint y: 190, distance: 8.1
click at [405, 186] on div "(All) info_outline" at bounding box center [308, 189] width 191 height 11
click at [0, 0] on div "Clear" at bounding box center [0, 0] width 0 height 0
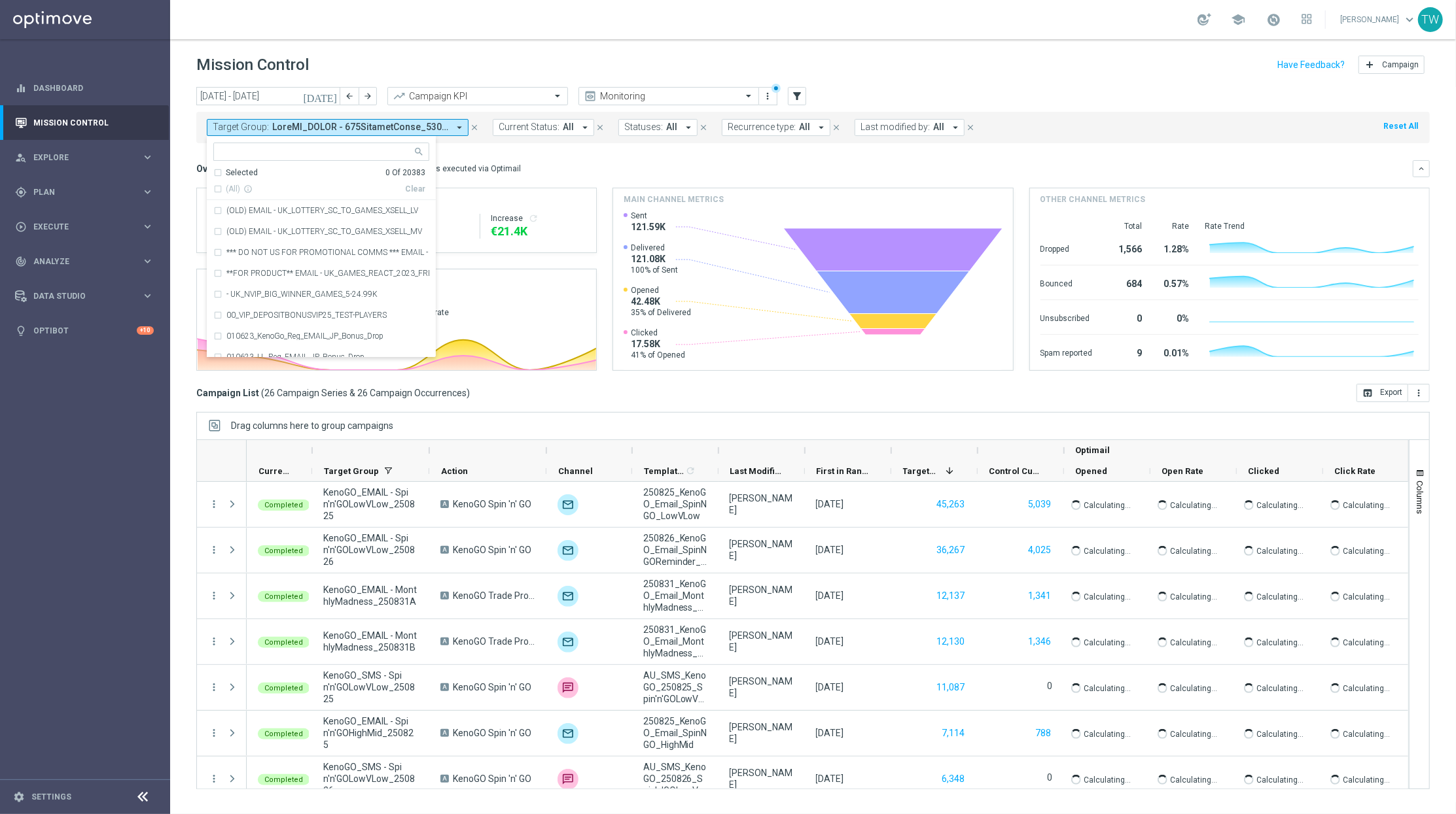
click at [397, 155] on input "text" at bounding box center [316, 151] width 191 height 11
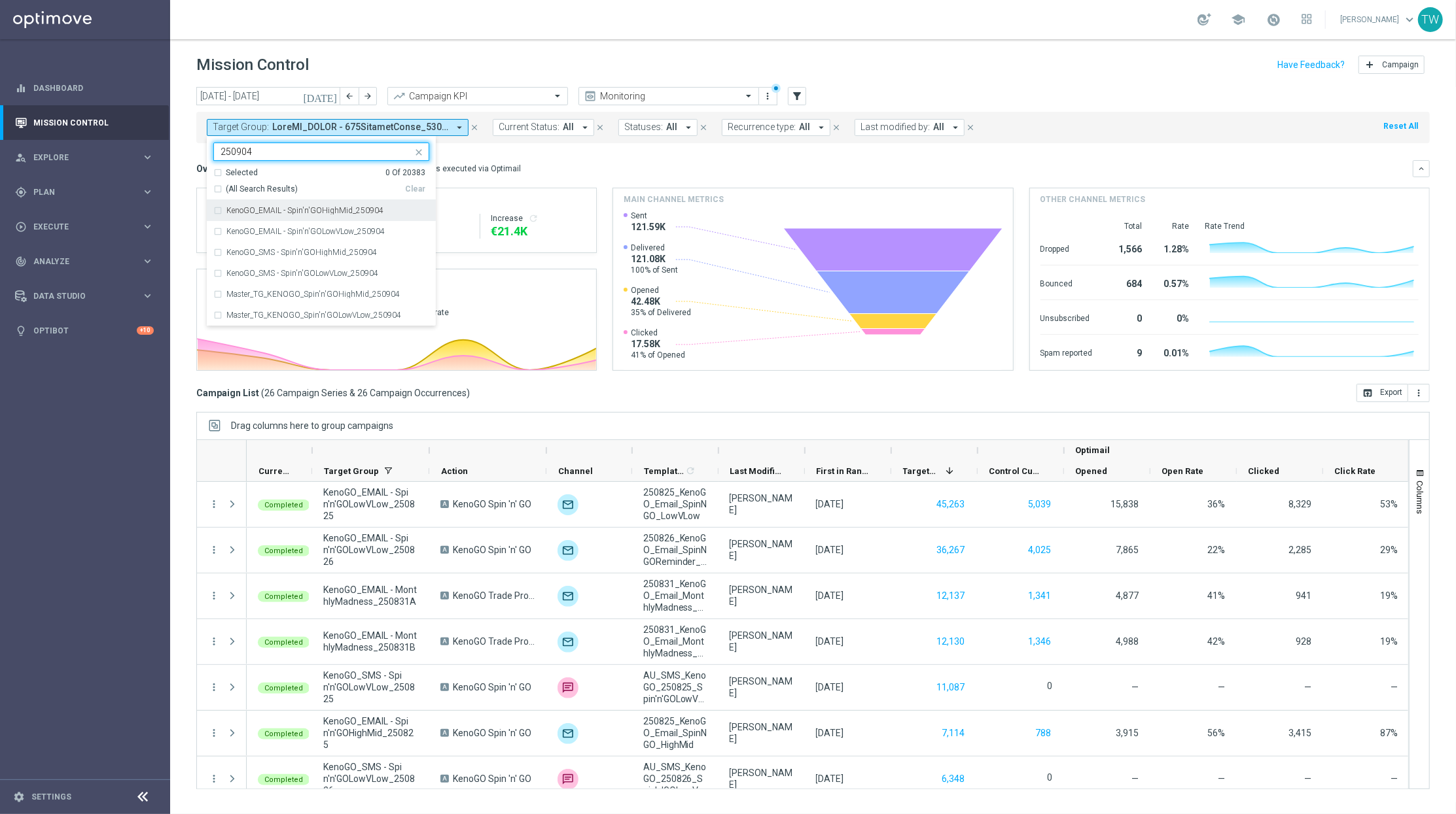
click at [281, 191] on span "(All Search Results)" at bounding box center [262, 189] width 72 height 11
type input "250904"
click at [595, 164] on div "Overview: Optimail arrow_drop_down This overview shows data of campaigns execut…" at bounding box center [804, 169] width 1216 height 12
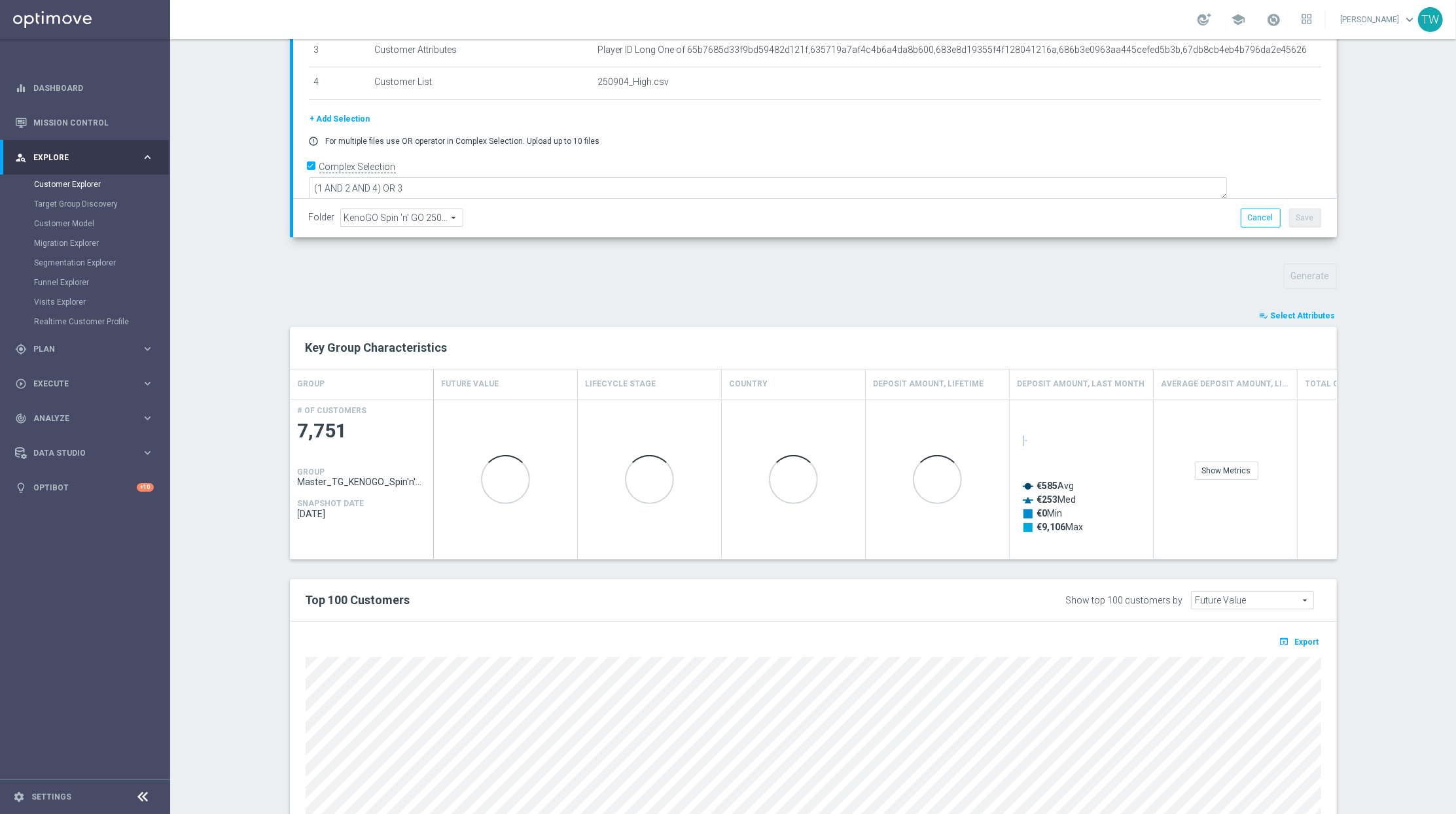
scroll to position [411, 0]
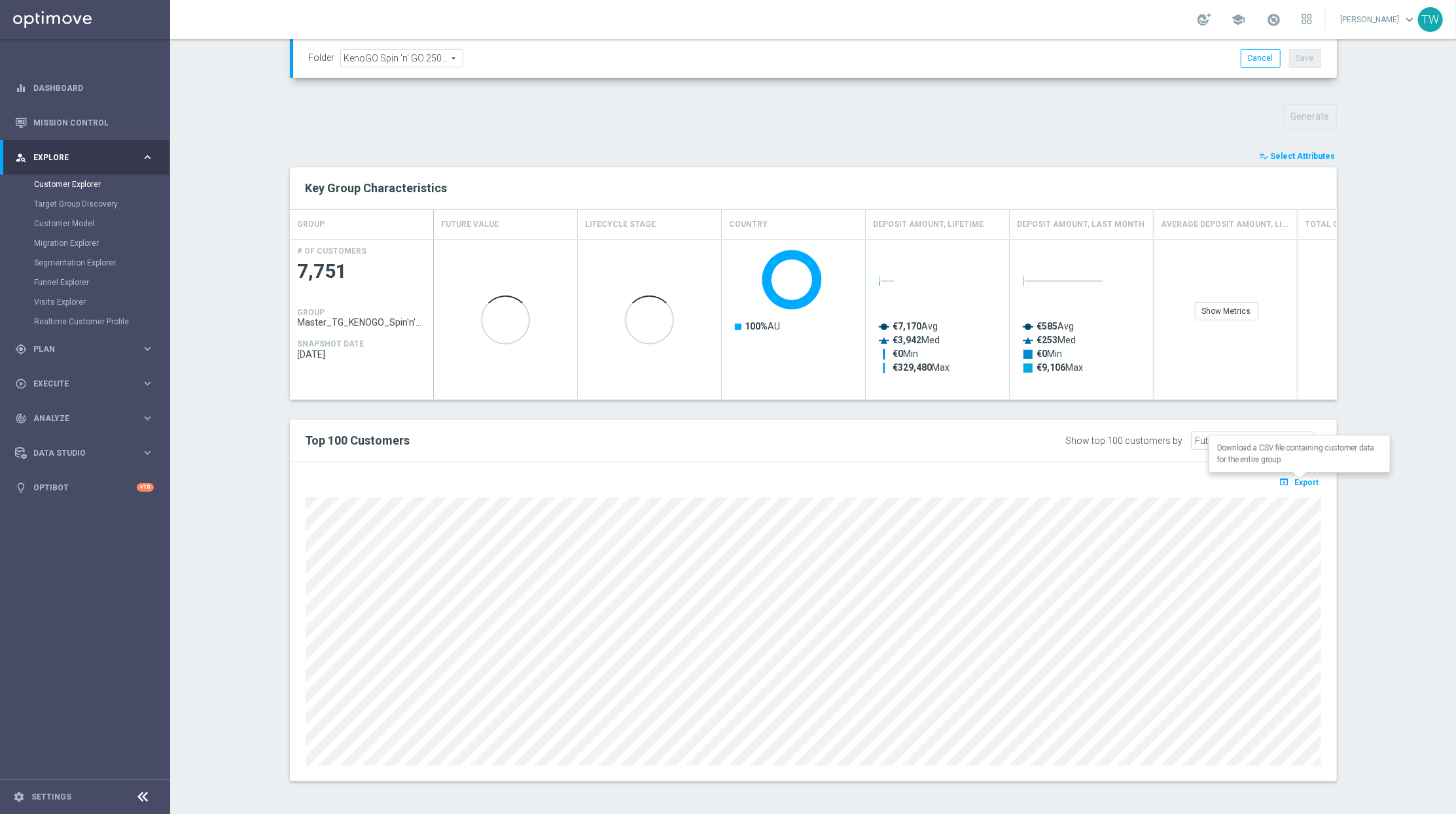
click at [1092, 483] on icon "open_in_browser" at bounding box center [1285, 482] width 13 height 11
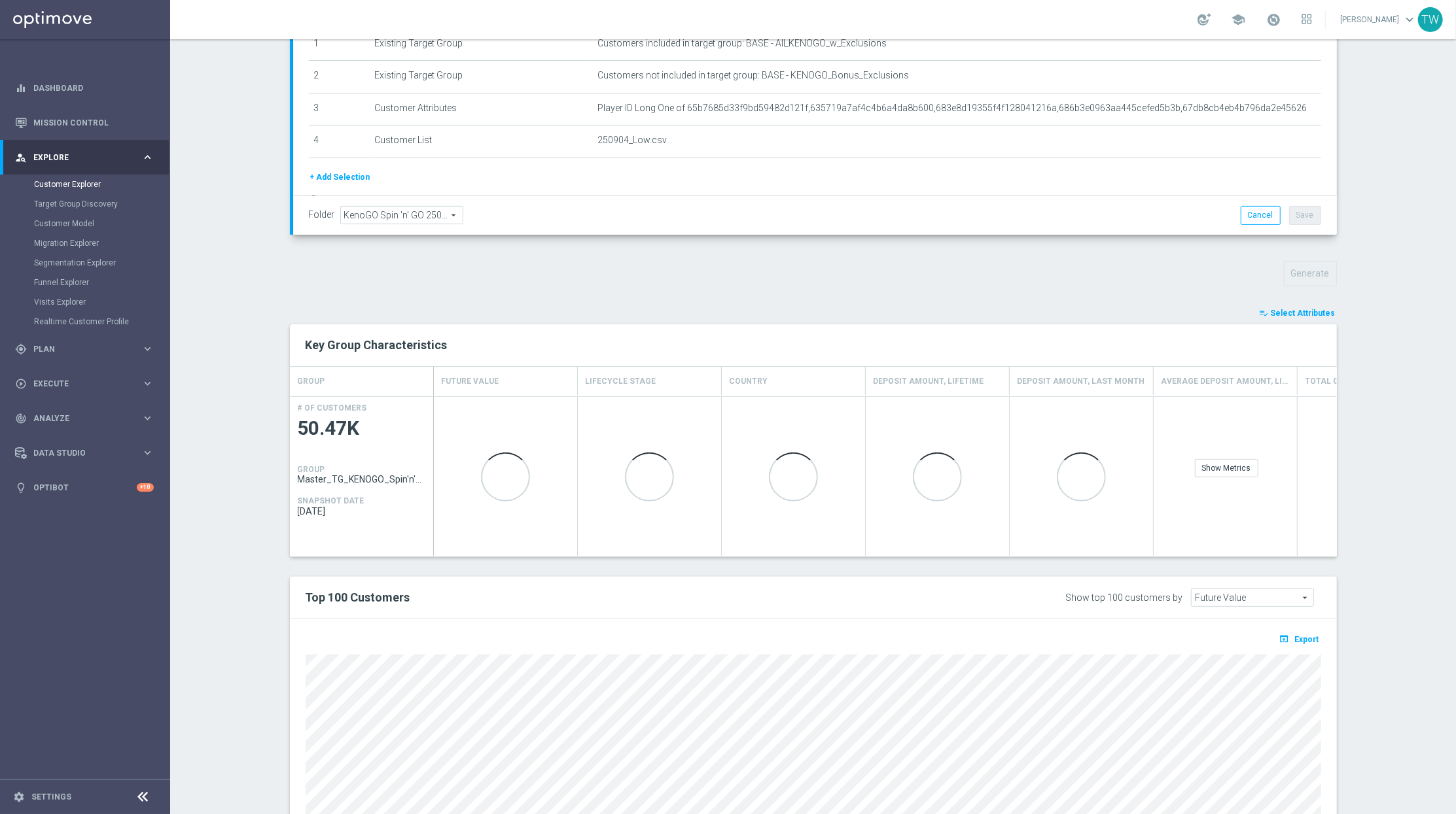
scroll to position [411, 0]
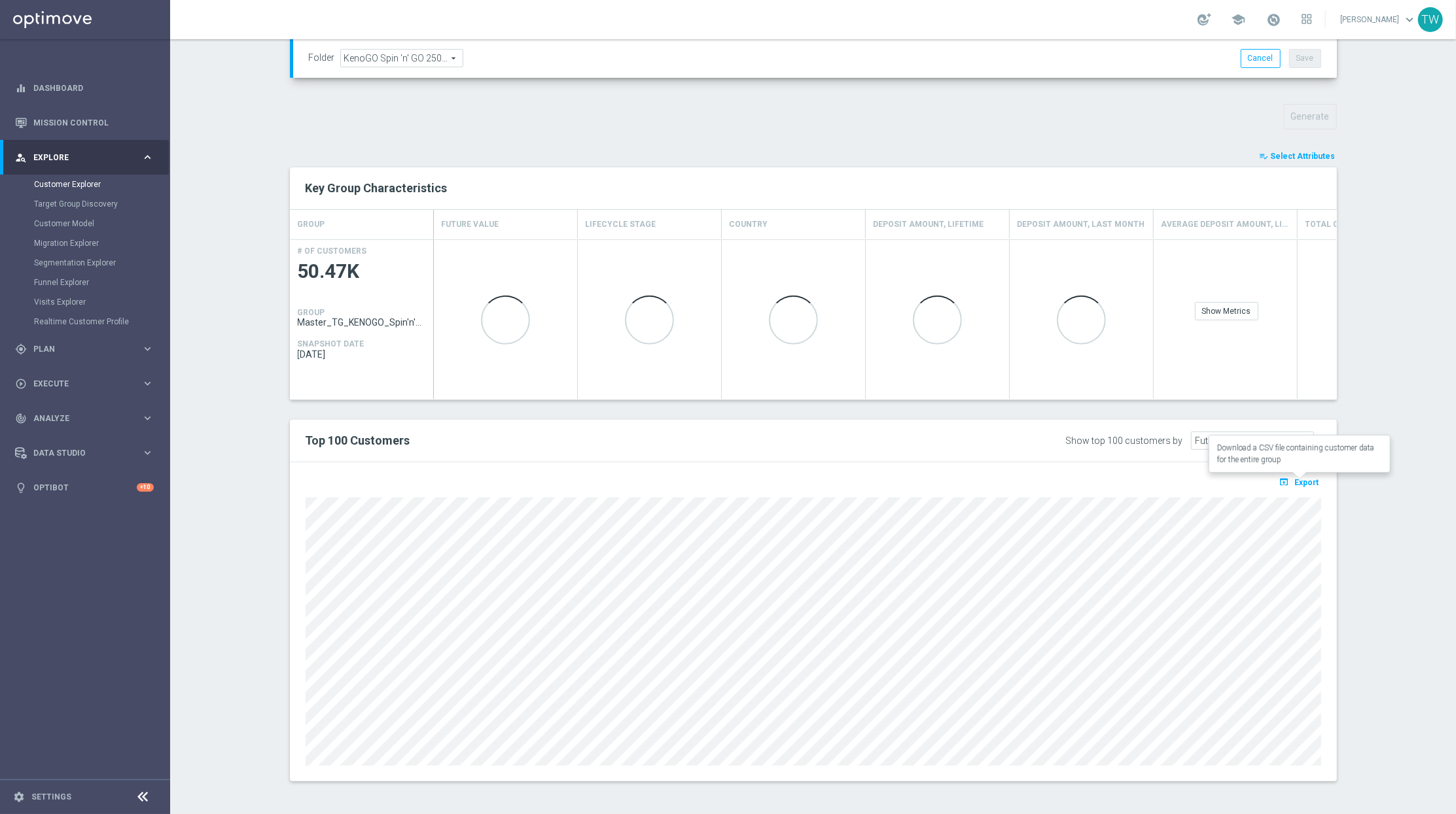
click at [1287, 481] on icon "open_in_browser" at bounding box center [1285, 482] width 13 height 11
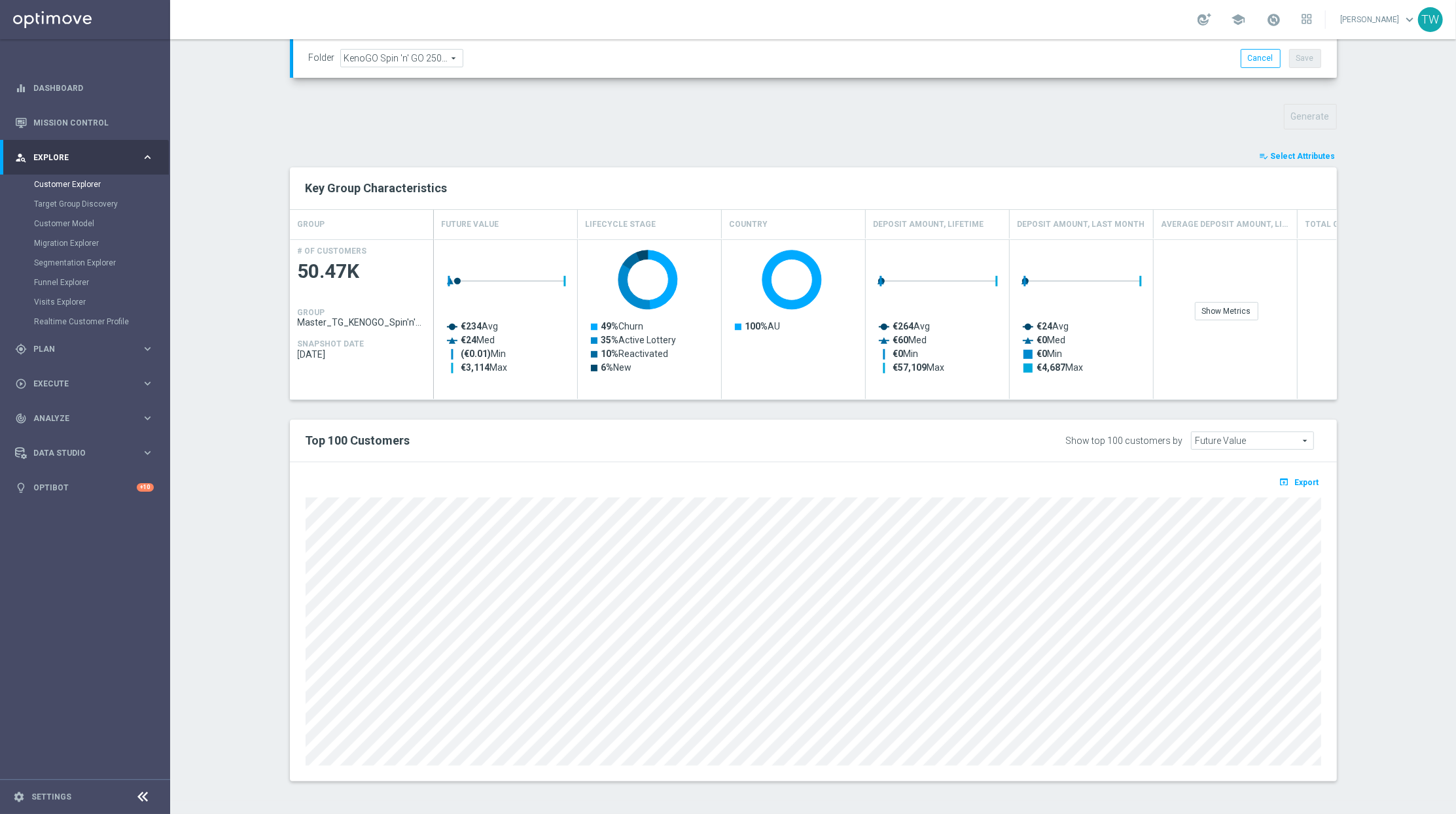
click at [1281, 22] on link at bounding box center [1273, 20] width 17 height 21
click at [1280, 19] on span at bounding box center [1273, 19] width 14 height 14
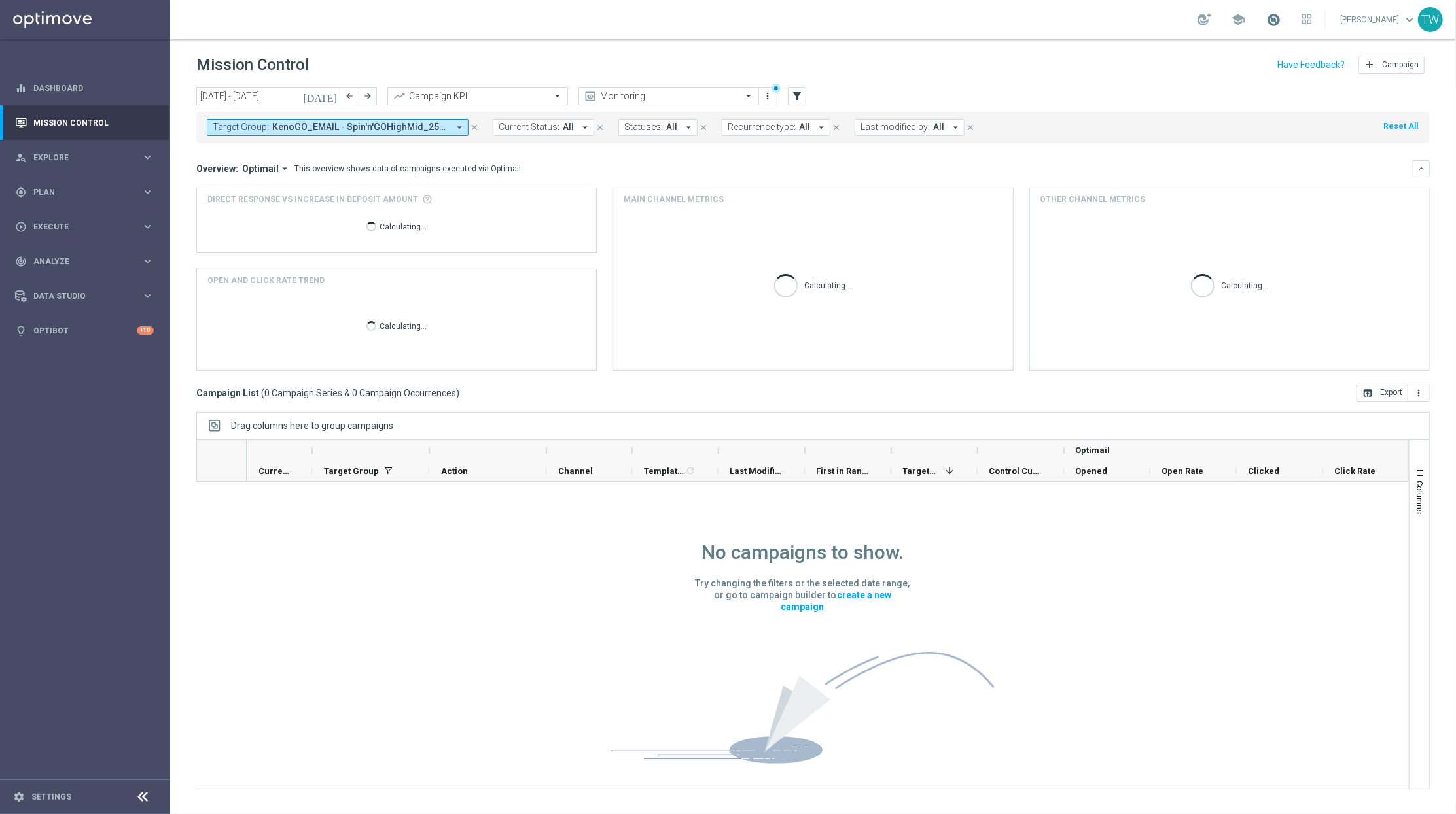
click at [1280, 17] on span at bounding box center [1273, 19] width 14 height 14
click at [332, 92] on icon "[DATE]" at bounding box center [320, 96] width 35 height 12
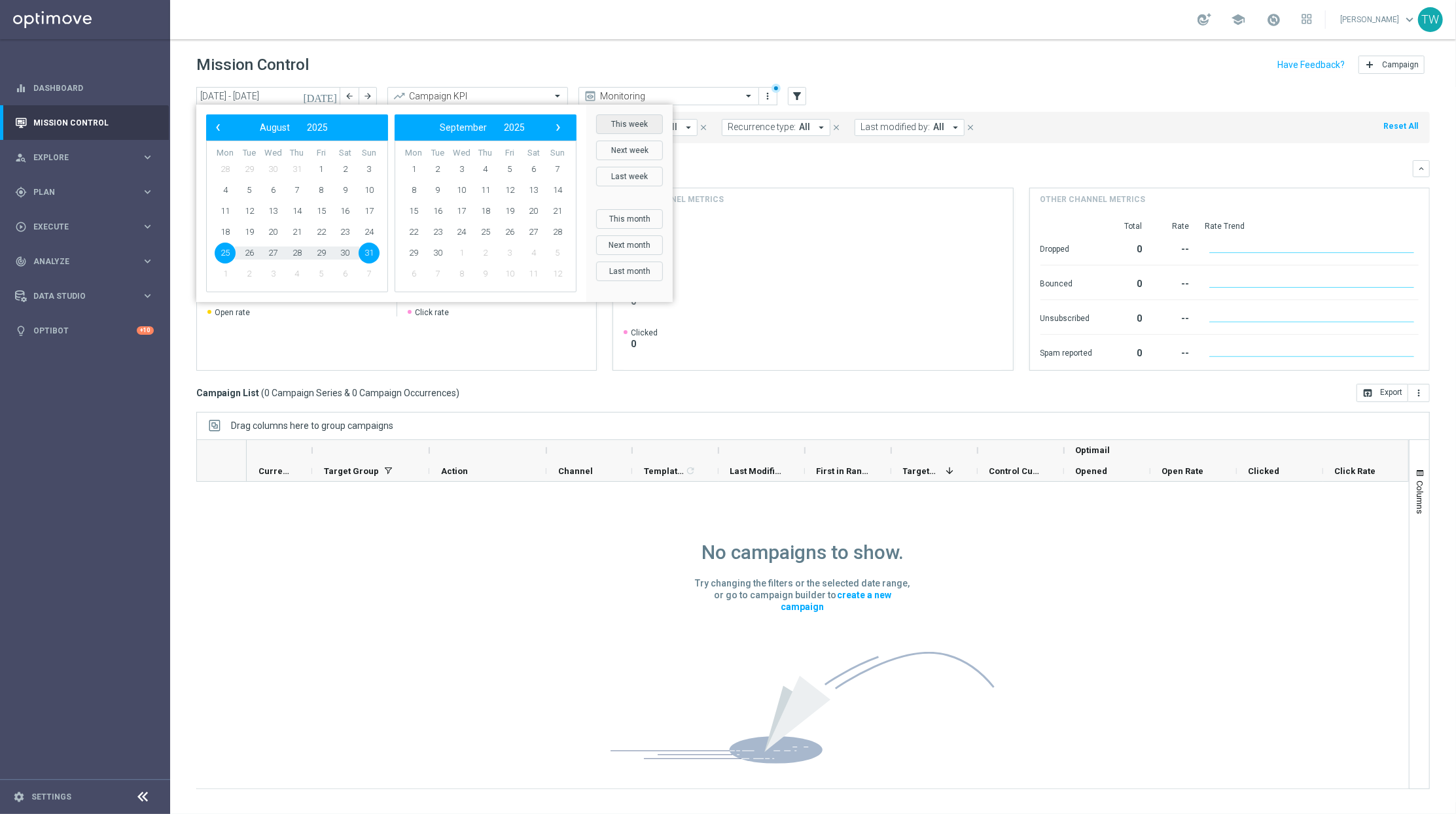
click at [617, 130] on button "This week" at bounding box center [629, 124] width 67 height 19
type input "[DATE] - [DATE]"
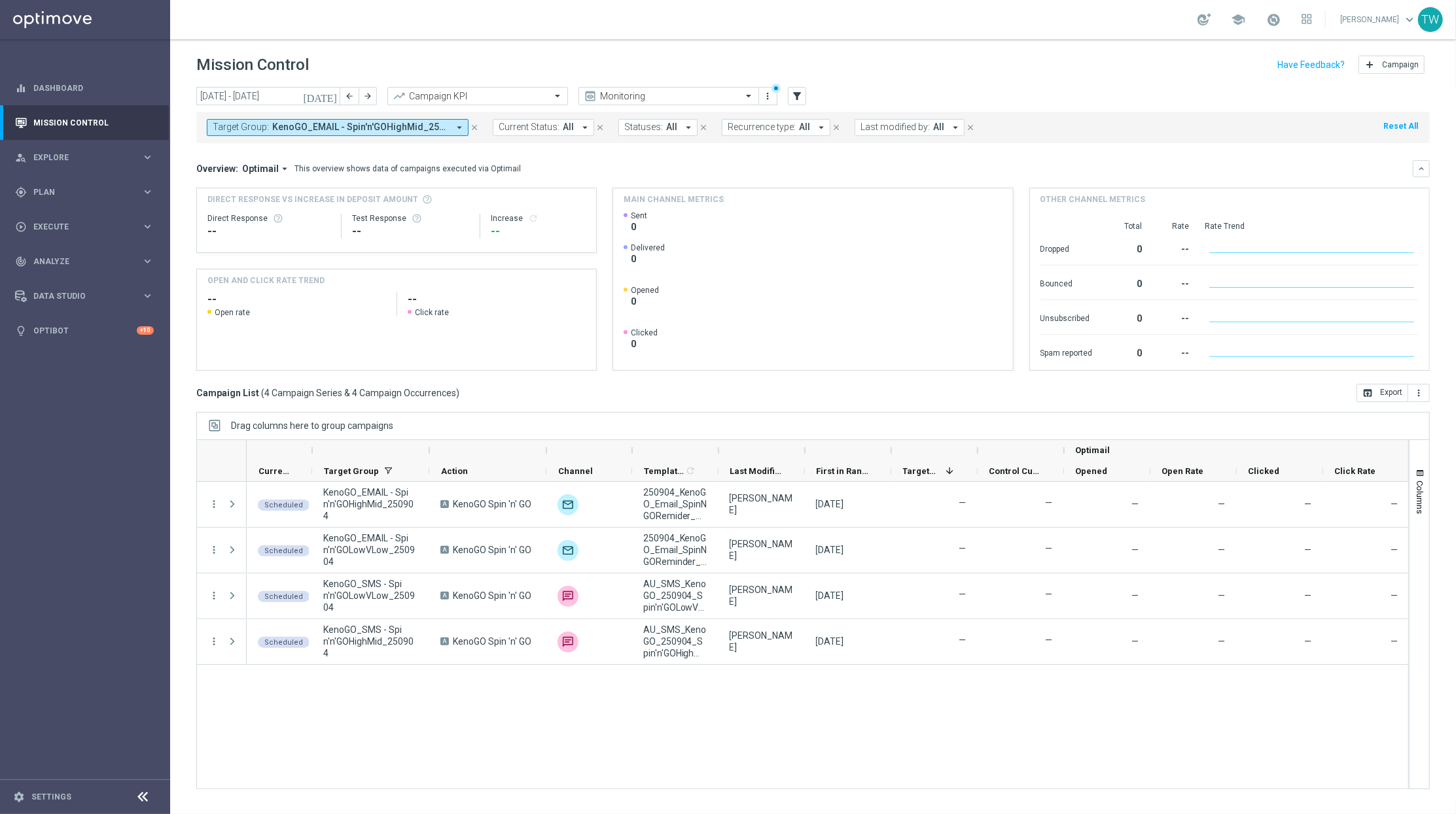
click at [715, 448] on div at bounding box center [718, 450] width 5 height 21
click at [716, 448] on div at bounding box center [719, 450] width 5 height 21
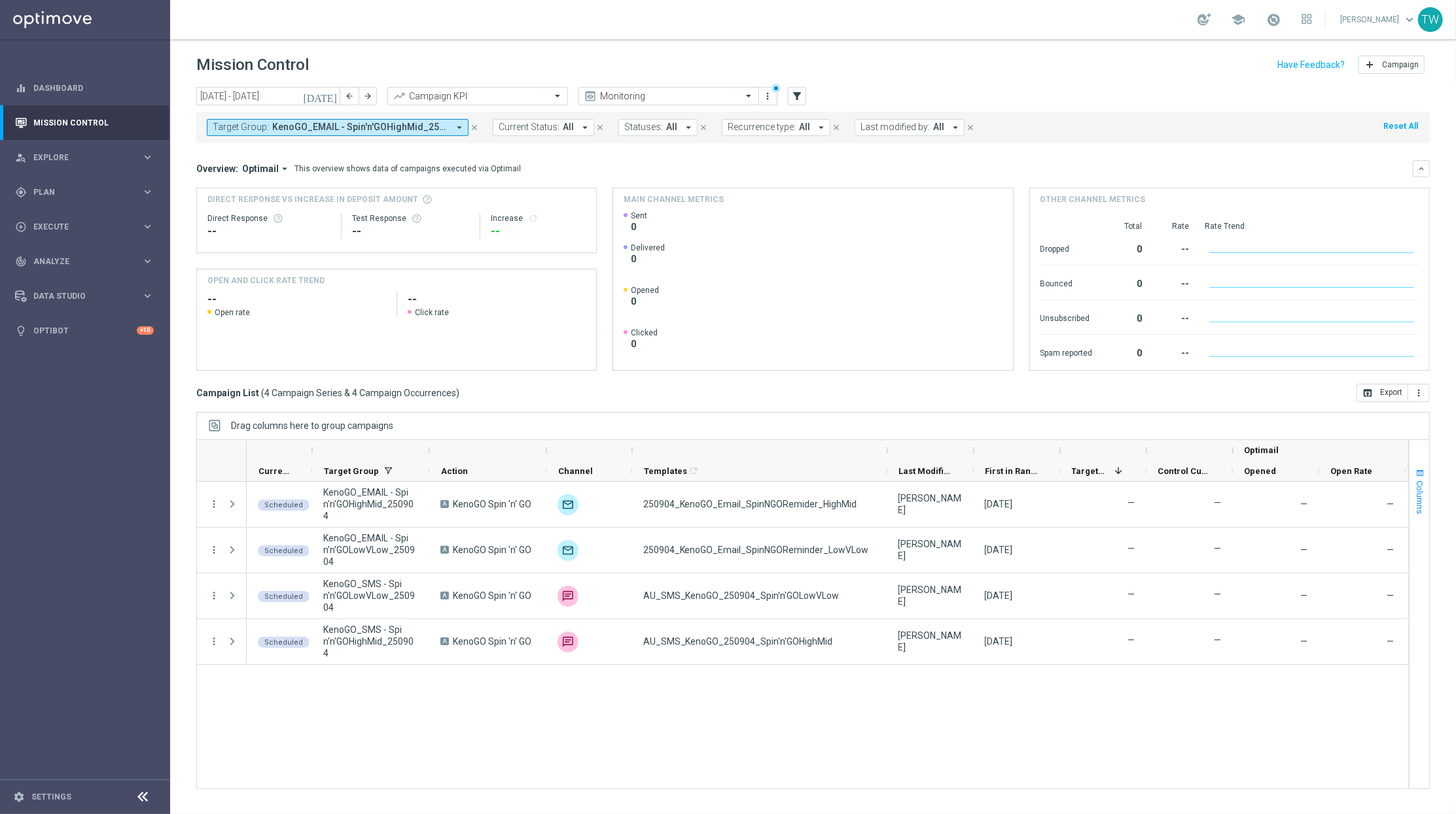
click at [1414, 489] on span "Columns" at bounding box center [1419, 497] width 11 height 33
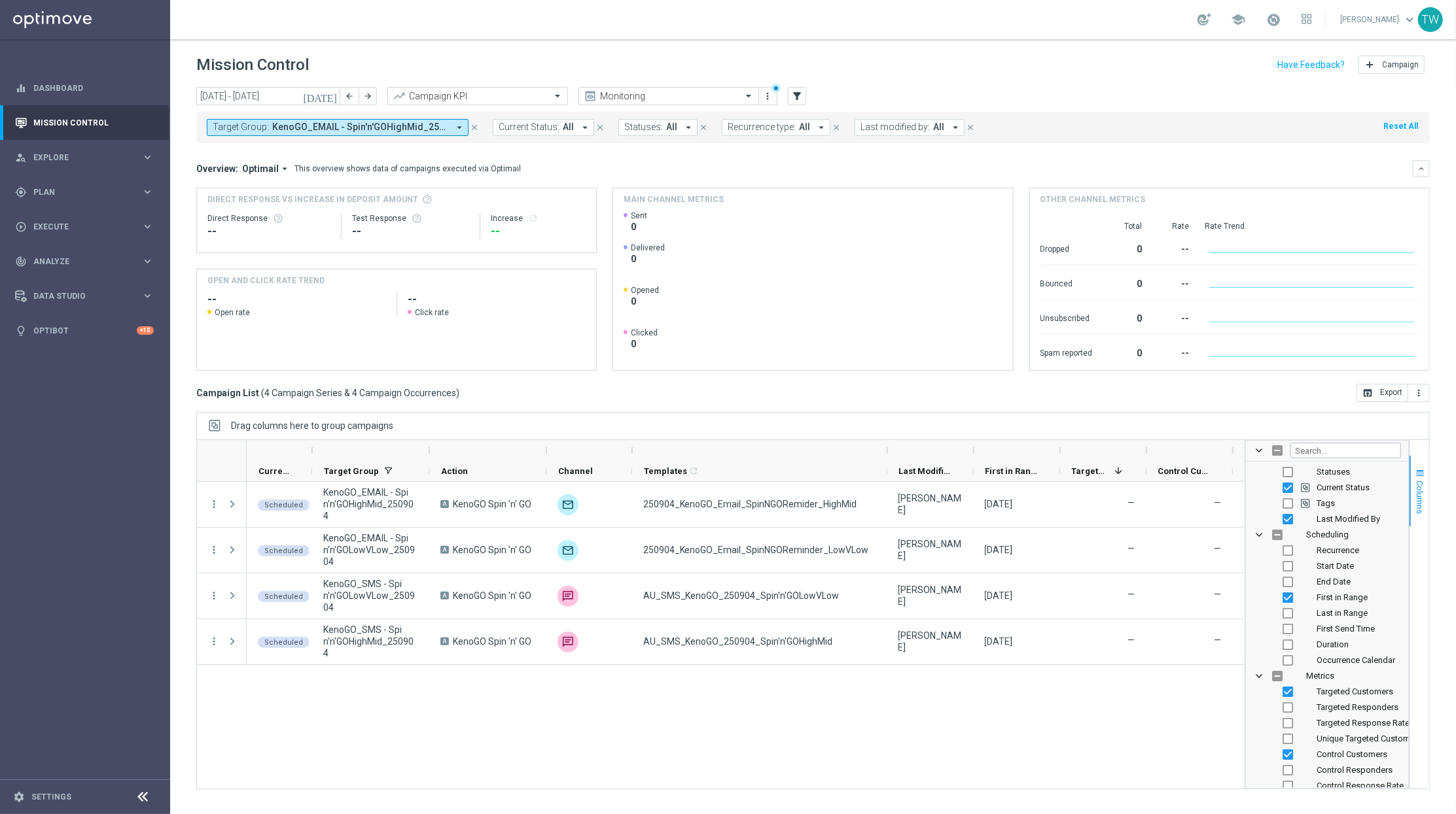
scroll to position [224, 0]
click at [1347, 627] on span "First Send Time" at bounding box center [1346, 627] width 59 height 10
checkbox input "true"
click at [1412, 516] on button "Columns" at bounding box center [1418, 491] width 19 height 71
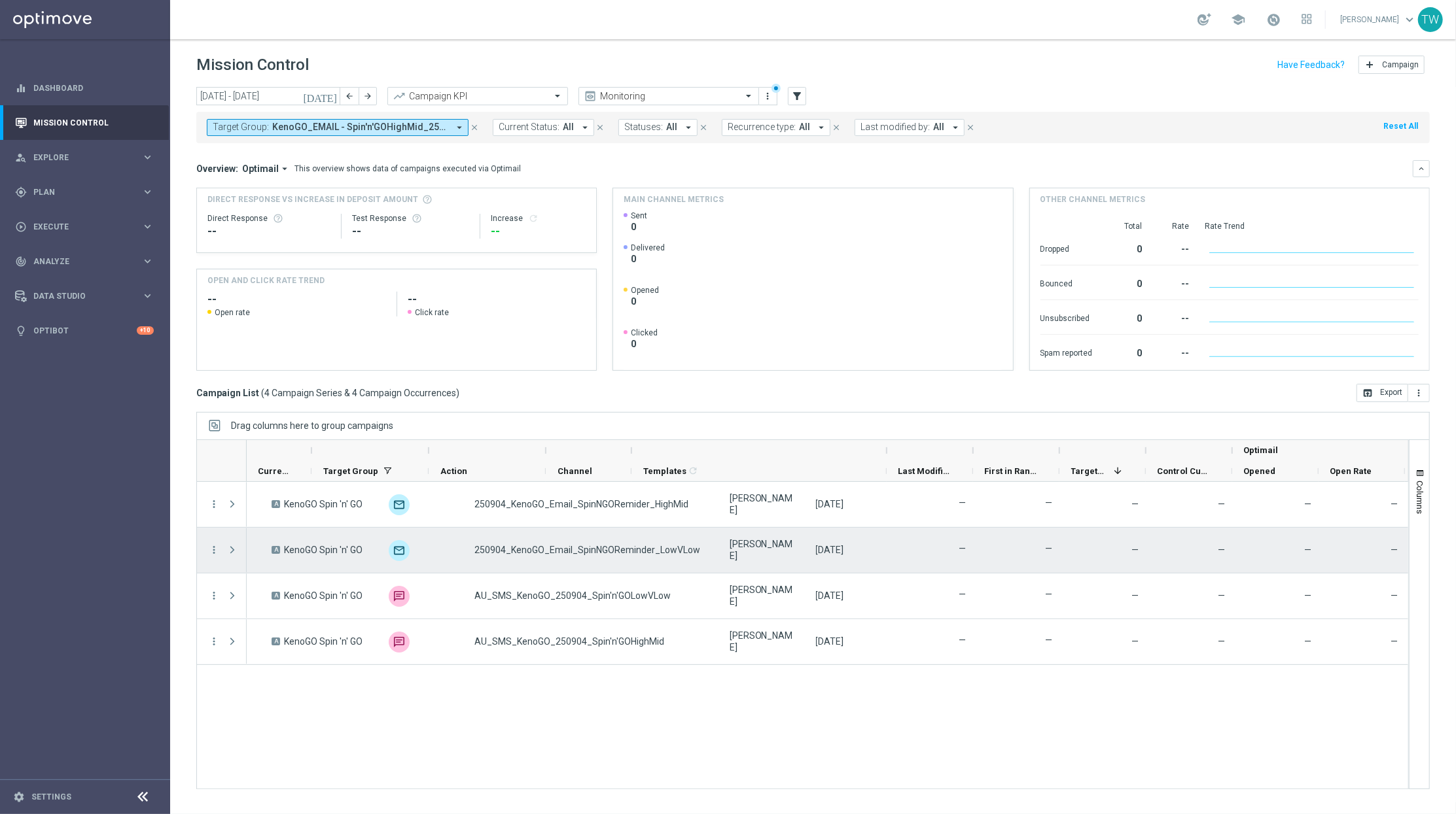
scroll to position [0, 299]
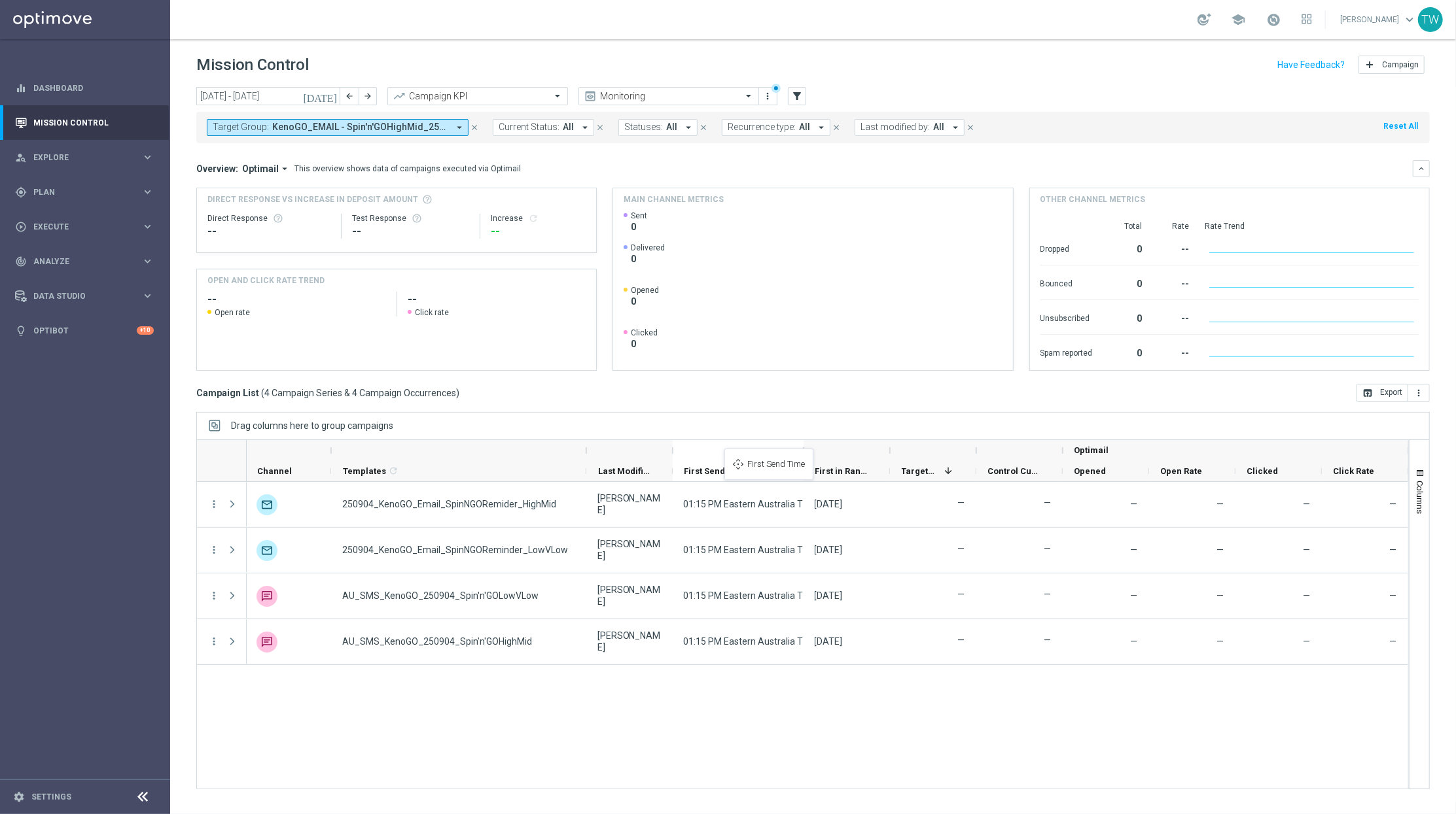
drag, startPoint x: 1326, startPoint y: 462, endPoint x: 731, endPoint y: 456, distance: 595.0
click at [803, 450] on div at bounding box center [803, 450] width 5 height 21
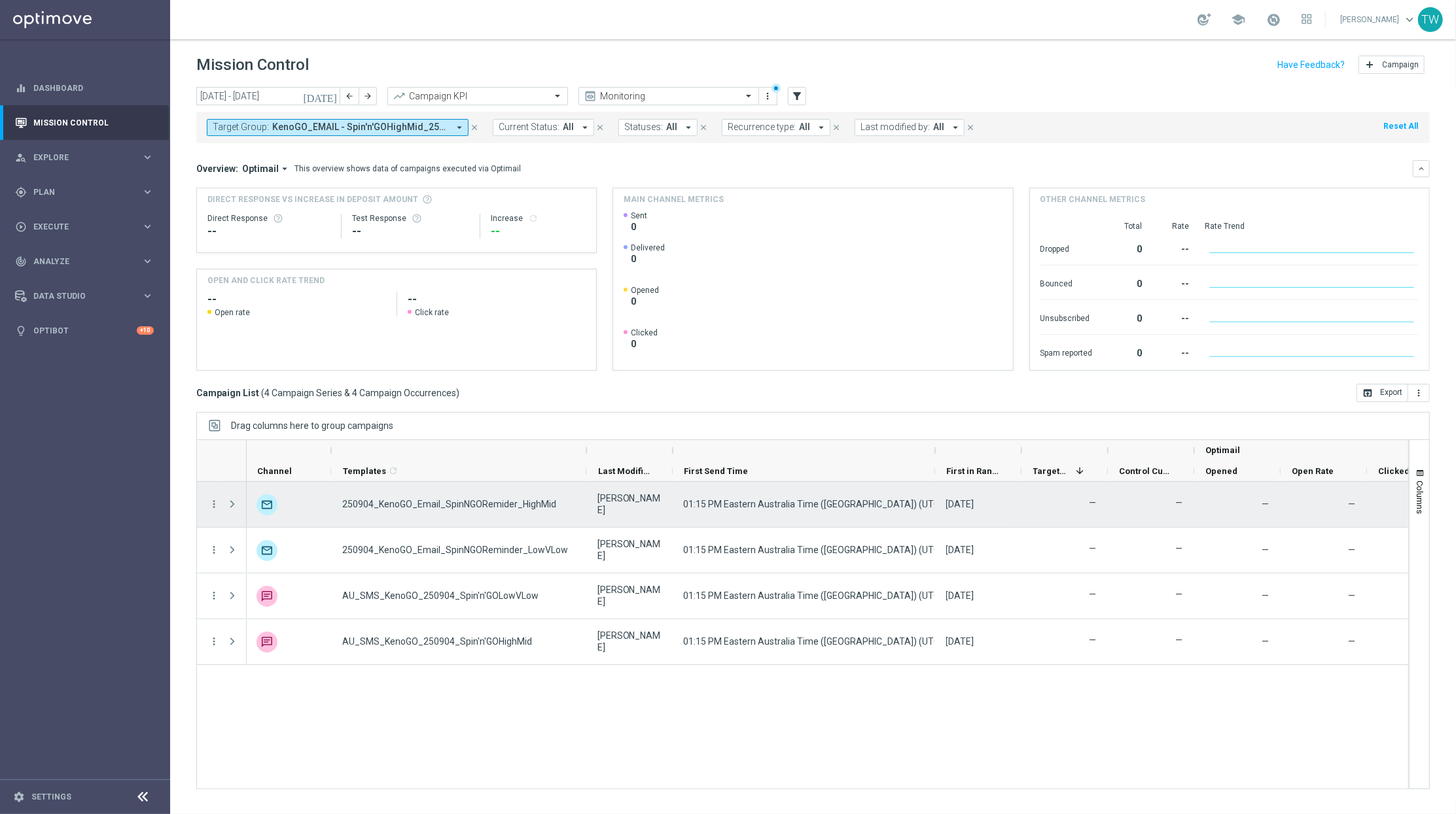
scroll to position [0, 0]
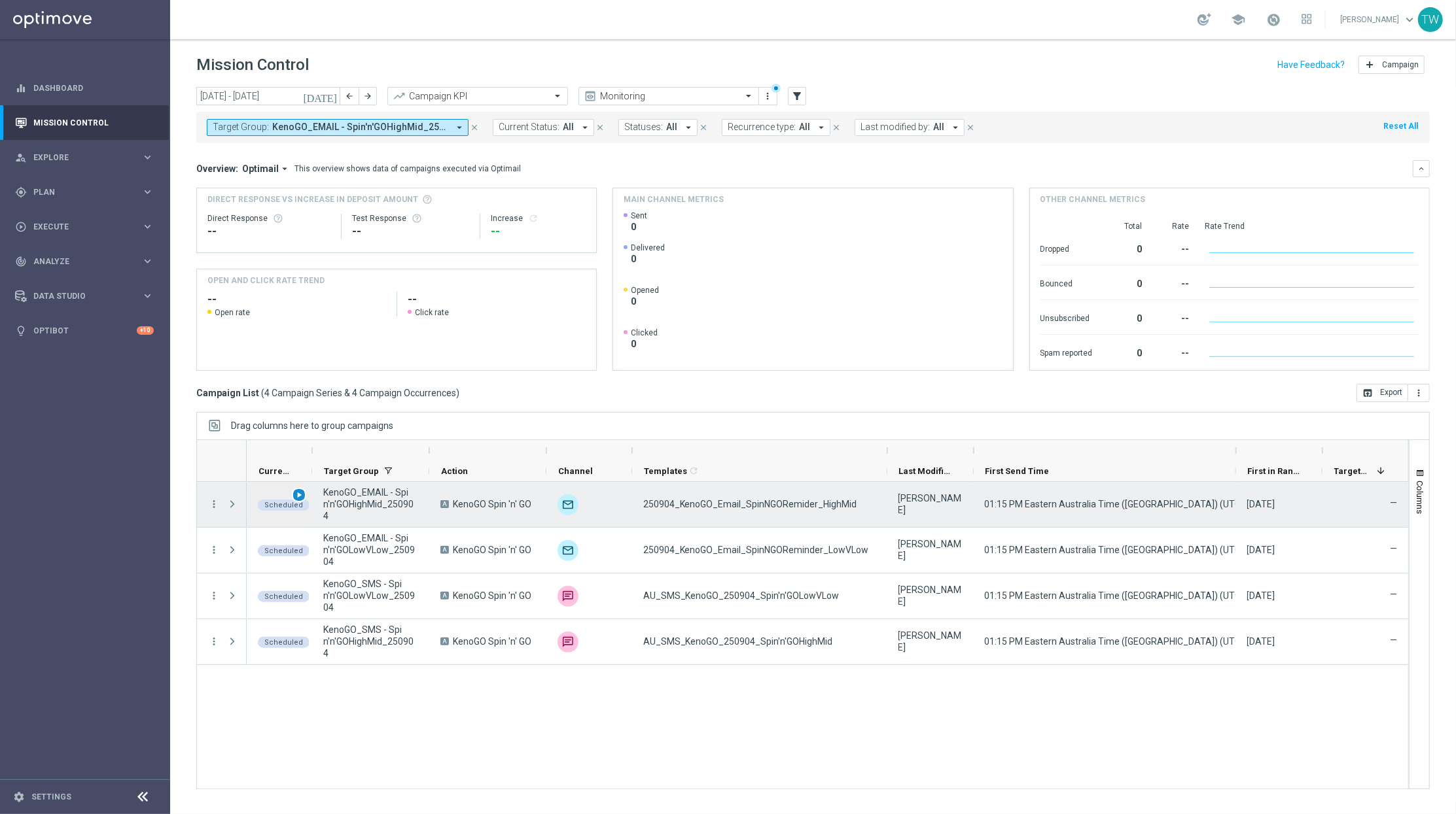
click at [299, 494] on span "play_arrow" at bounding box center [298, 495] width 9 height 9
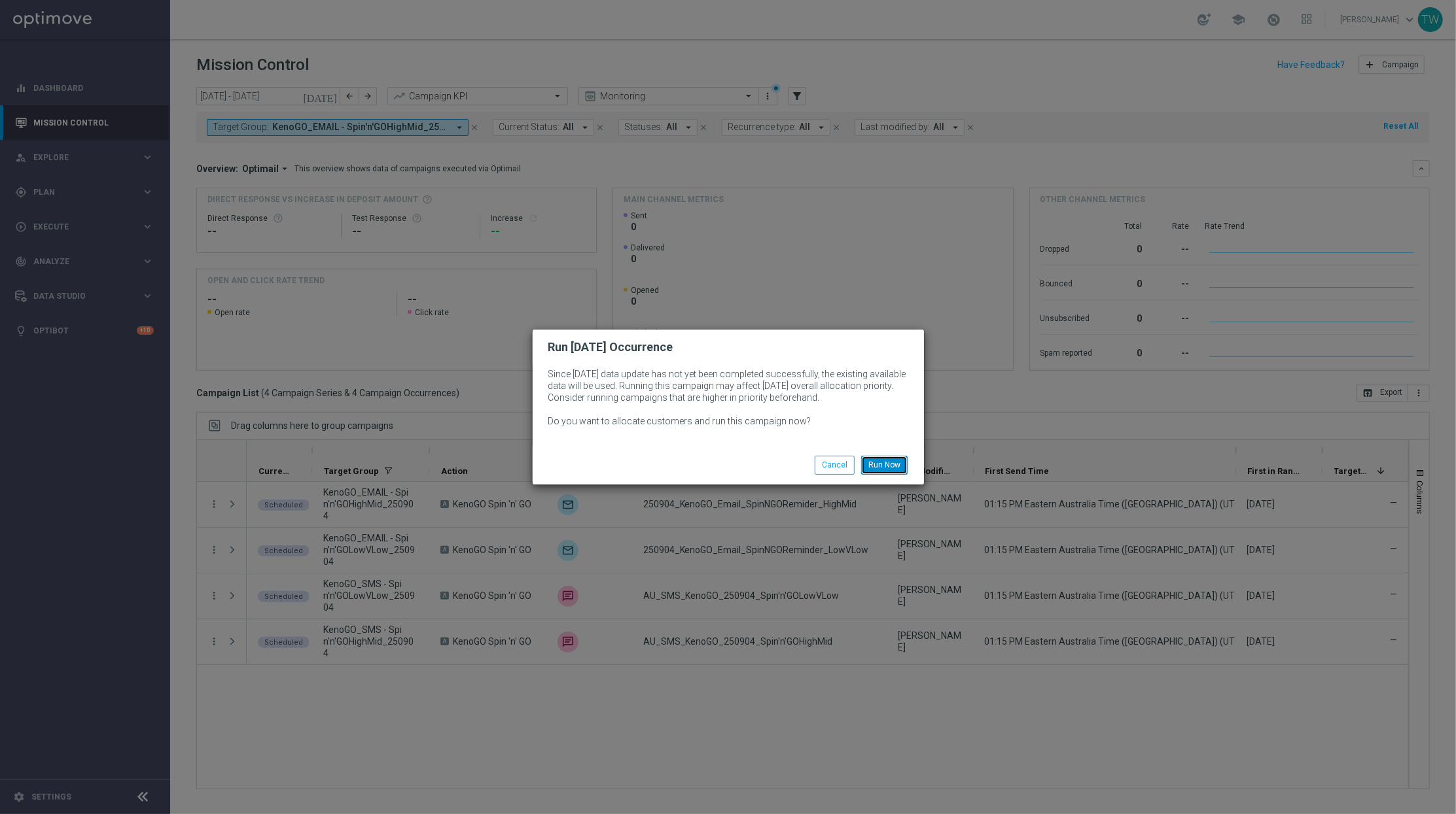
click at [878, 462] on button "Run Now" at bounding box center [884, 466] width 47 height 18
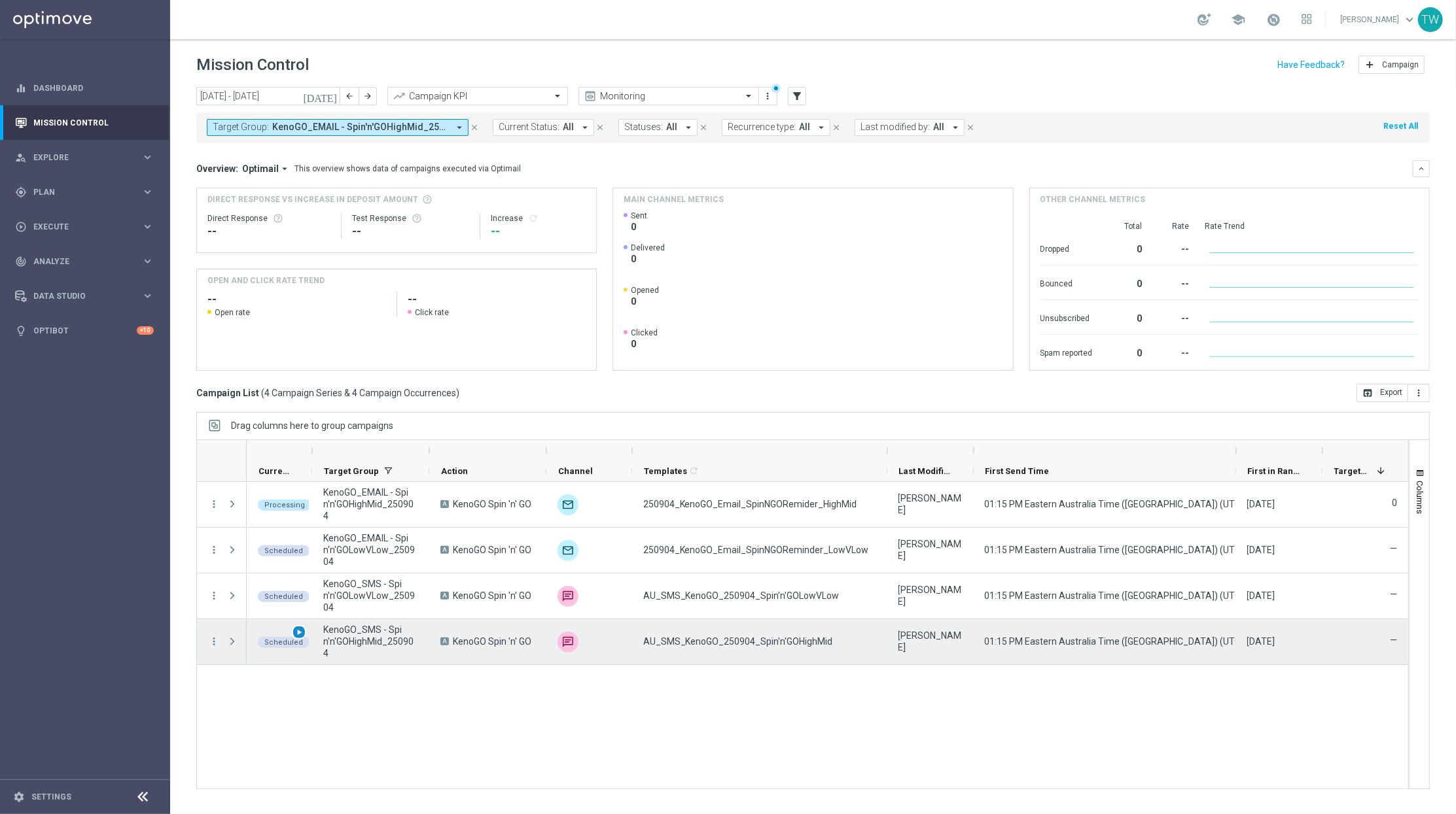
click at [303, 635] on div "play_arrow" at bounding box center [299, 633] width 15 height 15
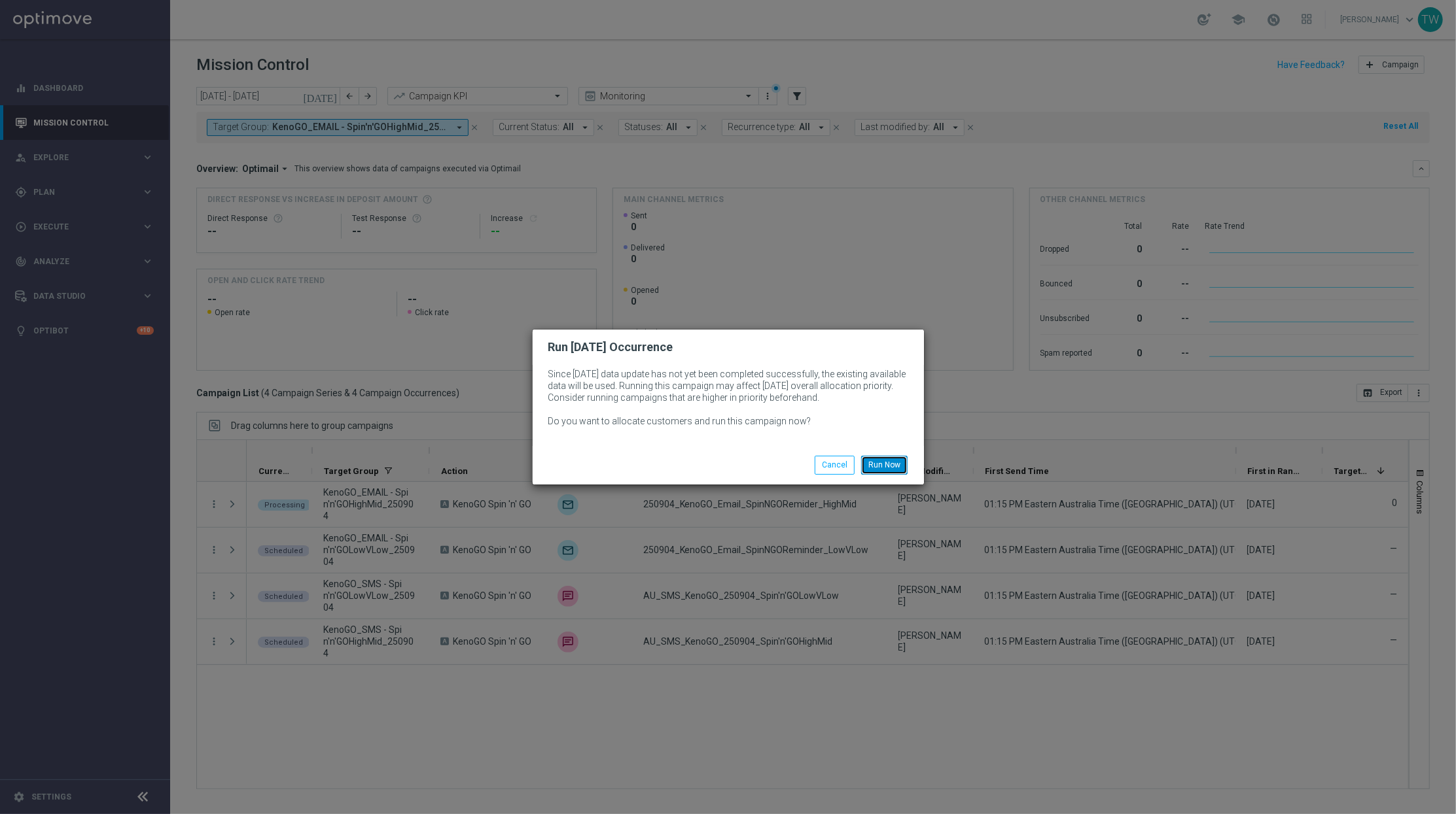
click at [896, 460] on button "Run Now" at bounding box center [884, 466] width 47 height 18
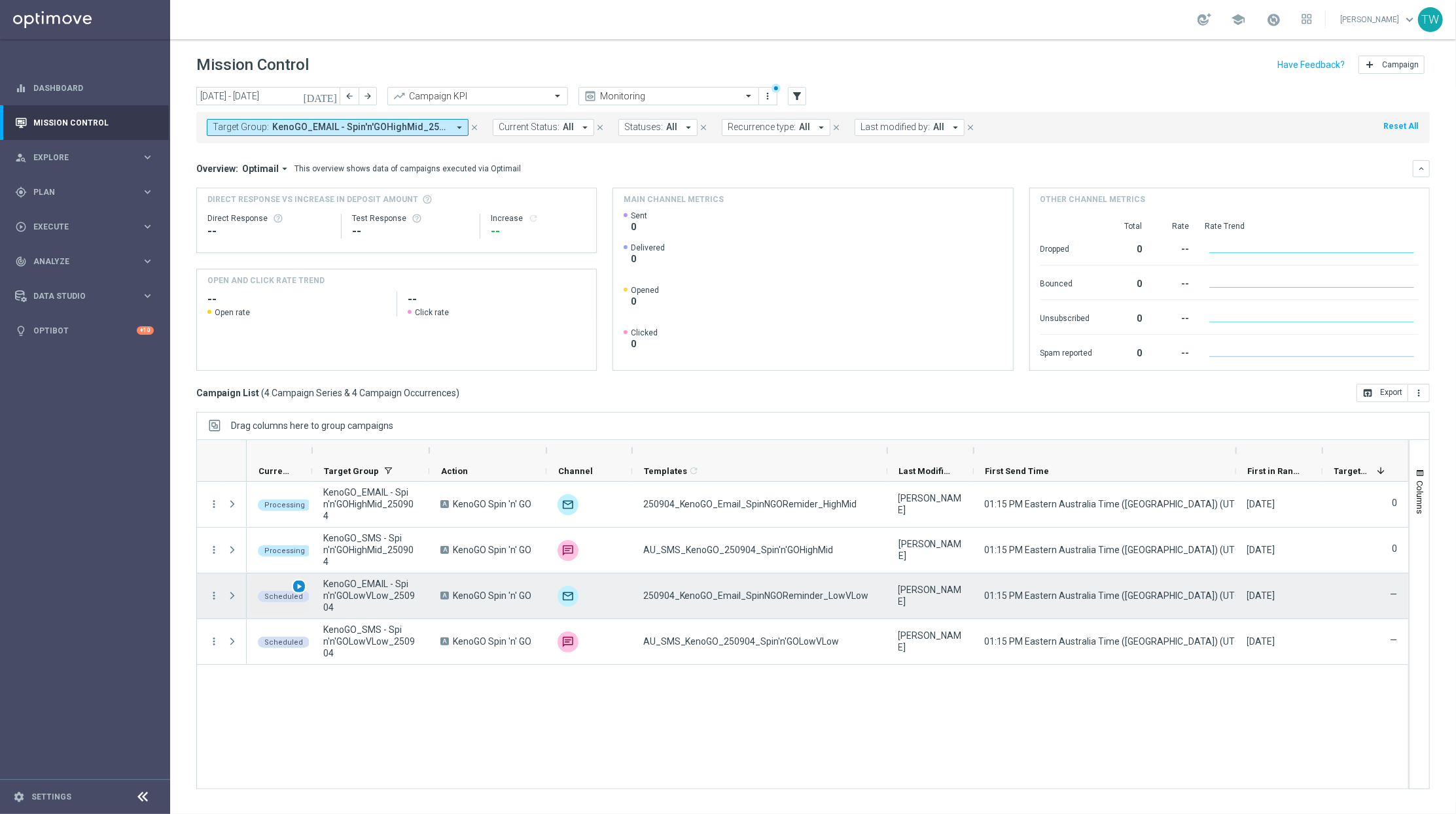
click at [305, 588] on div "play_arrow" at bounding box center [299, 587] width 15 height 15
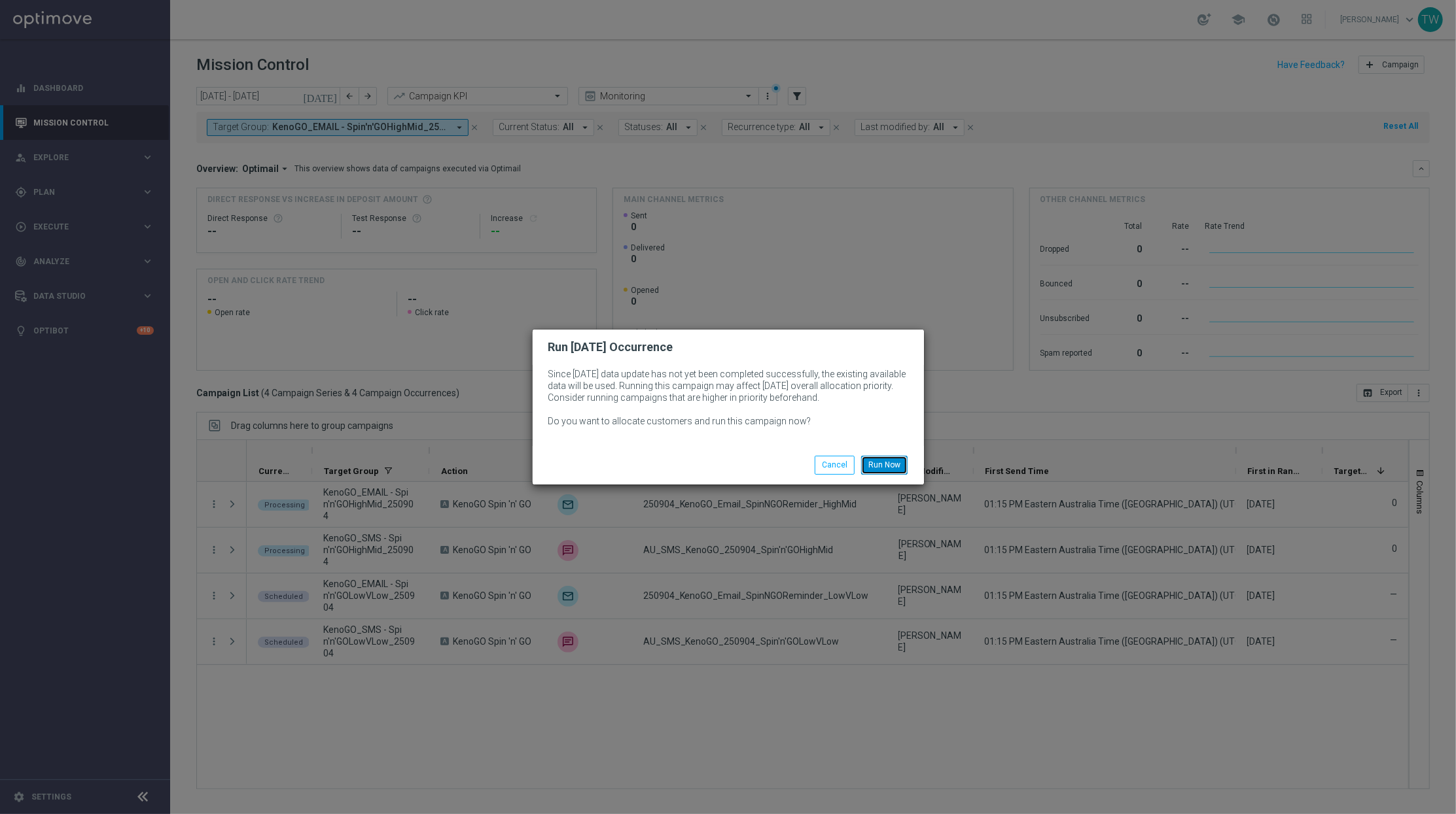
click at [906, 462] on button "Run Now" at bounding box center [884, 466] width 47 height 18
click at [883, 466] on button "Run Now" at bounding box center [884, 466] width 47 height 18
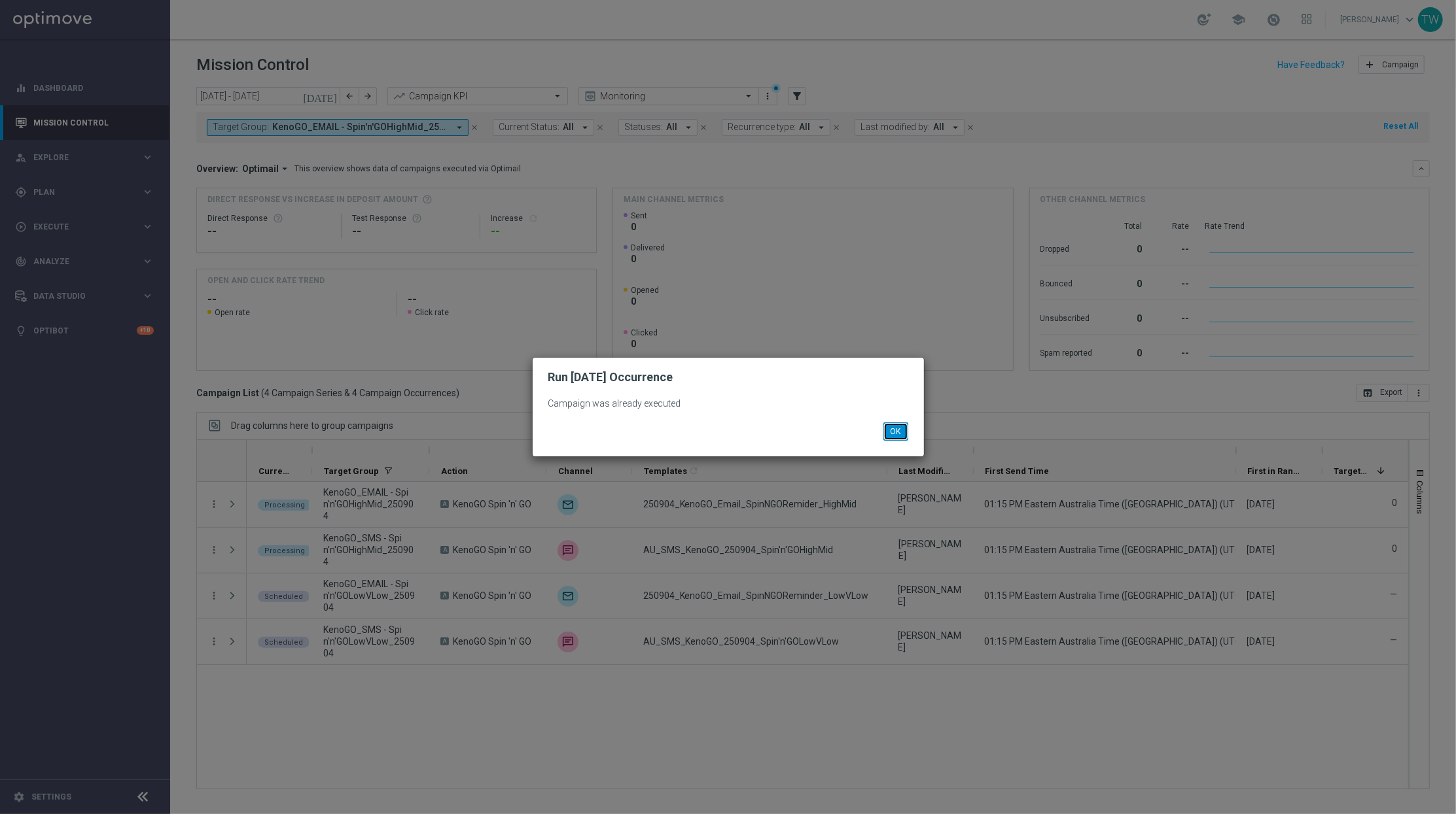
click at [904, 433] on button "OK" at bounding box center [896, 432] width 25 height 18
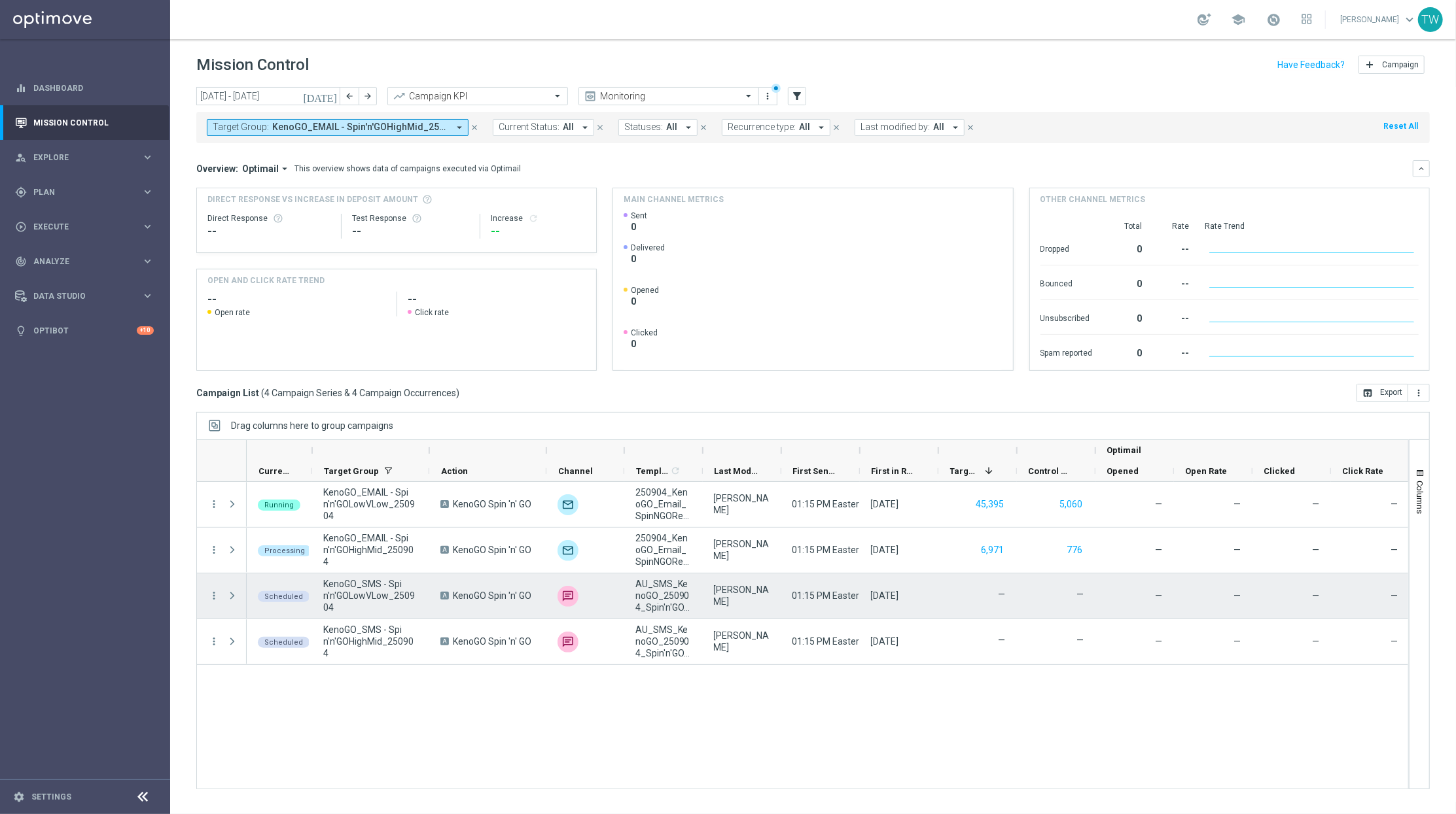
scroll to position [0, 2]
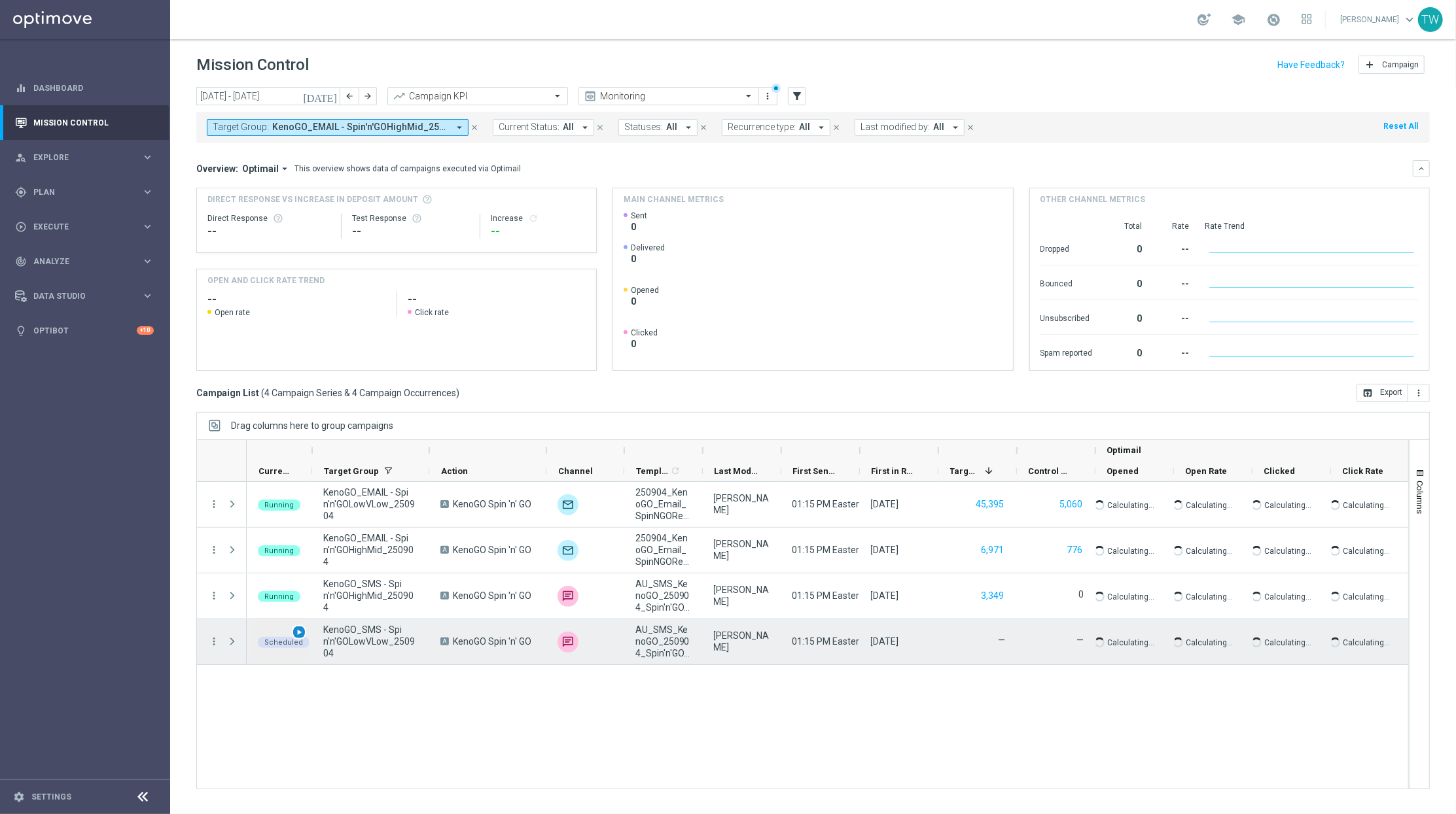
click at [299, 633] on span "play_arrow" at bounding box center [298, 632] width 9 height 9
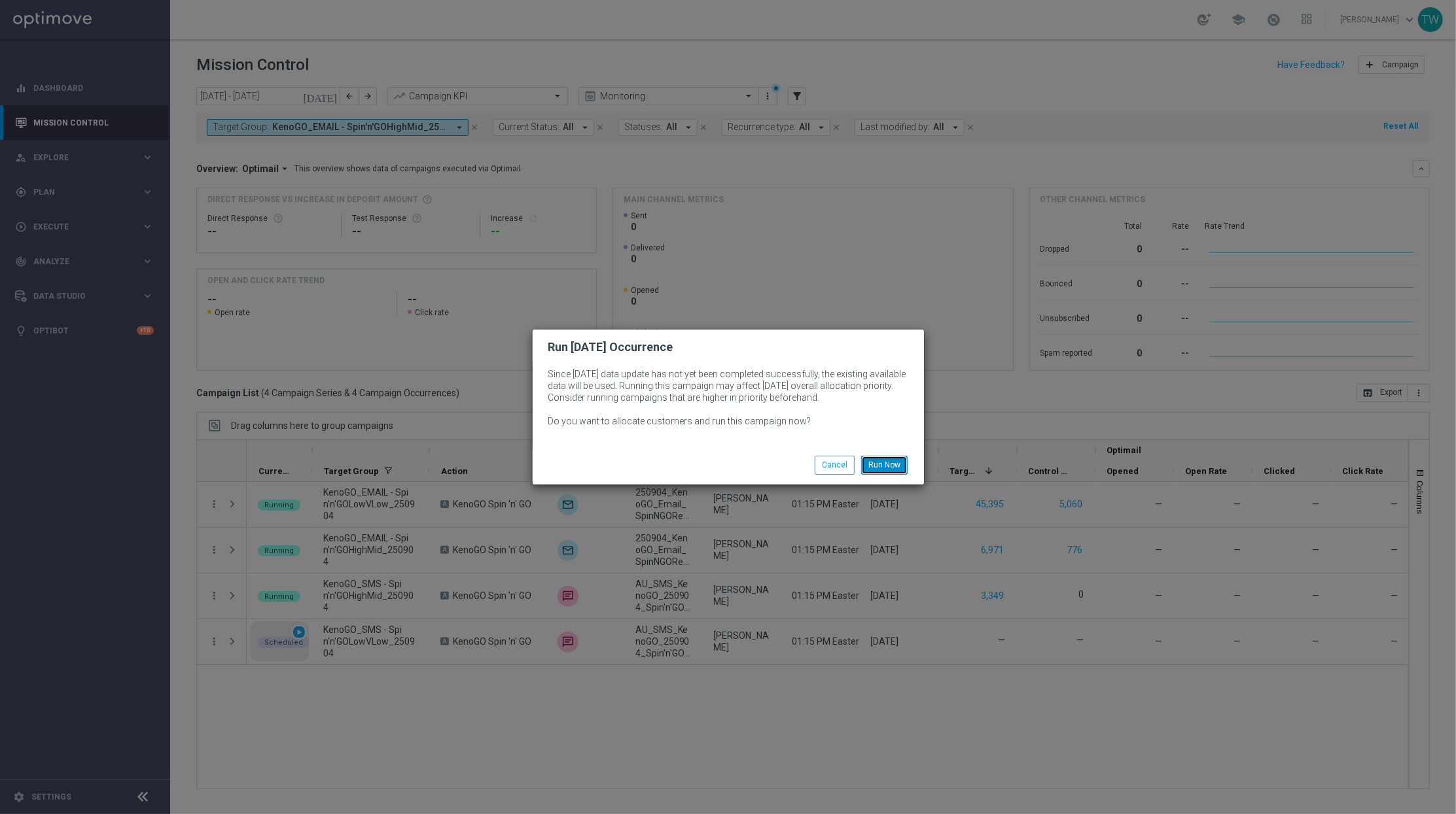
click at [892, 456] on button "Run Now" at bounding box center [884, 466] width 47 height 18
